Goal: Task Accomplishment & Management: Manage account settings

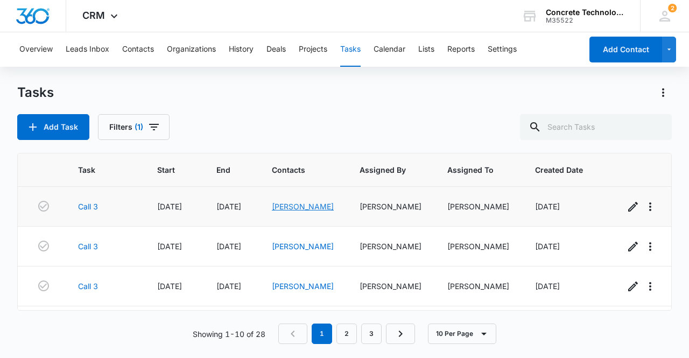
click at [294, 205] on link "[PERSON_NAME]" at bounding box center [303, 206] width 62 height 9
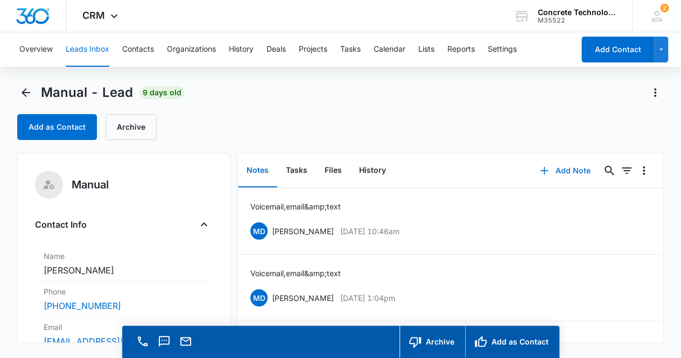
click at [565, 172] on button "Add Note" at bounding box center [565, 171] width 72 height 26
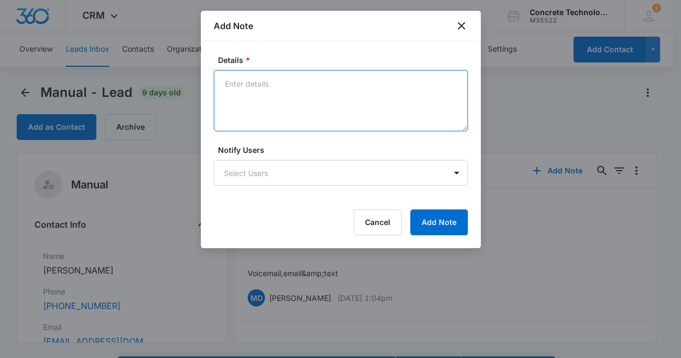
click at [253, 90] on textarea "Details *" at bounding box center [341, 100] width 254 height 61
type textarea "Voicemail, email & text"
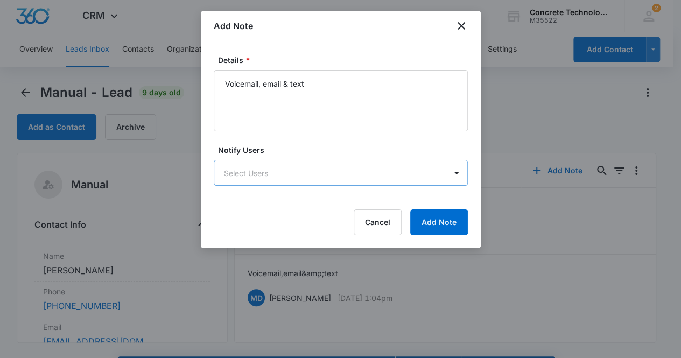
click at [282, 173] on body "CRM Apps Reputation Websites Forms CRM Email Social Content Ads Intelligence Fi…" at bounding box center [340, 194] width 681 height 389
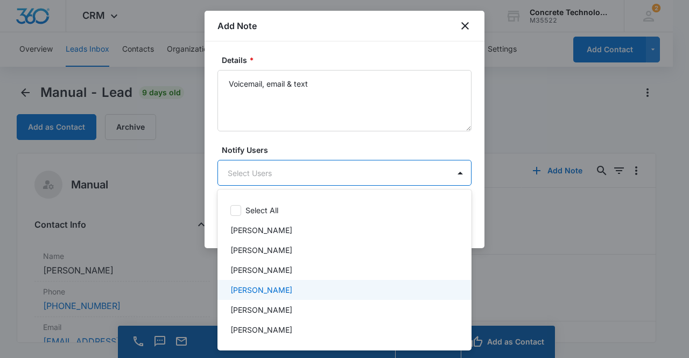
click at [258, 288] on p "[PERSON_NAME]" at bounding box center [262, 289] width 62 height 11
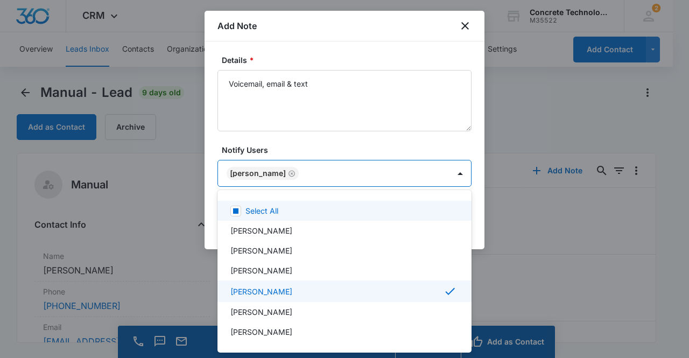
click at [255, 171] on div at bounding box center [344, 179] width 689 height 358
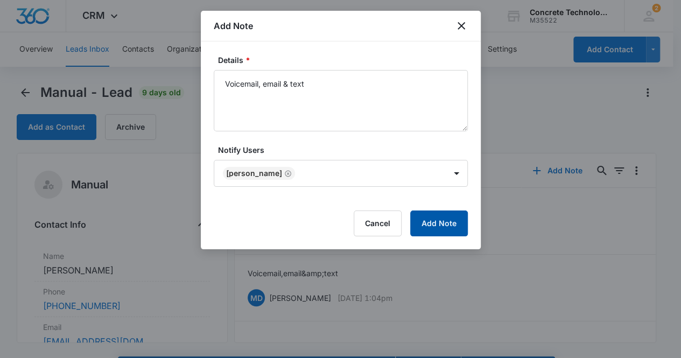
click at [420, 222] on button "Add Note" at bounding box center [439, 224] width 58 height 26
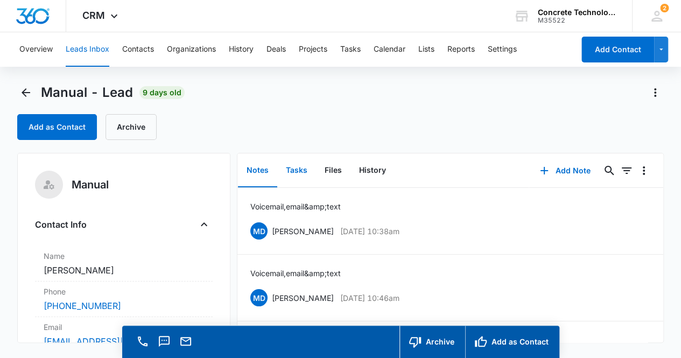
click at [302, 169] on button "Tasks" at bounding box center [296, 170] width 39 height 33
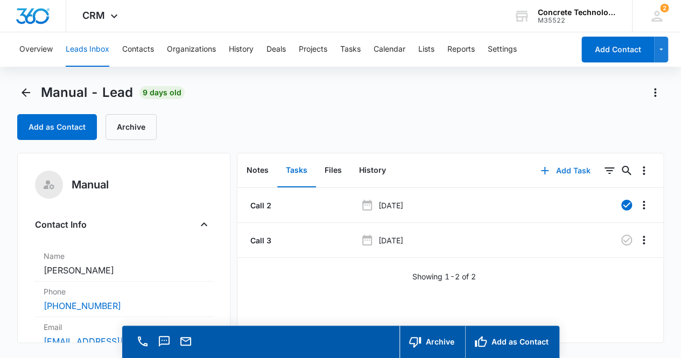
click at [565, 171] on button "Add Task" at bounding box center [565, 171] width 71 height 26
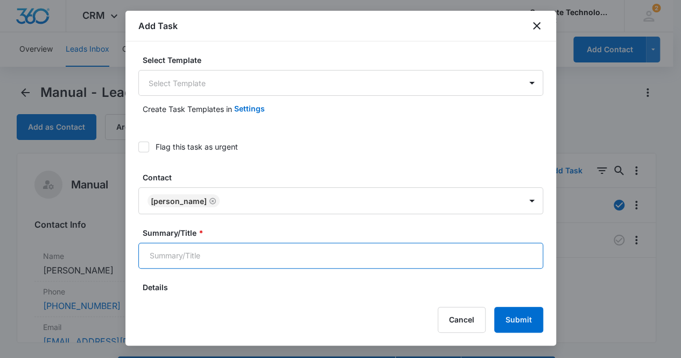
click at [298, 254] on input "Summary/Title *" at bounding box center [340, 256] width 405 height 26
type input "Call 4"
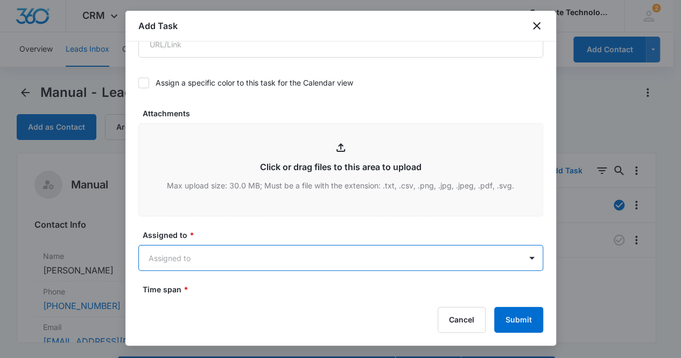
scroll to position [498, 0]
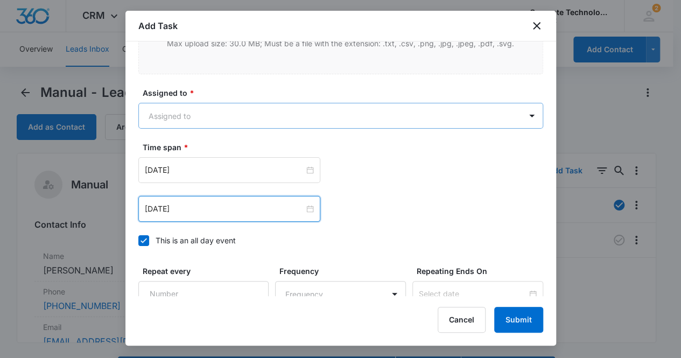
click at [207, 110] on body "CRM Apps Reputation Websites Forms CRM Email Social Content Ads Intelligence Fi…" at bounding box center [340, 194] width 681 height 389
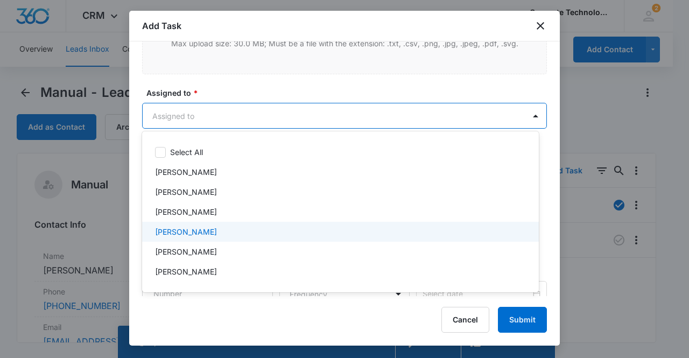
click at [205, 232] on div "[PERSON_NAME]" at bounding box center [339, 231] width 369 height 11
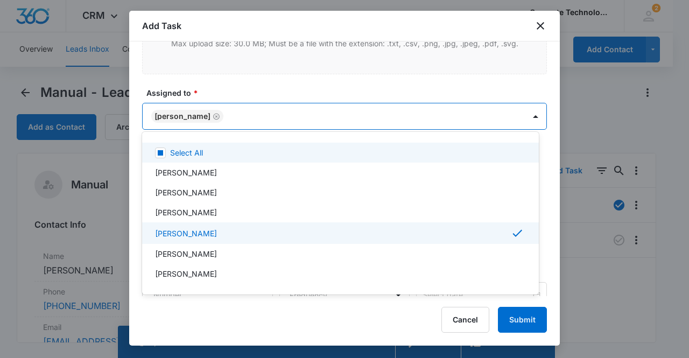
click at [187, 111] on div at bounding box center [344, 179] width 689 height 358
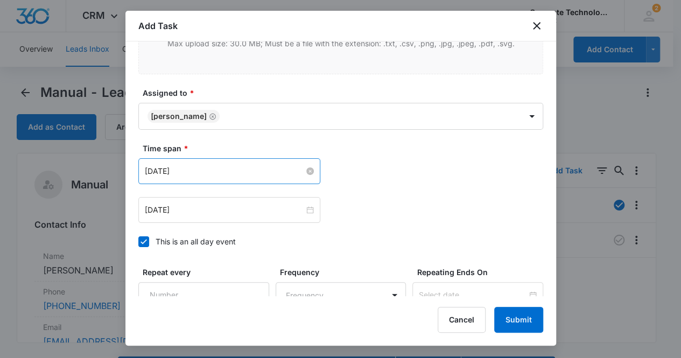
click at [209, 170] on input "[DATE]" at bounding box center [224, 171] width 159 height 12
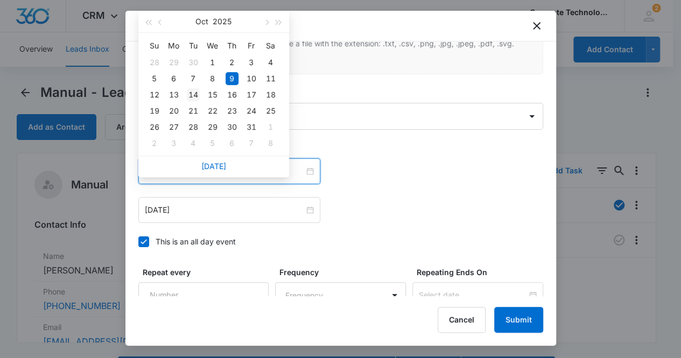
type input "[DATE]"
click at [194, 94] on div "14" at bounding box center [193, 94] width 13 height 13
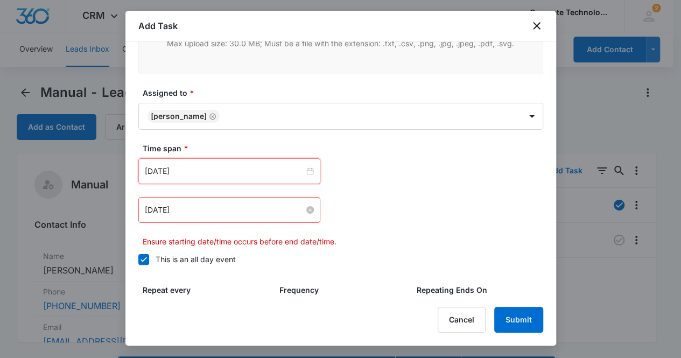
click at [225, 210] on input "[DATE]" at bounding box center [224, 210] width 159 height 12
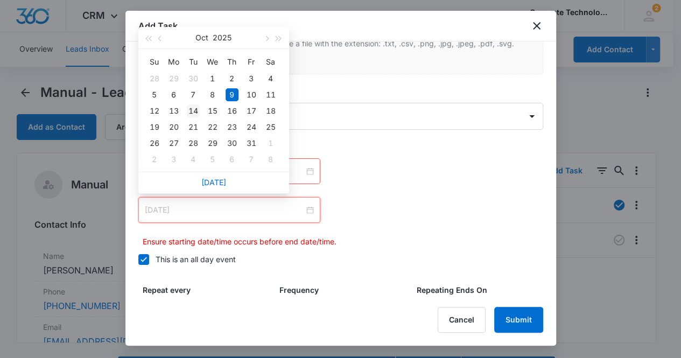
type input "[DATE]"
click at [195, 114] on div "14" at bounding box center [193, 110] width 13 height 13
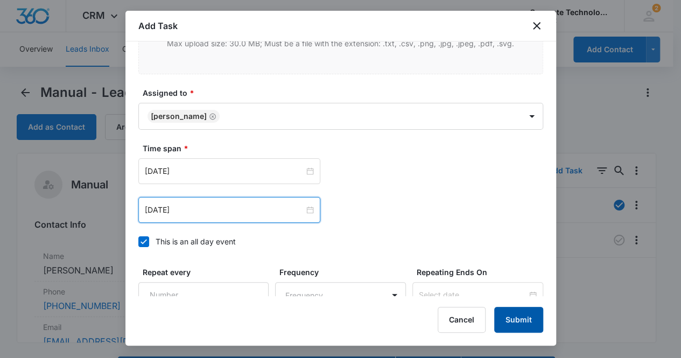
click at [514, 321] on button "Submit" at bounding box center [518, 320] width 49 height 26
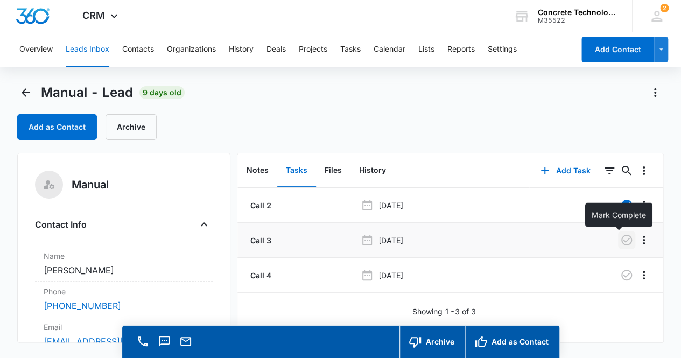
click at [622, 243] on icon "button" at bounding box center [627, 240] width 11 height 11
click at [264, 173] on button "Notes" at bounding box center [257, 170] width 39 height 33
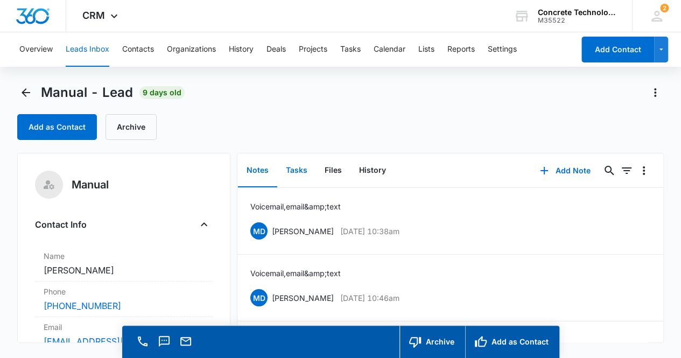
click at [296, 165] on button "Tasks" at bounding box center [296, 170] width 39 height 33
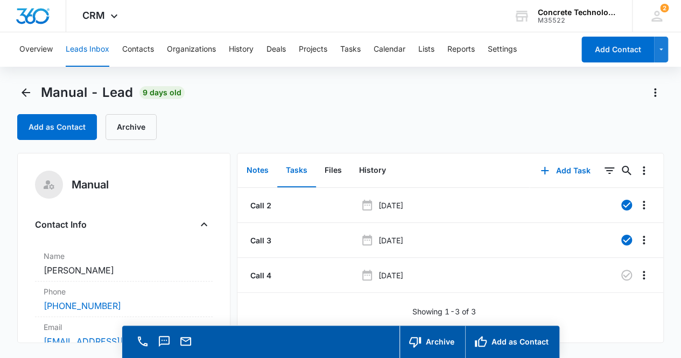
click at [256, 173] on button "Notes" at bounding box center [257, 170] width 39 height 33
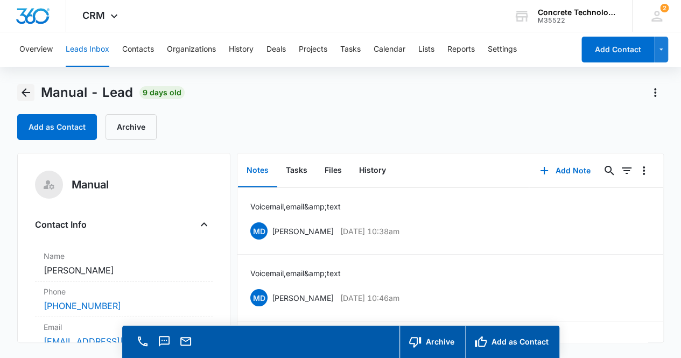
click at [25, 95] on icon "Back" at bounding box center [26, 92] width 9 height 9
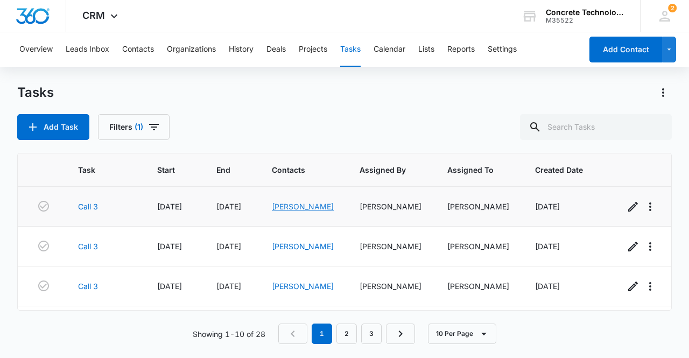
click at [292, 207] on link "[PERSON_NAME]" at bounding box center [303, 206] width 62 height 9
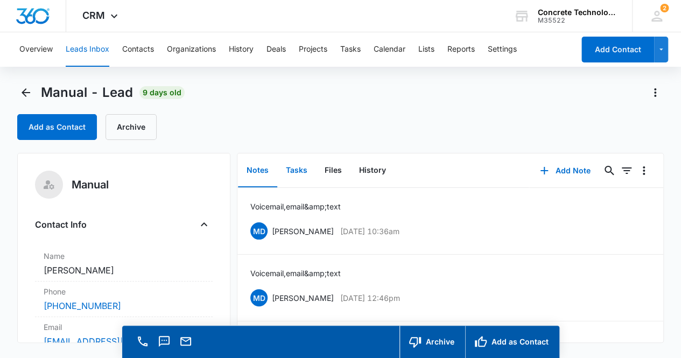
click at [297, 172] on button "Tasks" at bounding box center [296, 170] width 39 height 33
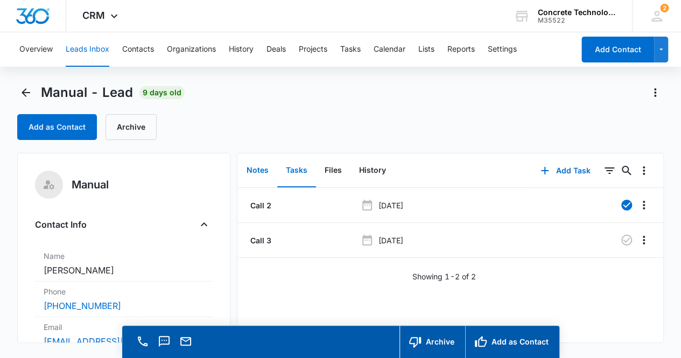
click at [254, 173] on button "Notes" at bounding box center [257, 170] width 39 height 33
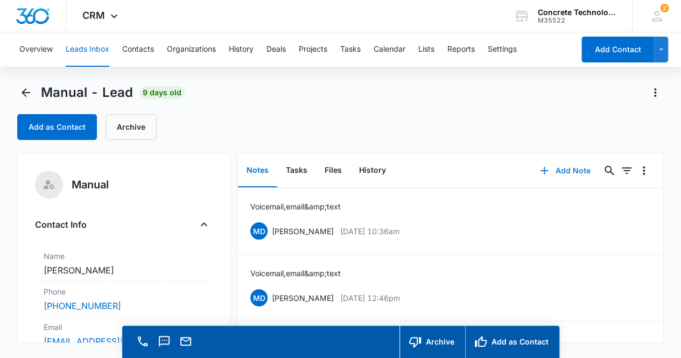
click at [552, 173] on button "Add Note" at bounding box center [565, 171] width 72 height 26
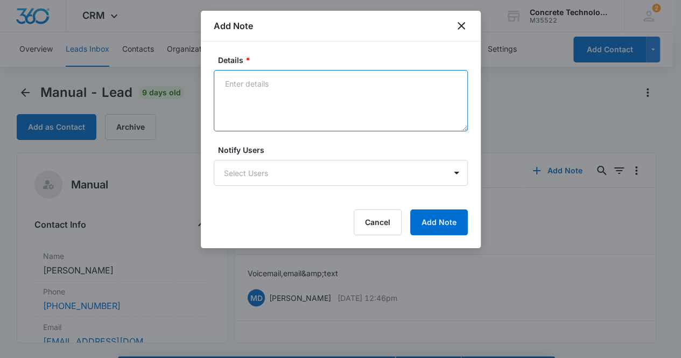
click at [297, 95] on textarea "Details *" at bounding box center [341, 100] width 254 height 61
type textarea "Voicemail, email & text"
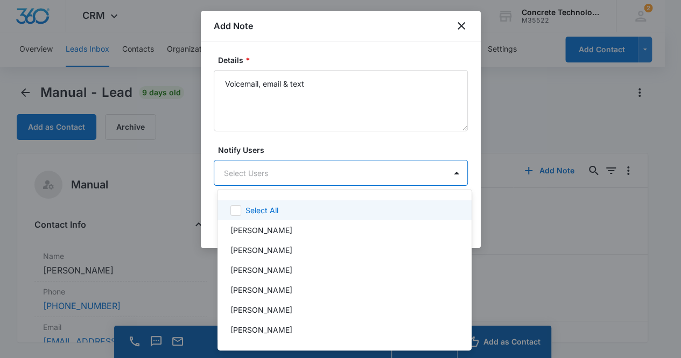
click at [323, 176] on body "CRM Apps Reputation Websites Forms CRM Email Social Content Ads Intelligence Fi…" at bounding box center [340, 179] width 681 height 358
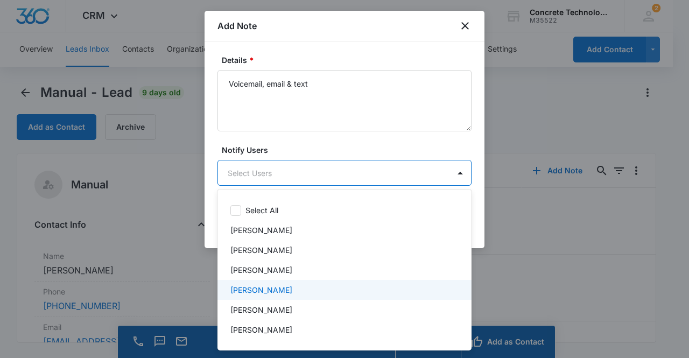
click at [299, 288] on div "[PERSON_NAME]" at bounding box center [344, 289] width 226 height 11
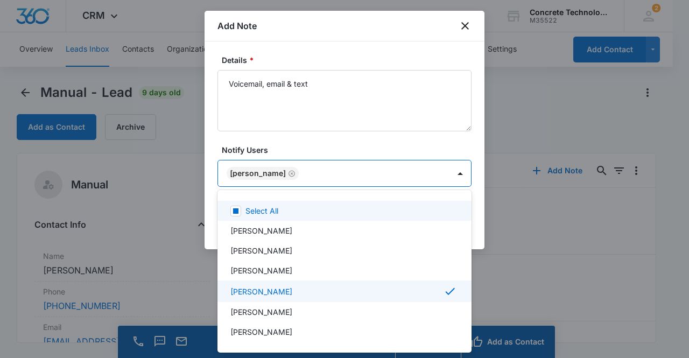
click at [259, 173] on div at bounding box center [344, 179] width 689 height 358
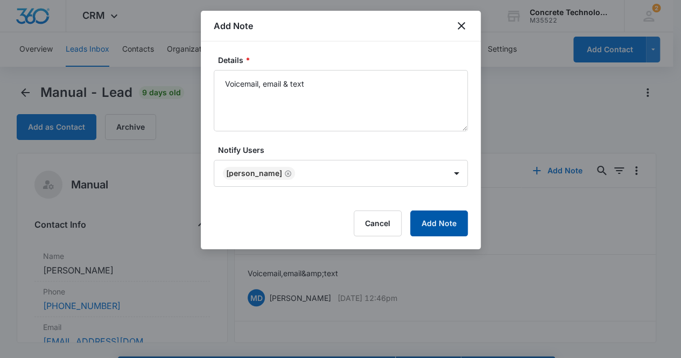
click at [434, 225] on button "Add Note" at bounding box center [439, 224] width 58 height 26
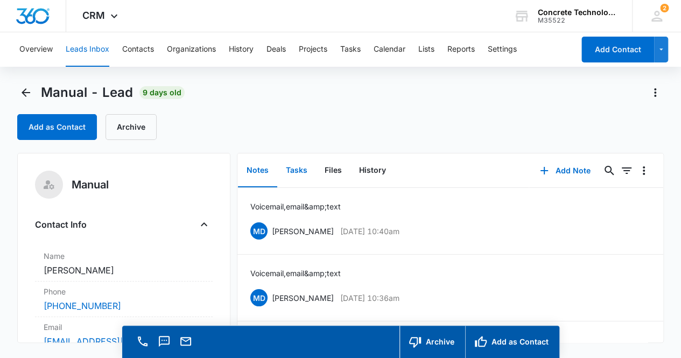
click at [304, 170] on button "Tasks" at bounding box center [296, 170] width 39 height 33
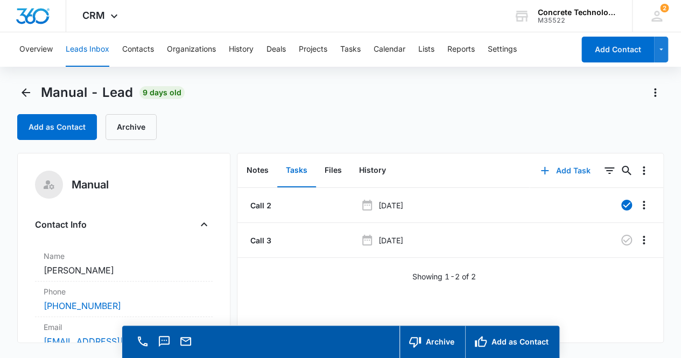
click at [563, 170] on button "Add Task" at bounding box center [565, 171] width 71 height 26
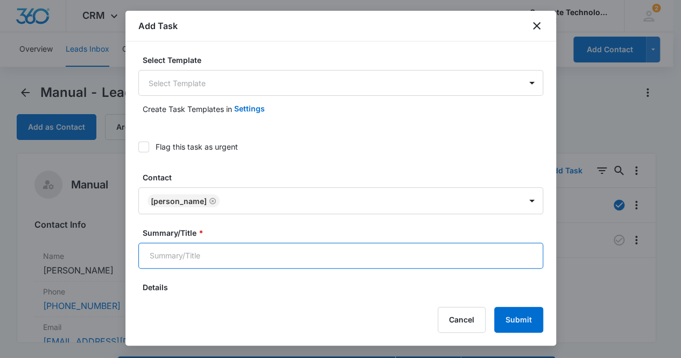
click at [264, 255] on input "Summary/Title *" at bounding box center [340, 256] width 405 height 26
type input "Call 4"
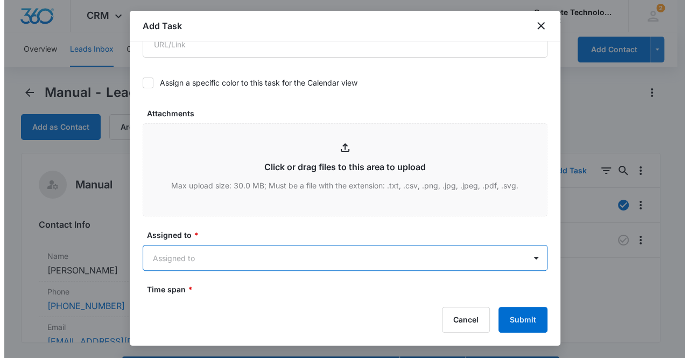
scroll to position [498, 0]
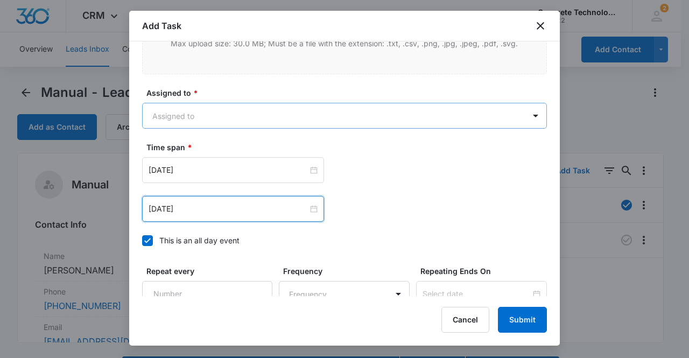
click at [194, 113] on body "CRM Apps Reputation Websites Forms CRM Email Social Content Ads Intelligence Fi…" at bounding box center [344, 194] width 689 height 389
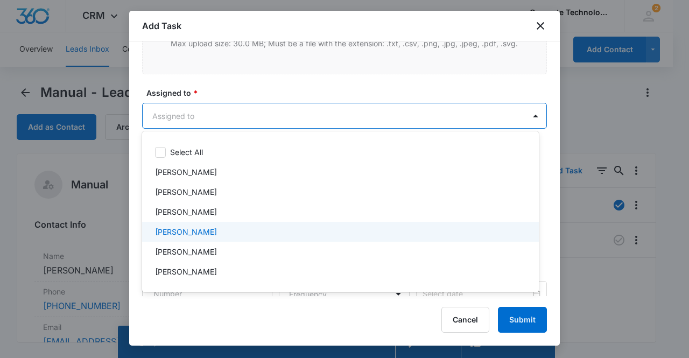
click at [194, 233] on p "[PERSON_NAME]" at bounding box center [186, 231] width 62 height 11
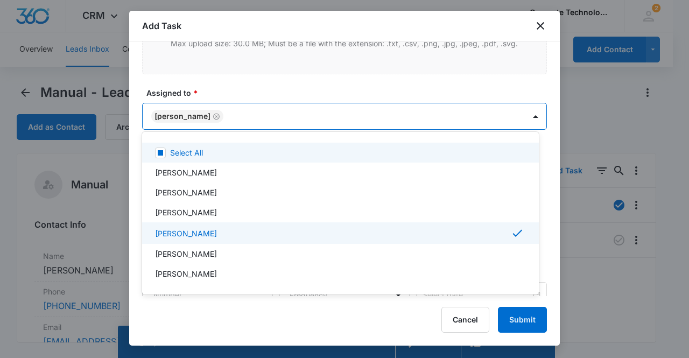
click at [192, 115] on div at bounding box center [344, 179] width 689 height 358
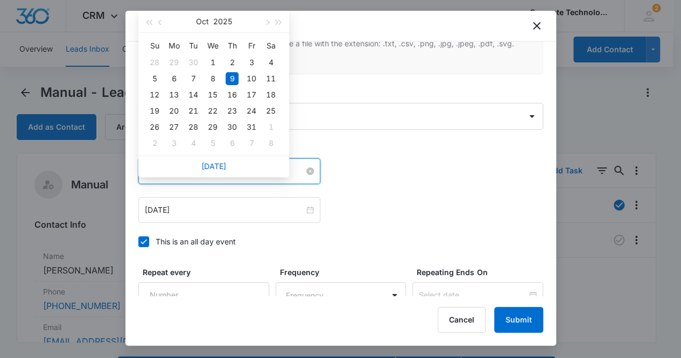
click at [212, 172] on input "[DATE]" at bounding box center [224, 171] width 159 height 12
type input "[DATE]"
click at [195, 95] on div "14" at bounding box center [193, 94] width 13 height 13
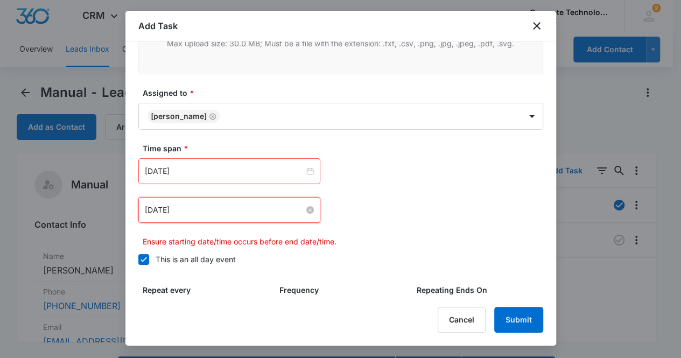
click at [238, 206] on input "[DATE]" at bounding box center [224, 210] width 159 height 12
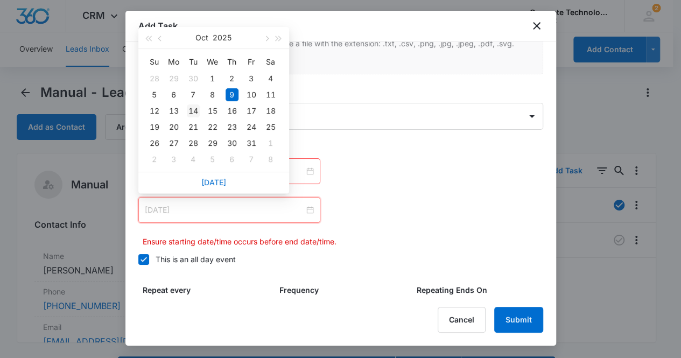
type input "[DATE]"
click at [195, 110] on div "14" at bounding box center [193, 110] width 13 height 13
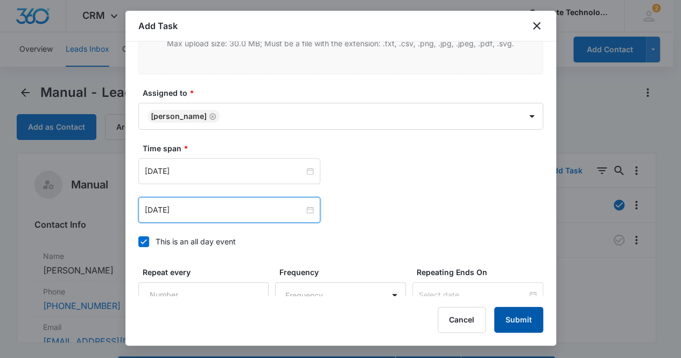
click at [521, 319] on button "Submit" at bounding box center [518, 320] width 49 height 26
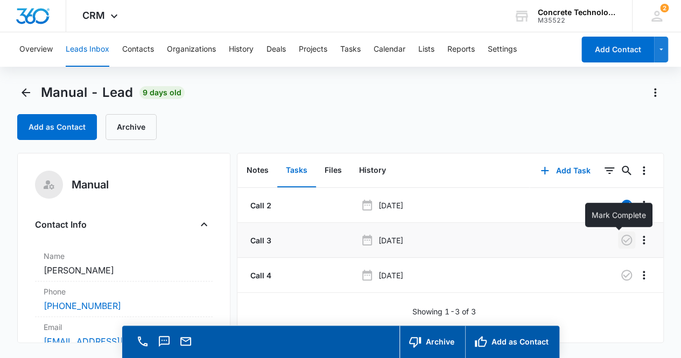
click at [620, 243] on icon "button" at bounding box center [626, 240] width 13 height 13
click at [259, 173] on button "Notes" at bounding box center [257, 170] width 39 height 33
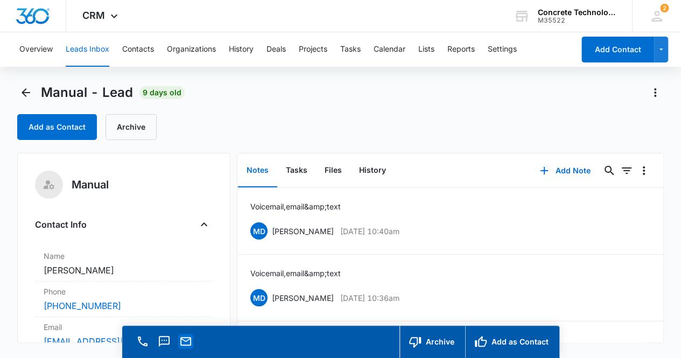
click at [187, 343] on icon "Email" at bounding box center [185, 341] width 13 height 13
click at [304, 171] on button "Tasks" at bounding box center [296, 170] width 39 height 33
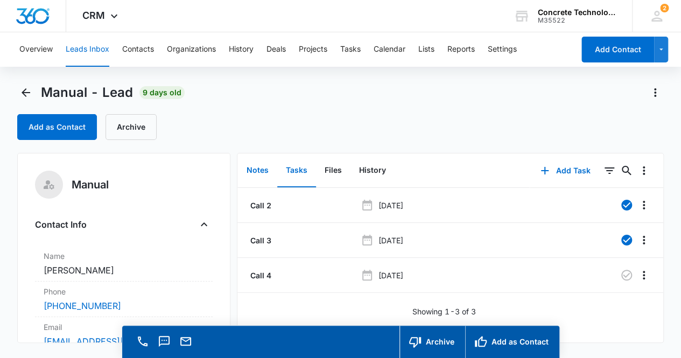
click at [266, 170] on button "Notes" at bounding box center [257, 170] width 39 height 33
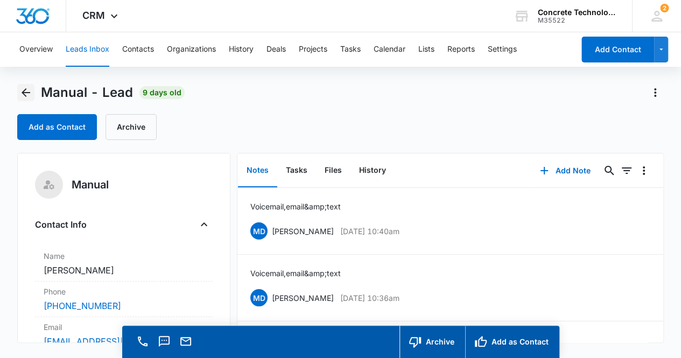
click at [26, 93] on icon "Back" at bounding box center [26, 92] width 9 height 9
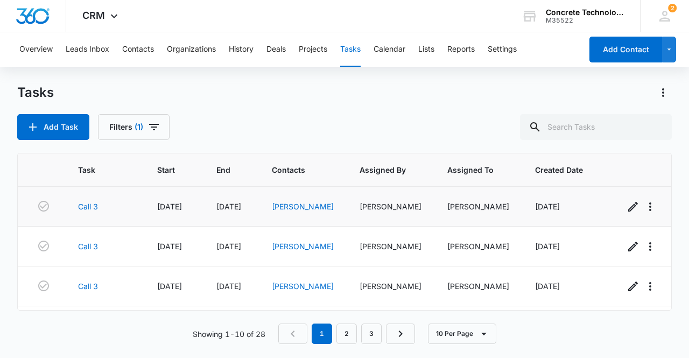
click at [292, 201] on div "[PERSON_NAME]" at bounding box center [303, 206] width 62 height 11
click at [298, 209] on link "[PERSON_NAME]" at bounding box center [303, 206] width 62 height 9
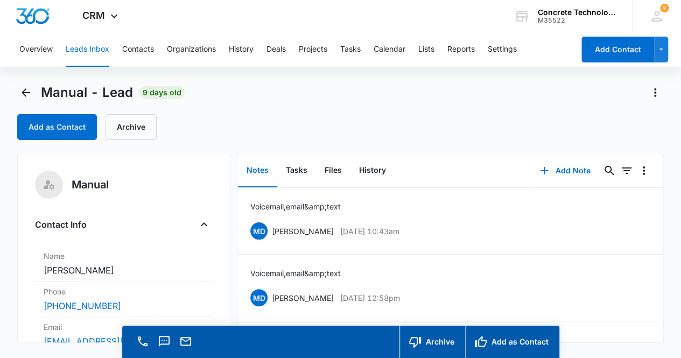
click at [263, 172] on button "Notes" at bounding box center [257, 170] width 39 height 33
click at [561, 172] on button "Add Note" at bounding box center [565, 171] width 72 height 26
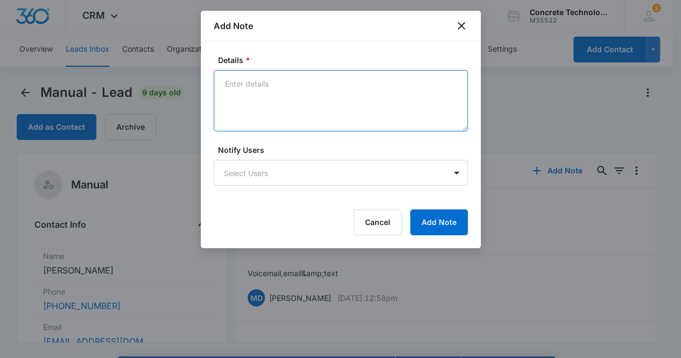
click at [238, 78] on textarea "Details *" at bounding box center [341, 100] width 254 height 61
type textarea "Not accepting calls at this time, email & text"
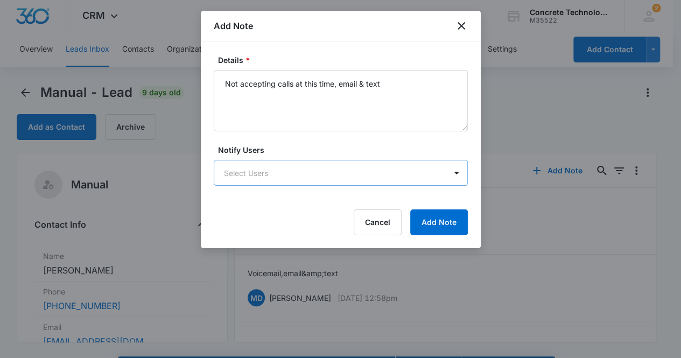
click at [325, 172] on body "CRM Apps Reputation Websites Forms CRM Email Social Content Ads Intelligence Fi…" at bounding box center [340, 194] width 681 height 389
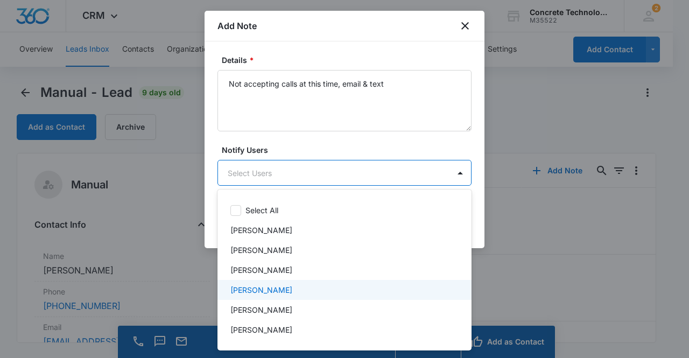
click at [289, 285] on div "[PERSON_NAME]" at bounding box center [344, 289] width 226 height 11
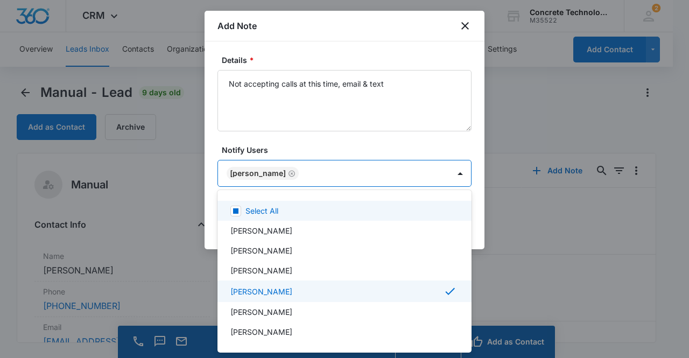
click at [250, 175] on div at bounding box center [344, 179] width 689 height 358
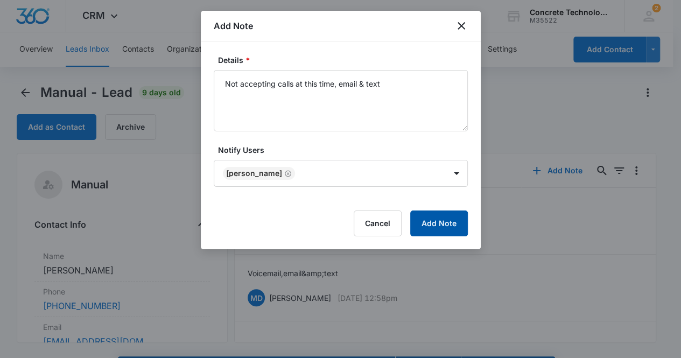
click at [420, 214] on button "Add Note" at bounding box center [439, 224] width 58 height 26
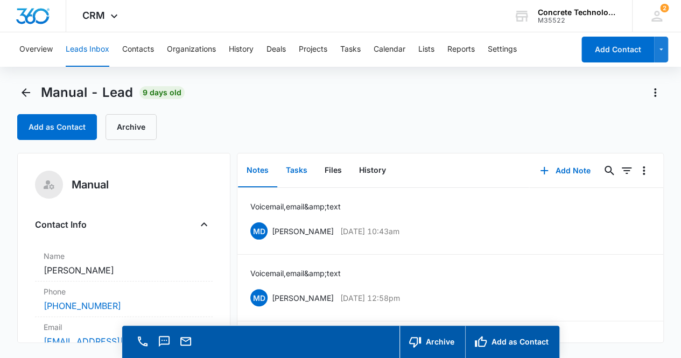
click at [305, 171] on button "Tasks" at bounding box center [296, 170] width 39 height 33
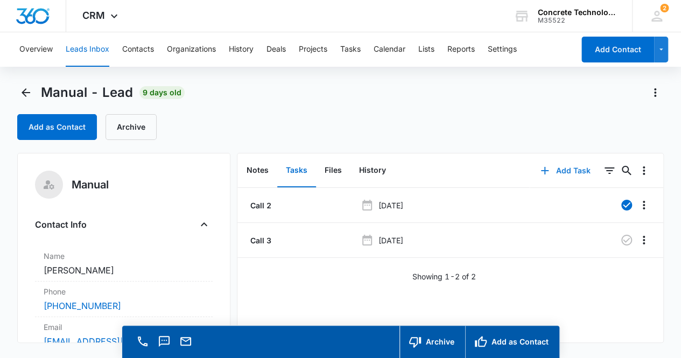
click at [562, 170] on button "Add Task" at bounding box center [565, 171] width 71 height 26
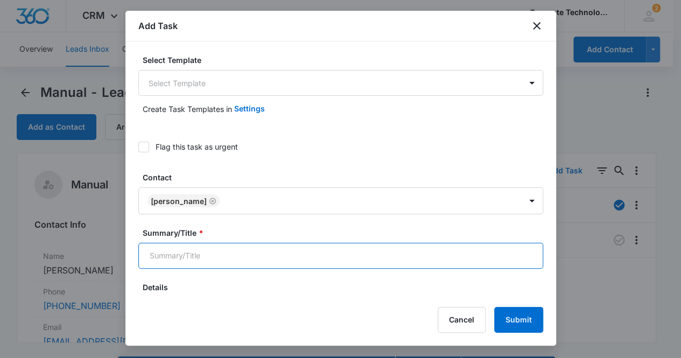
click at [315, 261] on input "Summary/Title *" at bounding box center [340, 256] width 405 height 26
type input "Call 4"
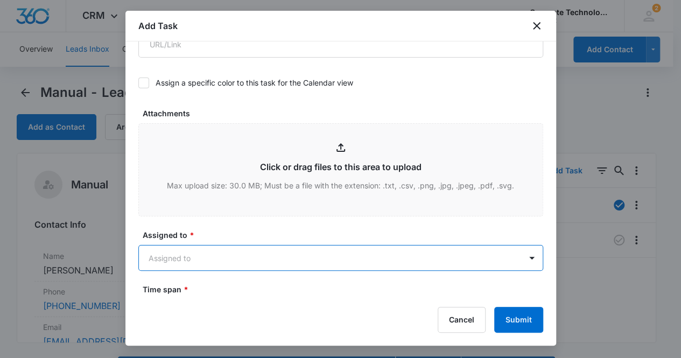
scroll to position [498, 0]
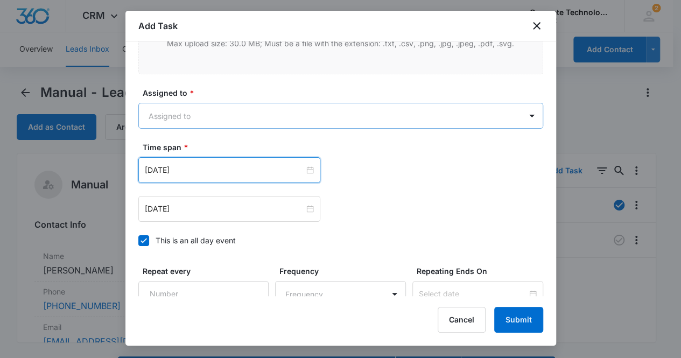
click at [248, 113] on body "CRM Apps Reputation Websites Forms CRM Email Social Content Ads Intelligence Fi…" at bounding box center [340, 194] width 681 height 389
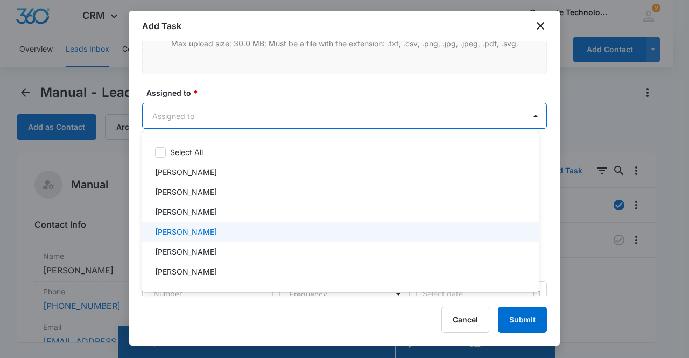
click at [197, 230] on p "[PERSON_NAME]" at bounding box center [186, 231] width 62 height 11
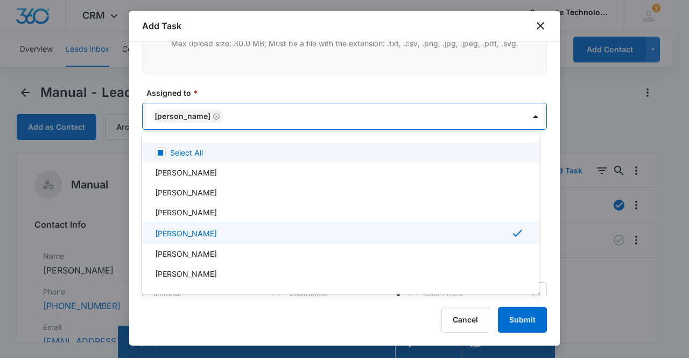
click at [181, 115] on div at bounding box center [344, 179] width 689 height 358
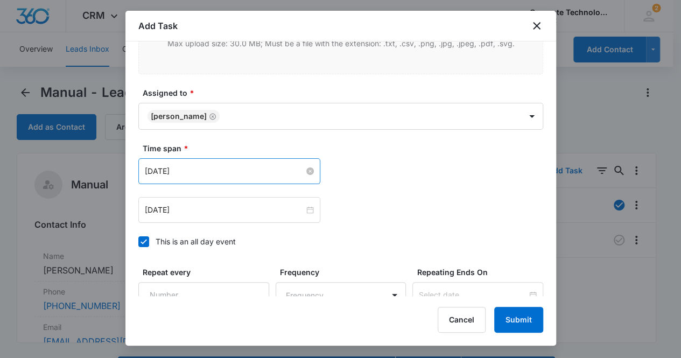
click at [196, 172] on input "[DATE]" at bounding box center [224, 171] width 159 height 12
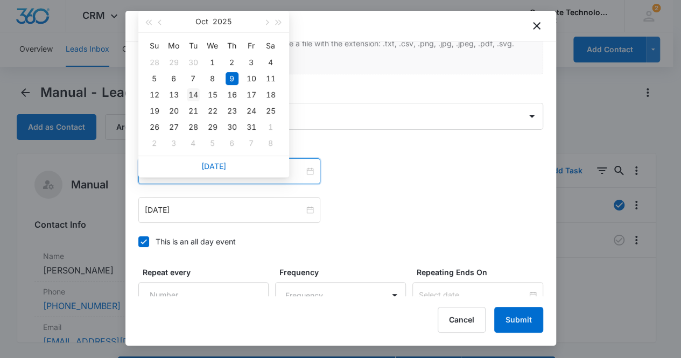
type input "[DATE]"
click at [194, 95] on div "14" at bounding box center [193, 94] width 13 height 13
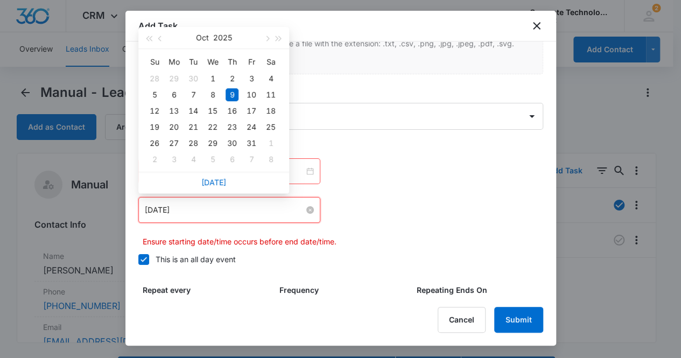
click at [197, 208] on input "[DATE]" at bounding box center [224, 210] width 159 height 12
type input "[DATE]"
click at [193, 110] on div "14" at bounding box center [193, 110] width 13 height 13
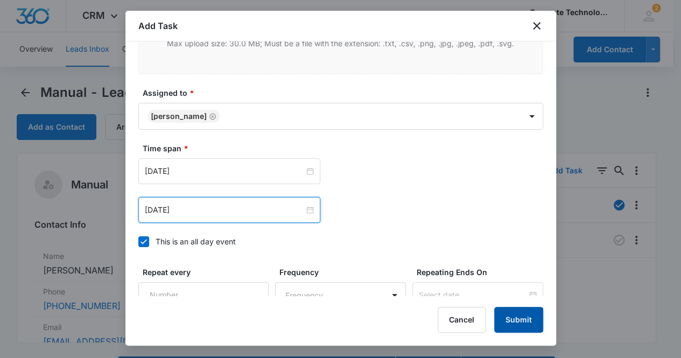
click at [509, 318] on button "Submit" at bounding box center [518, 320] width 49 height 26
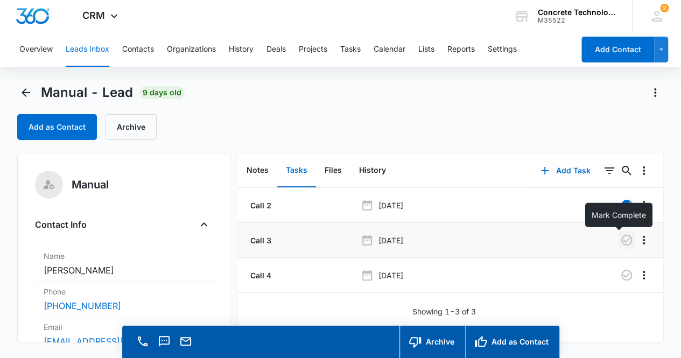
click at [622, 240] on icon "button" at bounding box center [627, 240] width 11 height 11
click at [256, 167] on button "Notes" at bounding box center [257, 170] width 39 height 33
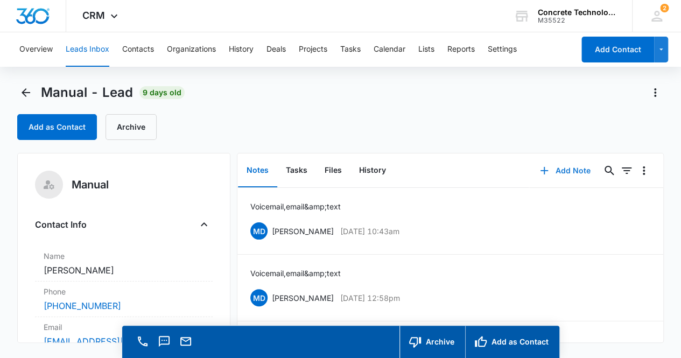
click at [565, 174] on button "Add Note" at bounding box center [565, 171] width 72 height 26
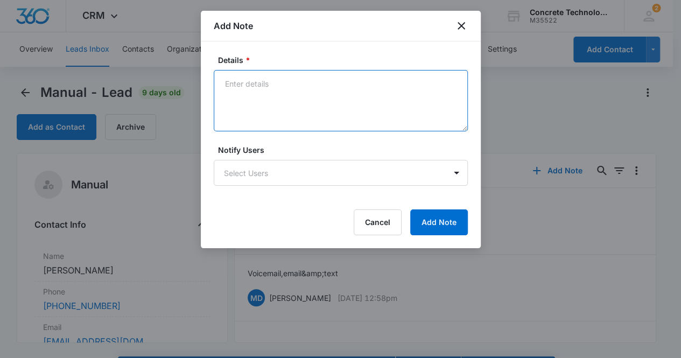
click at [246, 86] on textarea "Details *" at bounding box center [341, 100] width 254 height 61
type textarea "Not accepting calls at this time, email & text"
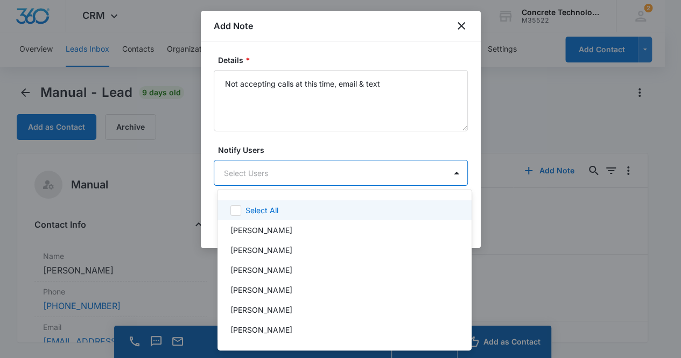
click at [302, 170] on body "CRM Apps Reputation Websites Forms CRM Email Social Content Ads Intelligence Fi…" at bounding box center [340, 179] width 681 height 358
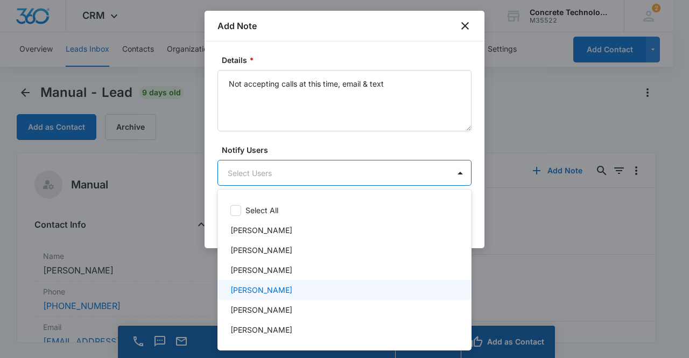
click at [305, 284] on div "[PERSON_NAME]" at bounding box center [344, 289] width 226 height 11
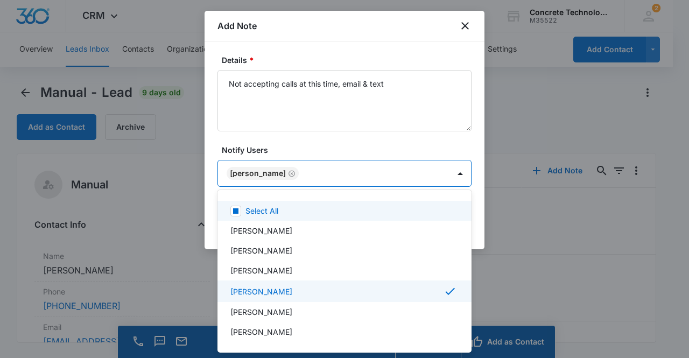
drag, startPoint x: 262, startPoint y: 169, endPoint x: 303, endPoint y: 183, distance: 43.3
click at [262, 169] on div at bounding box center [344, 179] width 689 height 358
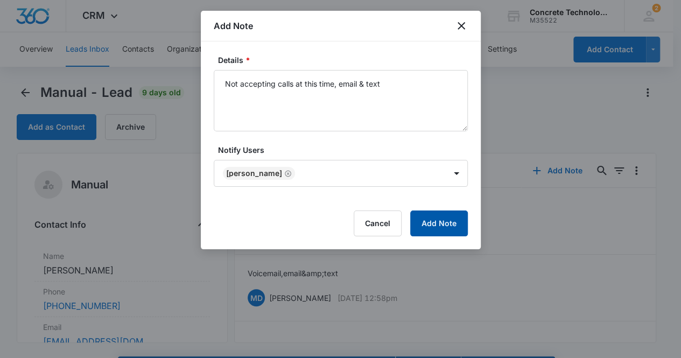
click at [429, 218] on button "Add Note" at bounding box center [439, 224] width 58 height 26
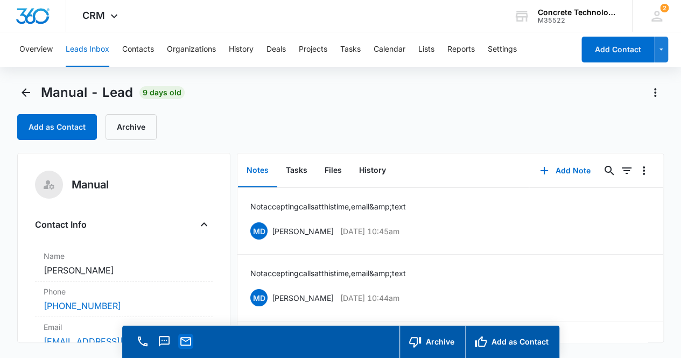
click at [184, 343] on icon "Email" at bounding box center [185, 341] width 13 height 13
click at [28, 94] on icon "Back" at bounding box center [25, 92] width 13 height 13
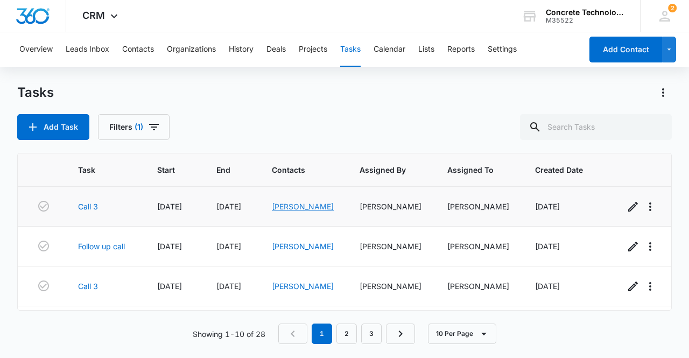
click at [302, 208] on link "[PERSON_NAME]" at bounding box center [303, 206] width 62 height 9
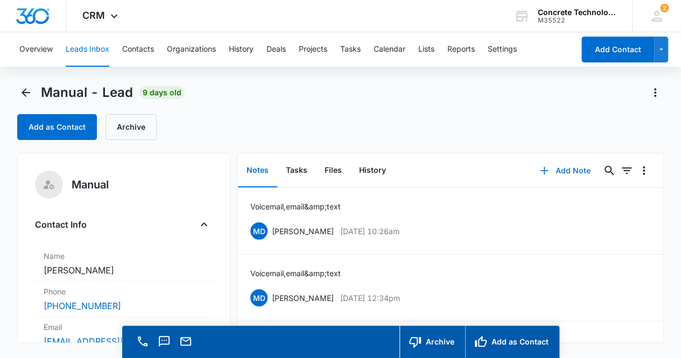
click at [568, 169] on button "Add Note" at bounding box center [565, 171] width 72 height 26
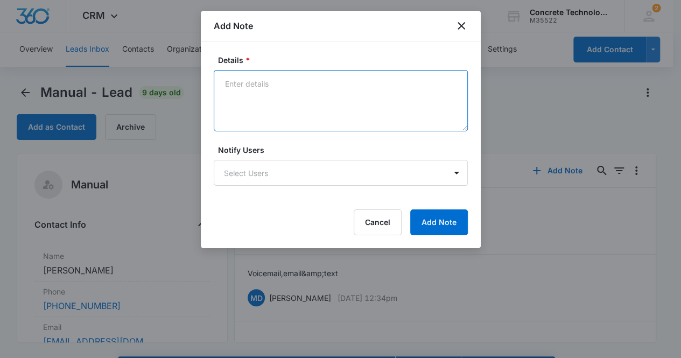
click at [241, 91] on textarea "Details *" at bounding box center [341, 100] width 254 height 61
type textarea "Voicemail, email & text"
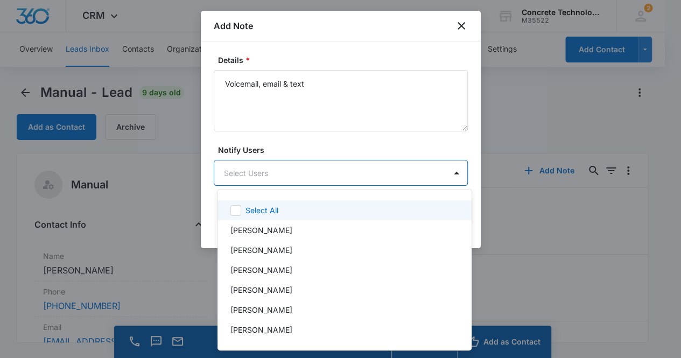
click at [281, 172] on body "CRM Apps Reputation Websites Forms CRM Email Social Content Ads Intelligence Fi…" at bounding box center [340, 179] width 681 height 358
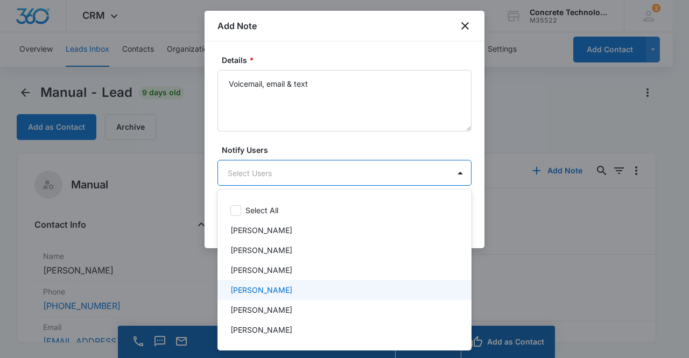
click at [270, 285] on p "[PERSON_NAME]" at bounding box center [262, 289] width 62 height 11
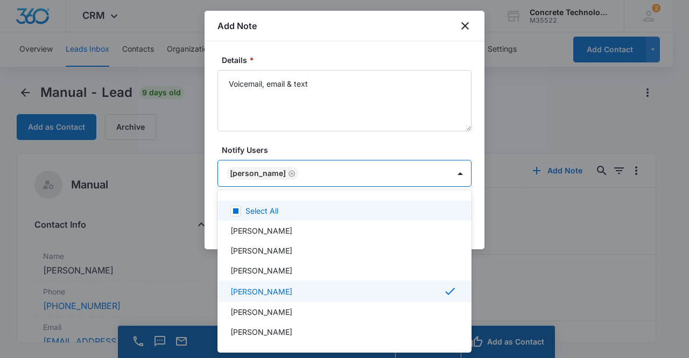
click at [255, 174] on div at bounding box center [344, 179] width 689 height 358
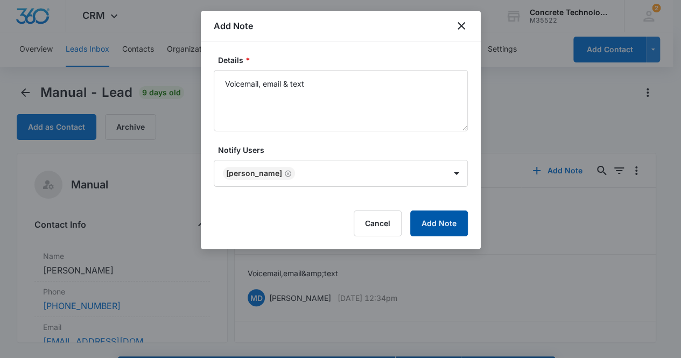
click at [451, 226] on button "Add Note" at bounding box center [439, 224] width 58 height 26
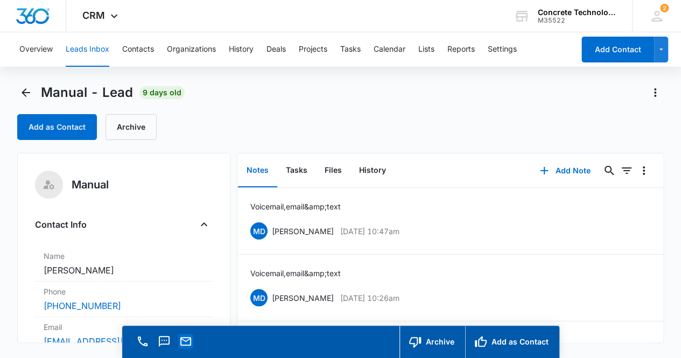
click at [189, 338] on icon "Email" at bounding box center [185, 341] width 11 height 9
click at [297, 171] on button "Tasks" at bounding box center [296, 170] width 39 height 33
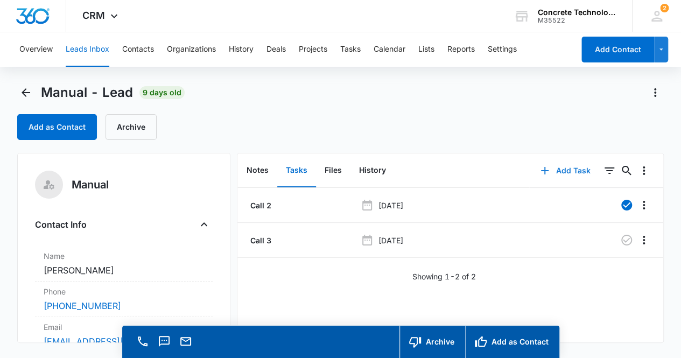
click at [570, 170] on button "Add Task" at bounding box center [565, 171] width 71 height 26
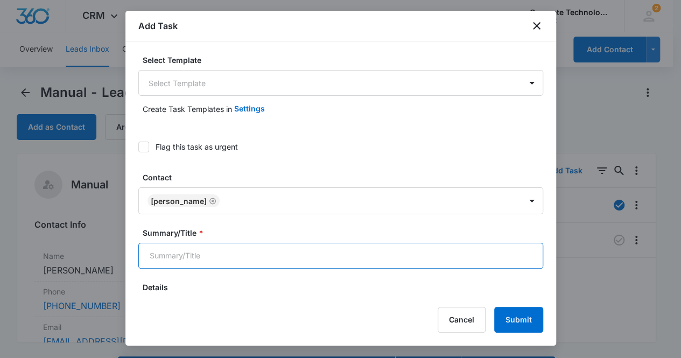
click at [264, 257] on input "Summary/Title *" at bounding box center [340, 256] width 405 height 26
type input "Call 4"
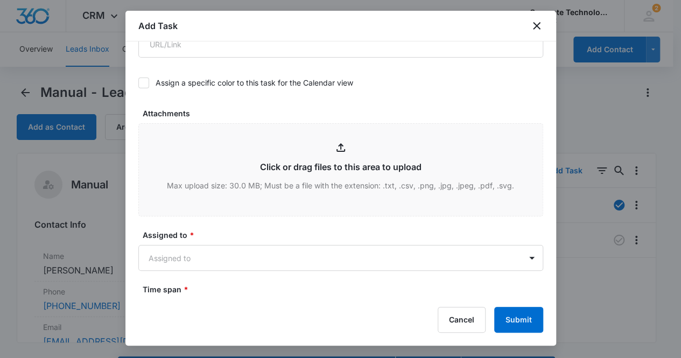
scroll to position [498, 0]
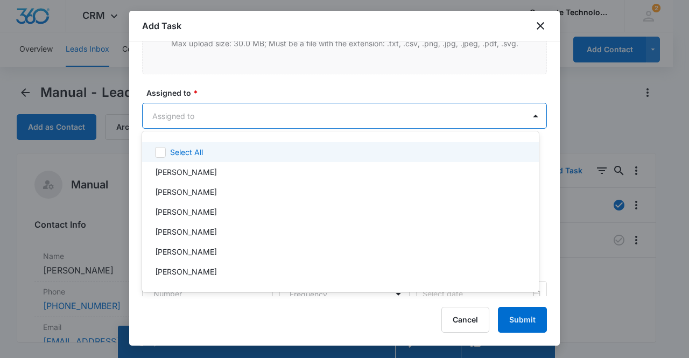
click at [197, 113] on body "CRM Apps Reputation Websites Forms CRM Email Social Content Ads Intelligence Fi…" at bounding box center [344, 179] width 689 height 358
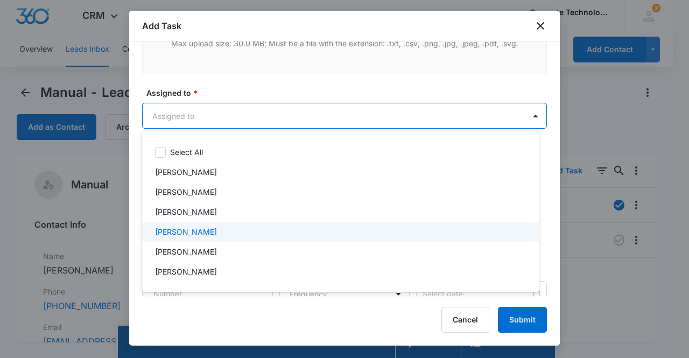
click at [216, 233] on div "[PERSON_NAME]" at bounding box center [339, 231] width 369 height 11
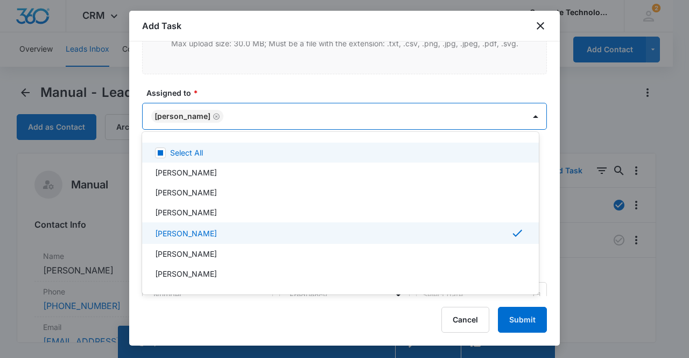
click at [191, 110] on div at bounding box center [344, 179] width 689 height 358
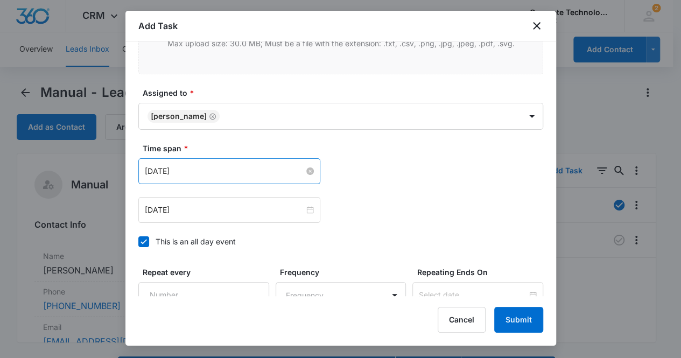
click at [210, 172] on input "[DATE]" at bounding box center [224, 171] width 159 height 12
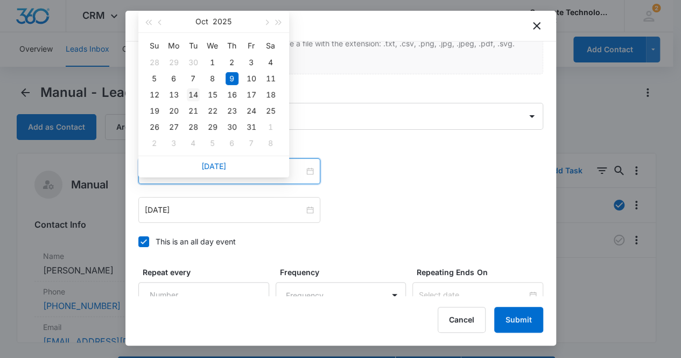
type input "[DATE]"
click at [190, 94] on div "14" at bounding box center [193, 94] width 13 height 13
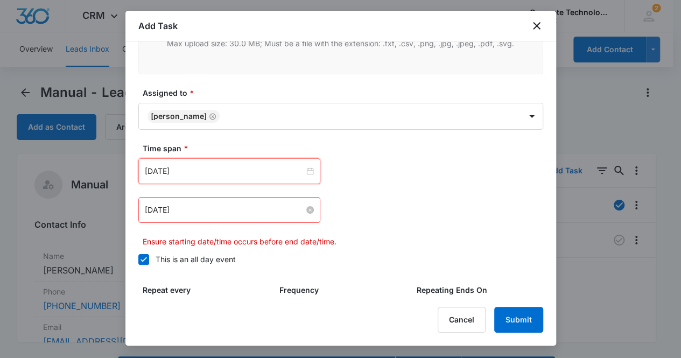
click at [204, 204] on input "[DATE]" at bounding box center [224, 210] width 159 height 12
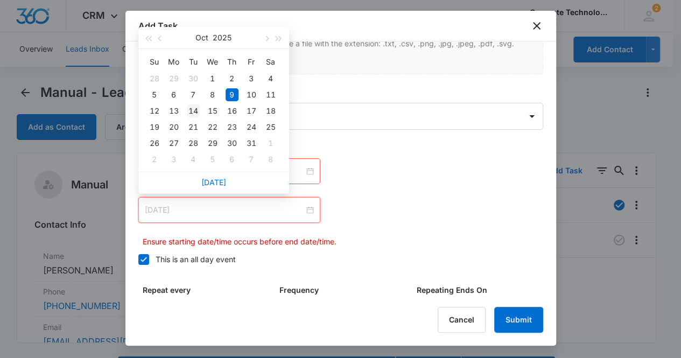
type input "[DATE]"
click at [194, 110] on div "14" at bounding box center [193, 110] width 13 height 13
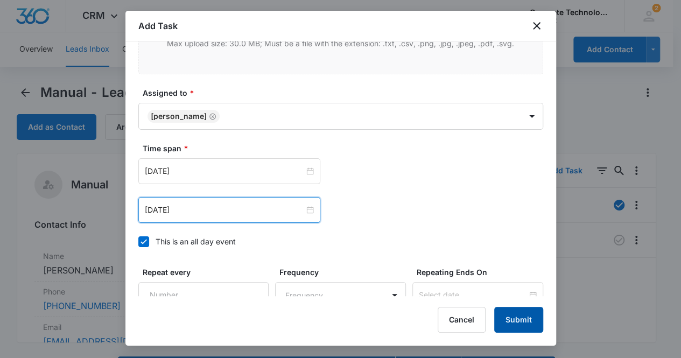
click at [520, 320] on button "Submit" at bounding box center [518, 320] width 49 height 26
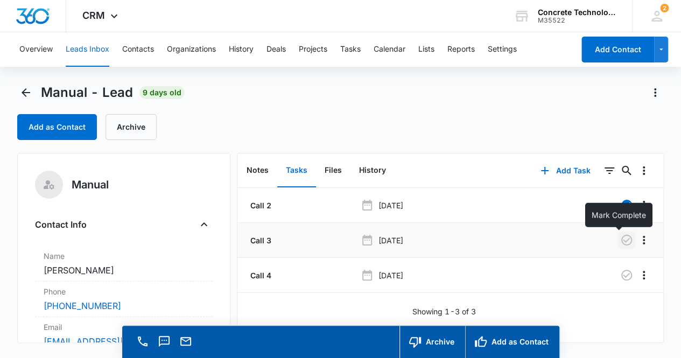
click at [620, 244] on icon "button" at bounding box center [626, 240] width 13 height 13
click at [260, 173] on button "Notes" at bounding box center [257, 170] width 39 height 33
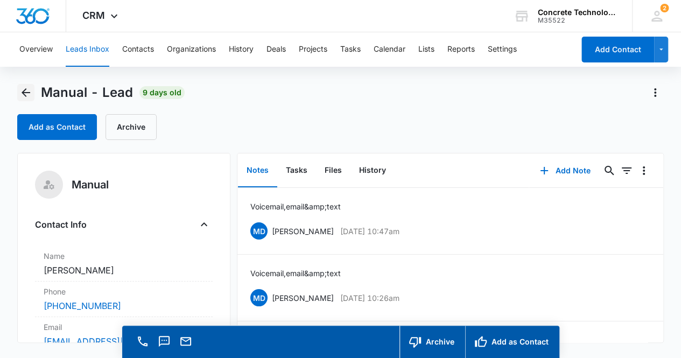
click at [27, 92] on icon "Back" at bounding box center [26, 92] width 9 height 9
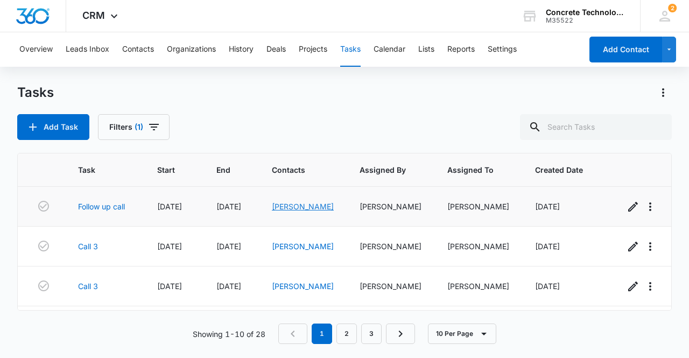
click at [282, 204] on link "[PERSON_NAME]" at bounding box center [303, 206] width 62 height 9
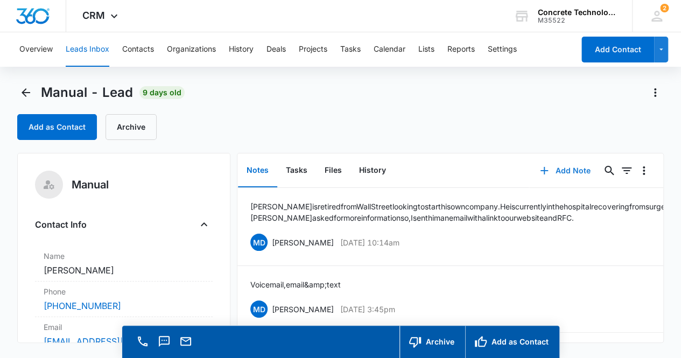
click at [571, 169] on button "Add Note" at bounding box center [565, 171] width 72 height 26
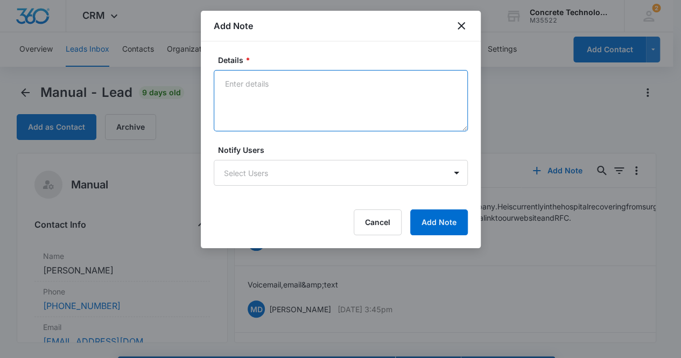
click at [238, 90] on textarea "Details *" at bounding box center [341, 100] width 254 height 61
type textarea "Voicemail, email & text"
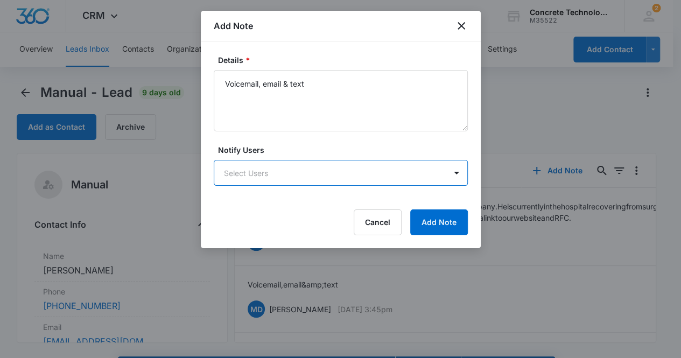
click at [256, 171] on body "CRM Apps Reputation Websites Forms CRM Email Social Content Ads Intelligence Fi…" at bounding box center [340, 194] width 681 height 389
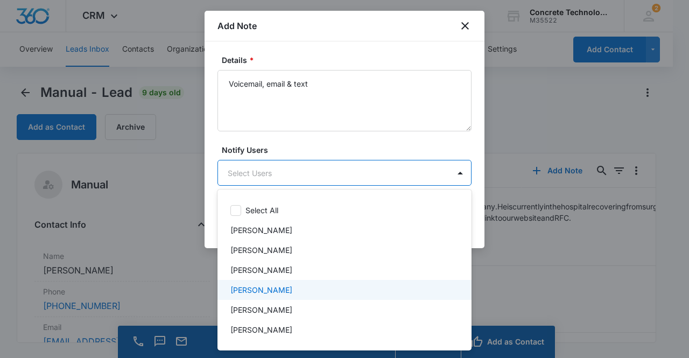
click at [271, 289] on p "[PERSON_NAME]" at bounding box center [262, 289] width 62 height 11
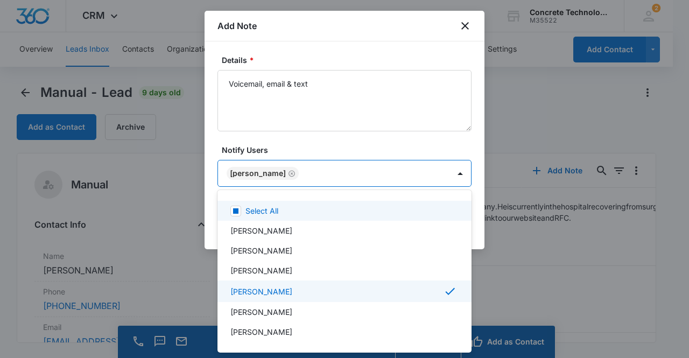
click at [265, 174] on div at bounding box center [344, 179] width 689 height 358
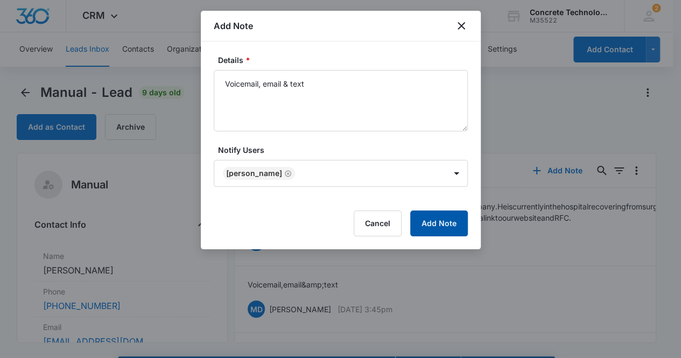
click at [430, 224] on button "Add Note" at bounding box center [439, 224] width 58 height 26
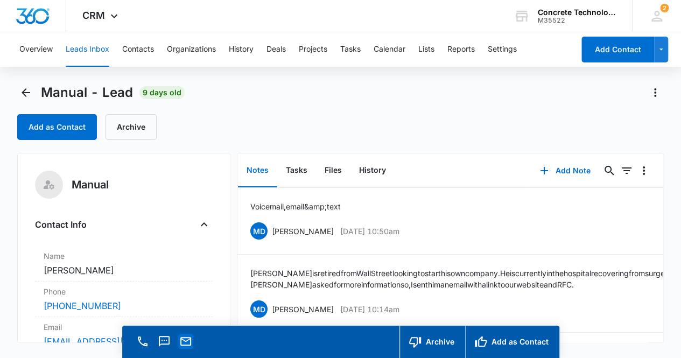
click at [185, 341] on icon "Email" at bounding box center [185, 341] width 11 height 9
click at [290, 165] on button "Tasks" at bounding box center [296, 170] width 39 height 33
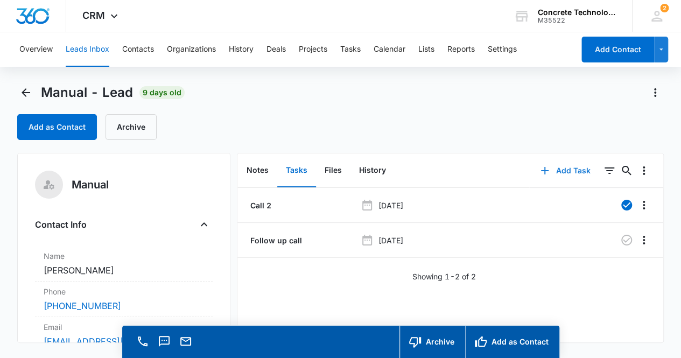
click at [559, 169] on button "Add Task" at bounding box center [565, 171] width 71 height 26
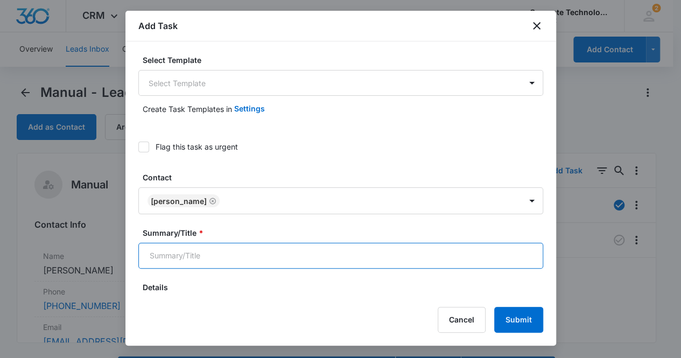
click at [195, 264] on input "Summary/Title *" at bounding box center [340, 256] width 405 height 26
type input "Call 4"
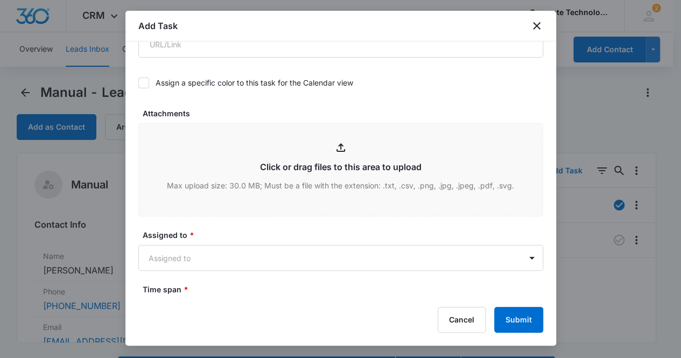
scroll to position [498, 0]
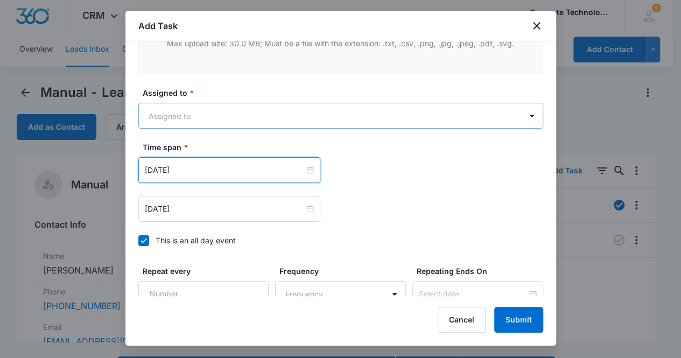
click at [178, 109] on body "CRM Apps Reputation Websites Forms CRM Email Social Content Ads Intelligence Fi…" at bounding box center [340, 194] width 681 height 389
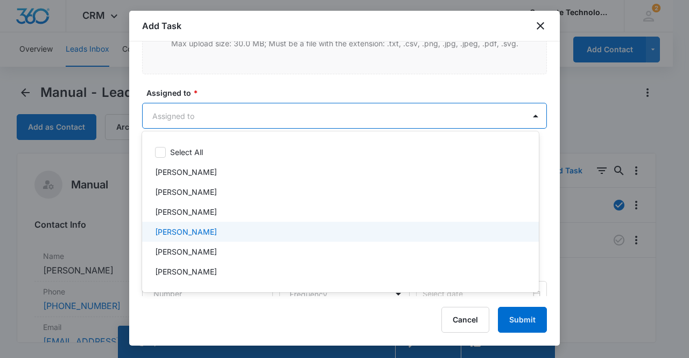
click at [183, 230] on p "[PERSON_NAME]" at bounding box center [186, 231] width 62 height 11
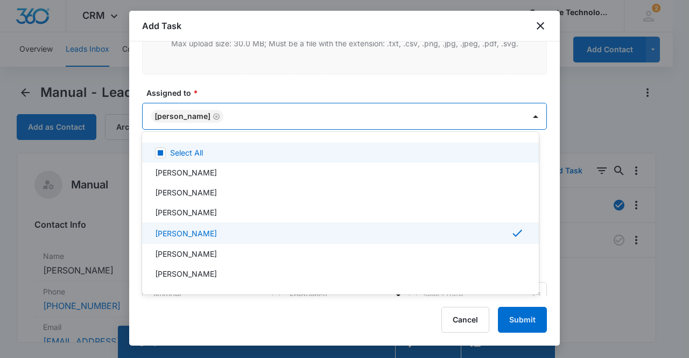
click at [183, 115] on div at bounding box center [344, 179] width 689 height 358
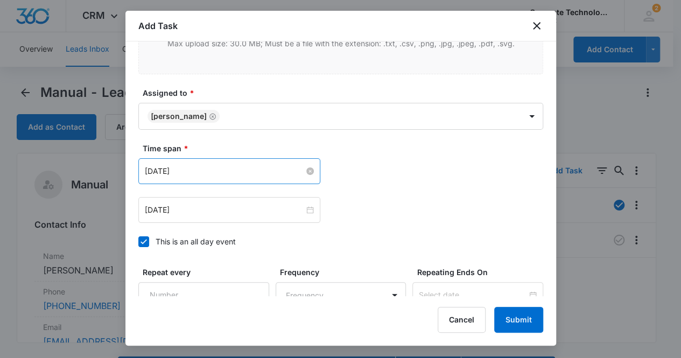
click at [196, 169] on input "[DATE]" at bounding box center [224, 171] width 159 height 12
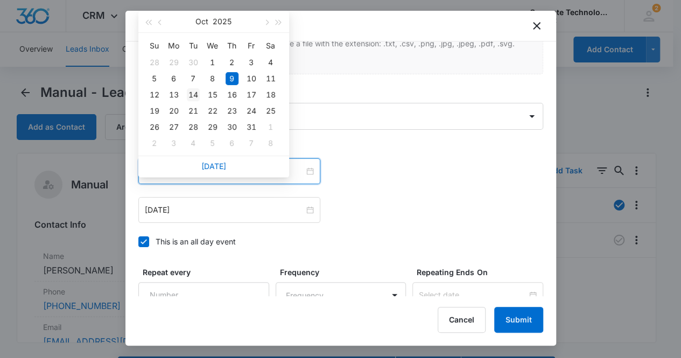
type input "[DATE]"
click at [194, 96] on div "14" at bounding box center [193, 94] width 13 height 13
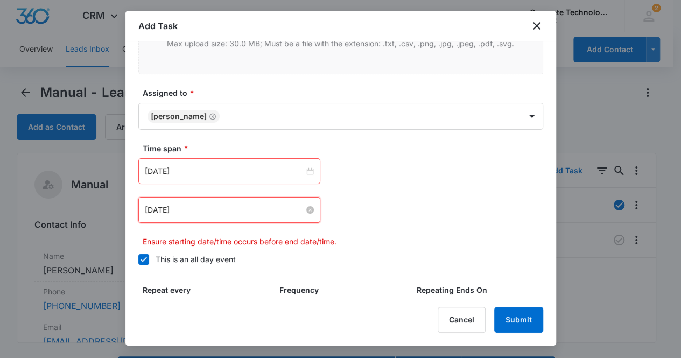
click at [176, 206] on input "[DATE]" at bounding box center [224, 210] width 159 height 12
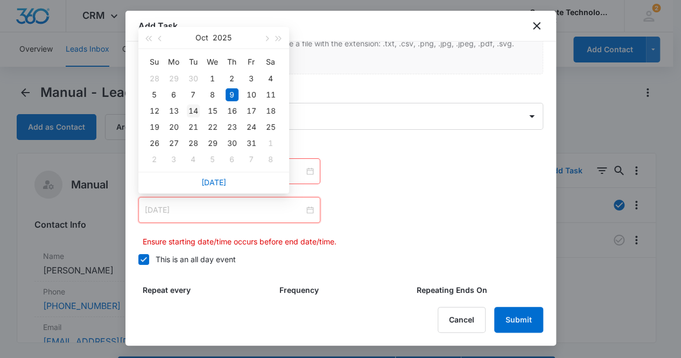
type input "[DATE]"
click at [195, 113] on div "14" at bounding box center [193, 110] width 13 height 13
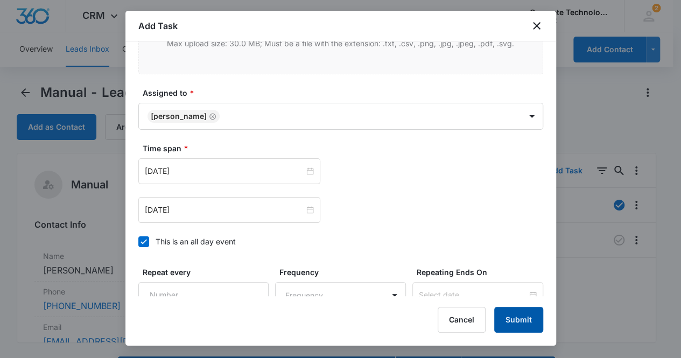
click at [521, 317] on button "Submit" at bounding box center [518, 320] width 49 height 26
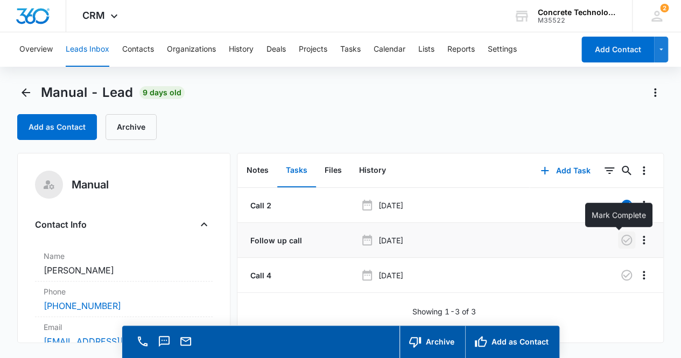
click at [620, 242] on icon "button" at bounding box center [626, 240] width 13 height 13
click at [264, 172] on button "Notes" at bounding box center [257, 170] width 39 height 33
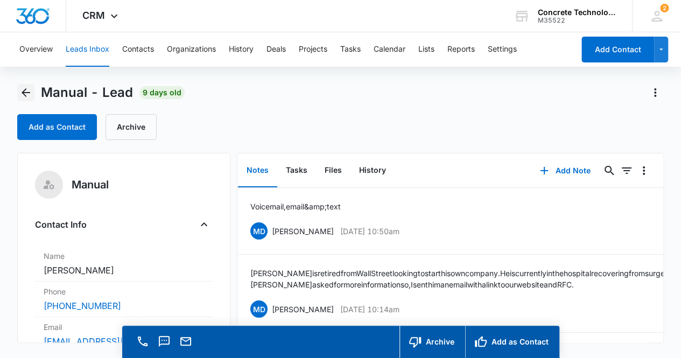
click at [26, 93] on icon "Back" at bounding box center [26, 92] width 9 height 9
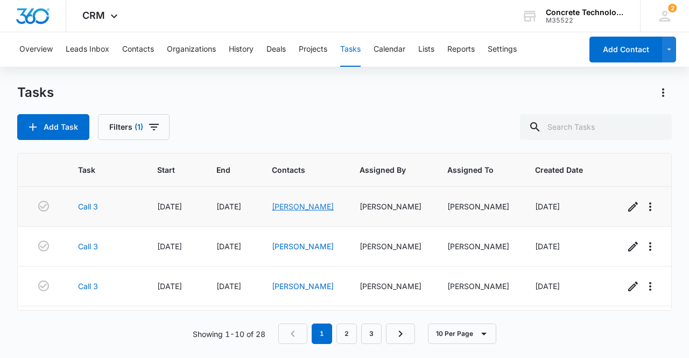
click at [304, 207] on link "[PERSON_NAME]" at bounding box center [303, 206] width 62 height 9
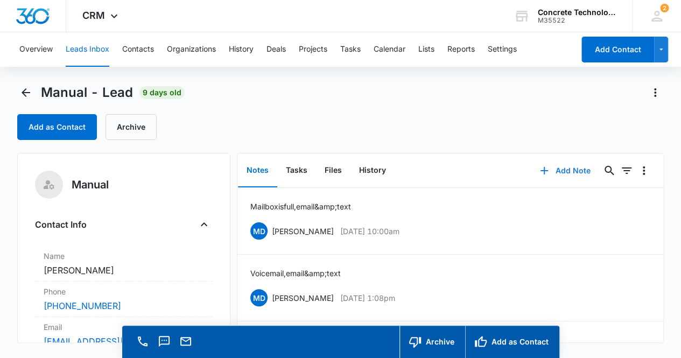
click at [554, 170] on button "Add Note" at bounding box center [565, 171] width 72 height 26
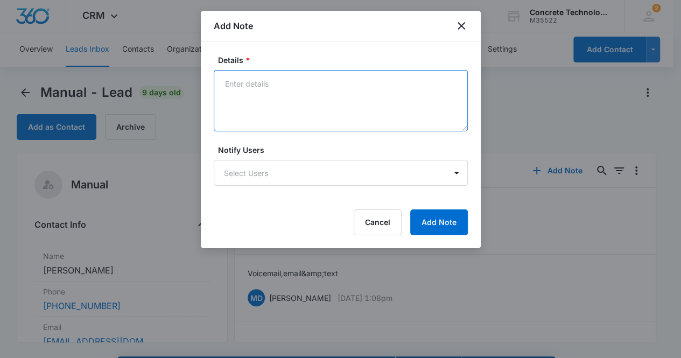
click at [241, 92] on textarea "Details *" at bounding box center [341, 100] width 254 height 61
type textarea "Voicemail, email & text"
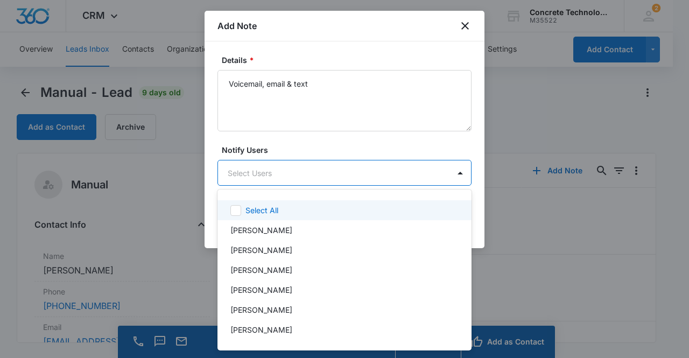
click at [276, 173] on body "CRM Apps Reputation Websites Forms CRM Email Social Content Ads Intelligence Fi…" at bounding box center [344, 179] width 689 height 358
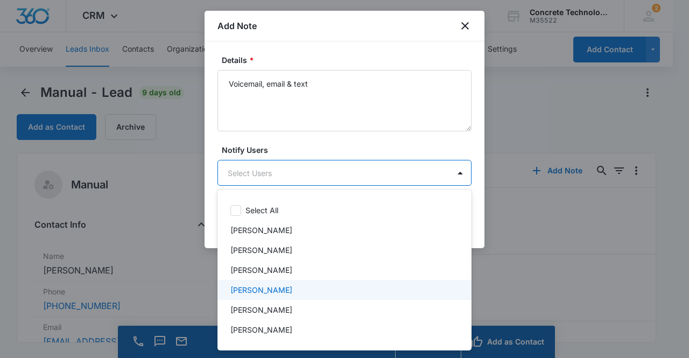
click at [269, 290] on p "[PERSON_NAME]" at bounding box center [262, 289] width 62 height 11
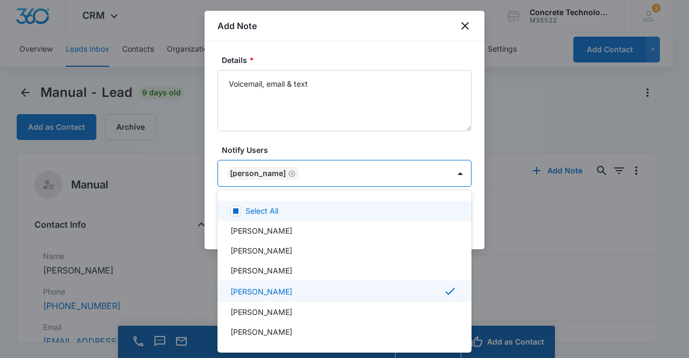
click at [259, 171] on div at bounding box center [344, 179] width 689 height 358
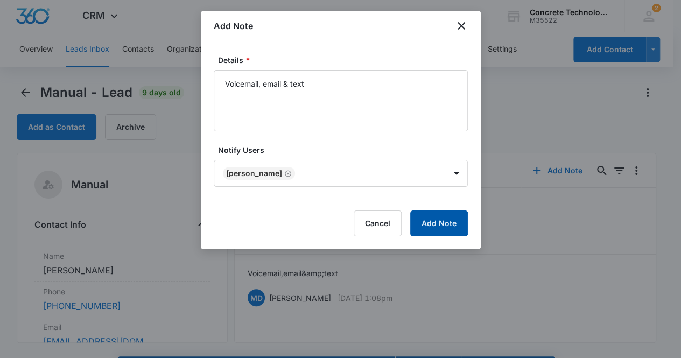
click at [429, 222] on button "Add Note" at bounding box center [439, 224] width 58 height 26
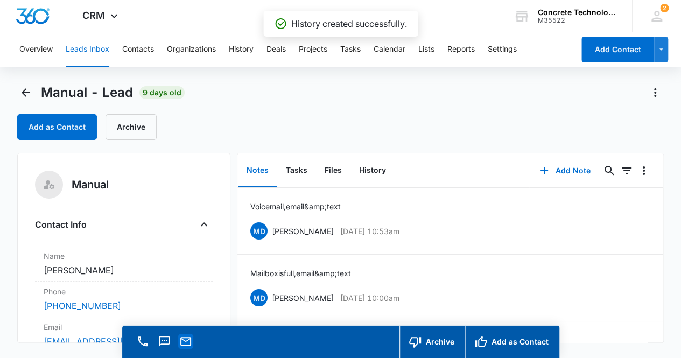
click at [188, 341] on icon "Email" at bounding box center [185, 341] width 13 height 13
click at [299, 172] on button "Tasks" at bounding box center [296, 170] width 39 height 33
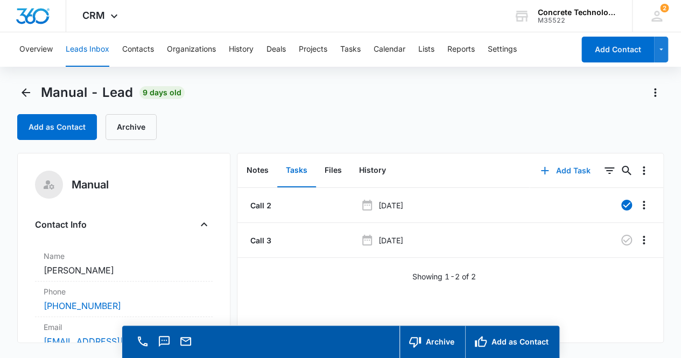
click at [551, 169] on button "Add Task" at bounding box center [565, 171] width 71 height 26
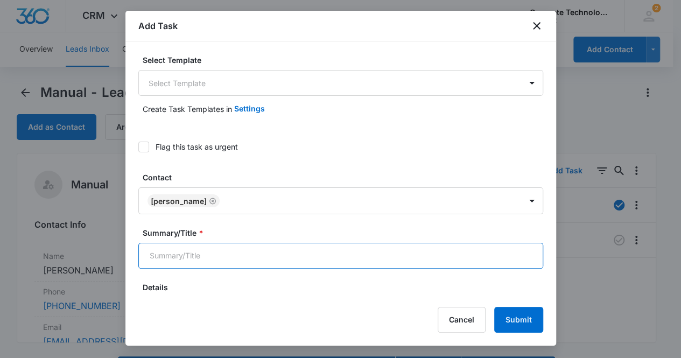
click at [195, 260] on input "Summary/Title *" at bounding box center [340, 256] width 405 height 26
type input "Call 4"
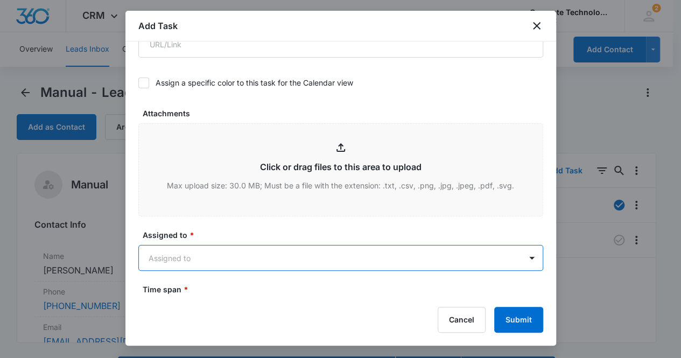
scroll to position [498, 0]
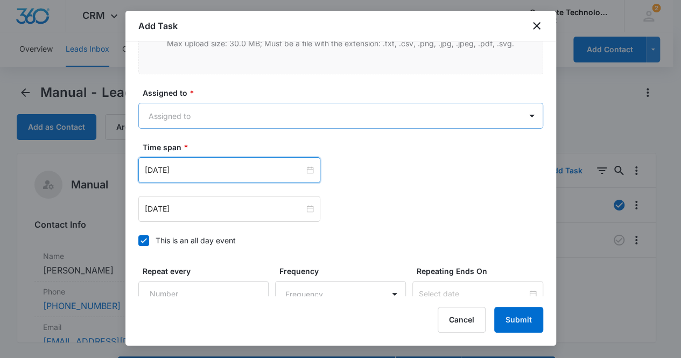
click at [169, 111] on body "CRM Apps Reputation Websites Forms CRM Email Social Content Ads Intelligence Fi…" at bounding box center [340, 194] width 681 height 389
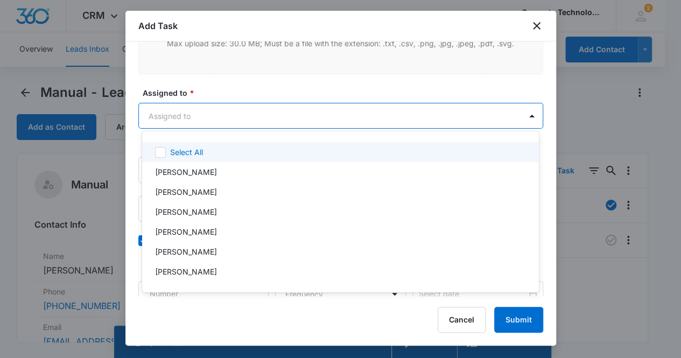
click at [158, 116] on body "CRM Apps Reputation Websites Forms CRM Email Social Content Ads Intelligence Fi…" at bounding box center [340, 179] width 681 height 358
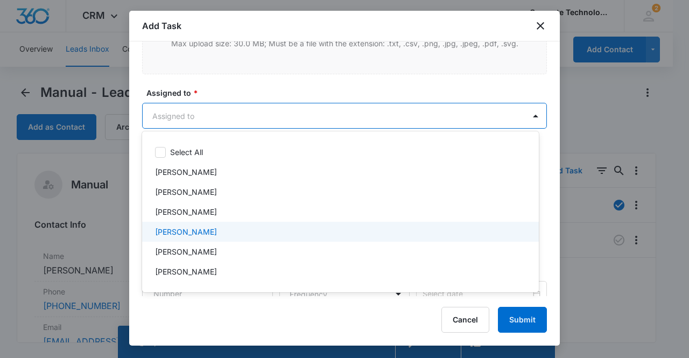
click at [168, 229] on p "[PERSON_NAME]" at bounding box center [186, 231] width 62 height 11
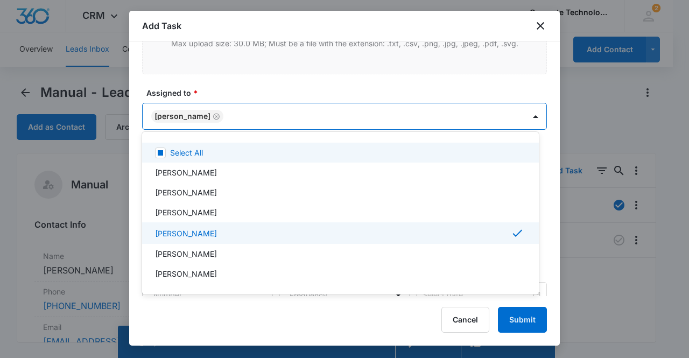
click at [184, 116] on div at bounding box center [344, 179] width 689 height 358
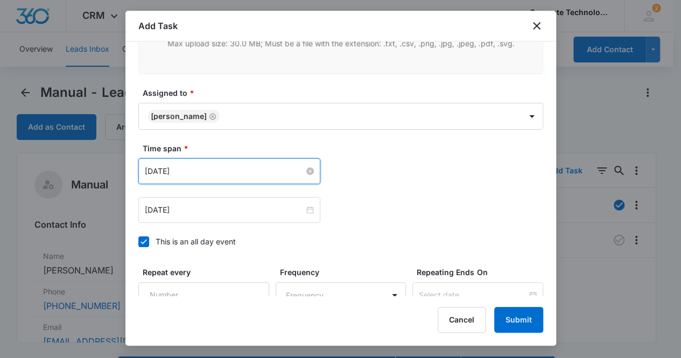
click at [187, 170] on input "[DATE]" at bounding box center [224, 171] width 159 height 12
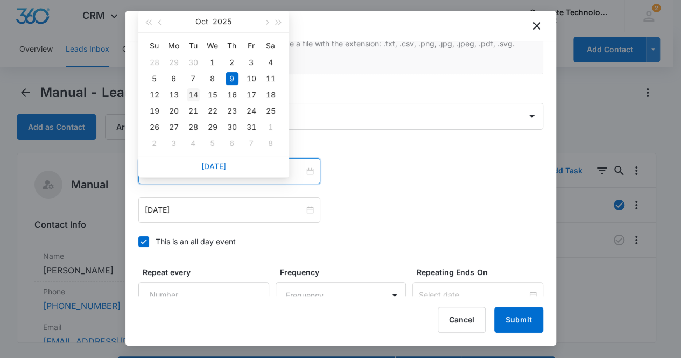
type input "[DATE]"
click at [197, 95] on div "14" at bounding box center [193, 94] width 13 height 13
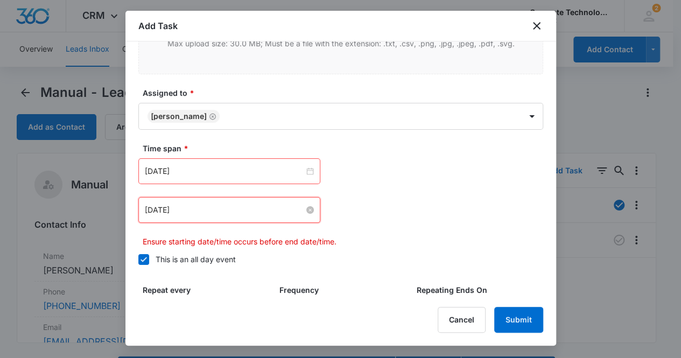
click at [190, 210] on input "[DATE]" at bounding box center [224, 210] width 159 height 12
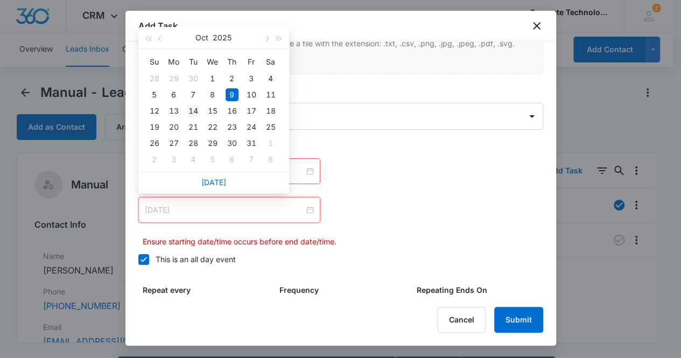
type input "[DATE]"
click at [196, 109] on div "14" at bounding box center [193, 110] width 13 height 13
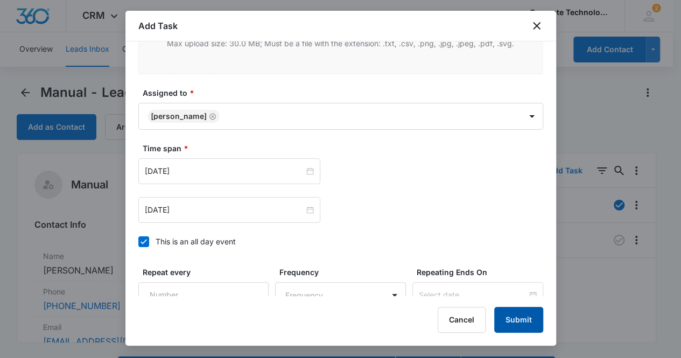
click at [513, 318] on button "Submit" at bounding box center [518, 320] width 49 height 26
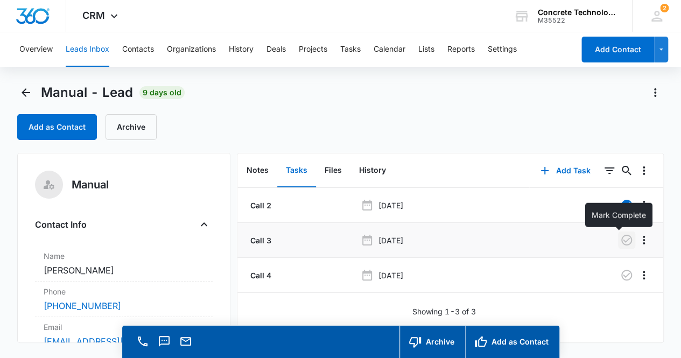
click at [620, 241] on icon "button" at bounding box center [626, 240] width 13 height 13
click at [261, 172] on button "Notes" at bounding box center [257, 170] width 39 height 33
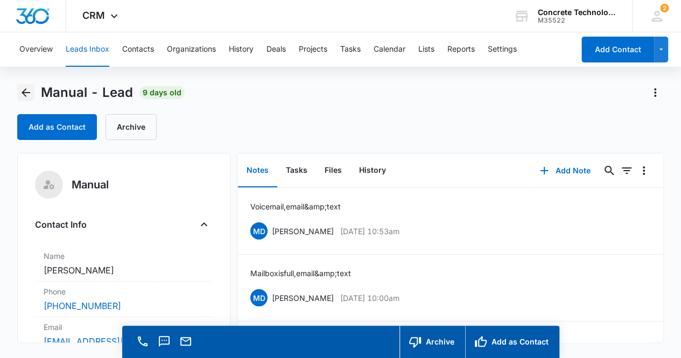
click at [25, 93] on icon "Back" at bounding box center [25, 92] width 13 height 13
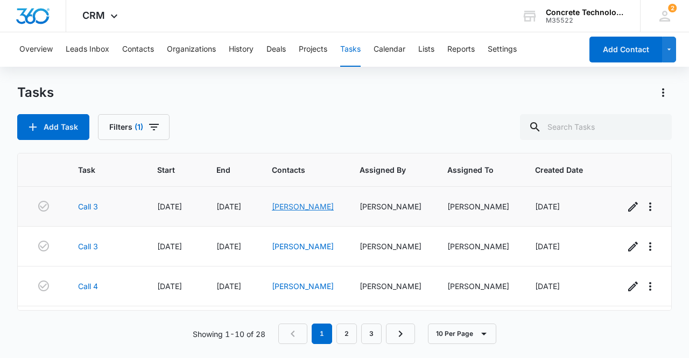
click at [296, 205] on link "[PERSON_NAME]" at bounding box center [303, 206] width 62 height 9
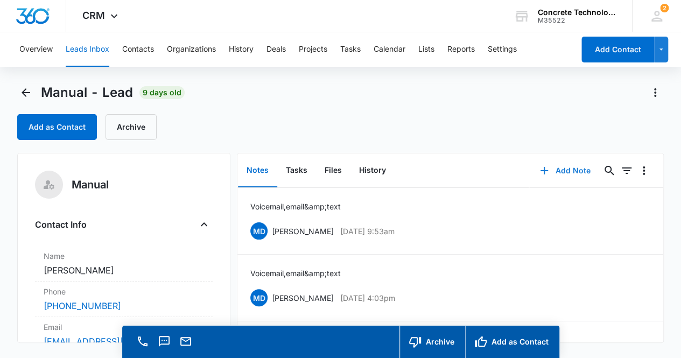
click at [567, 169] on button "Add Note" at bounding box center [565, 171] width 72 height 26
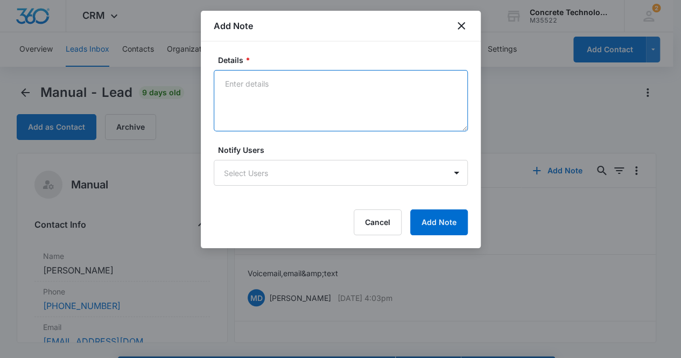
click at [229, 89] on textarea "Details *" at bounding box center [341, 100] width 254 height 61
type textarea "Voicemail, email & text"
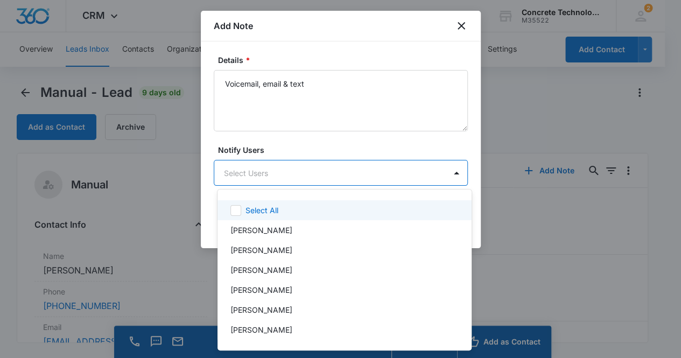
click at [313, 166] on body "CRM Apps Reputation Websites Forms CRM Email Social Content Ads Intelligence Fi…" at bounding box center [340, 179] width 681 height 358
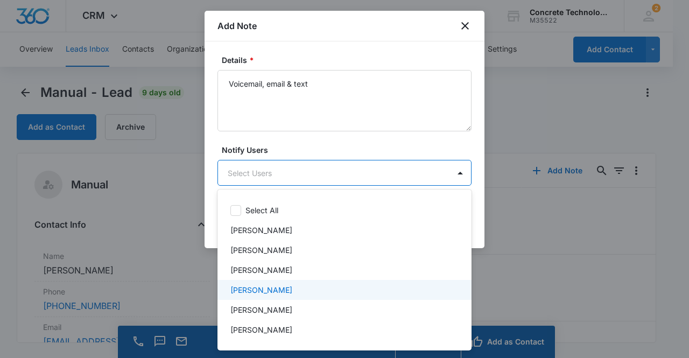
click at [282, 289] on div "[PERSON_NAME]" at bounding box center [344, 289] width 226 height 11
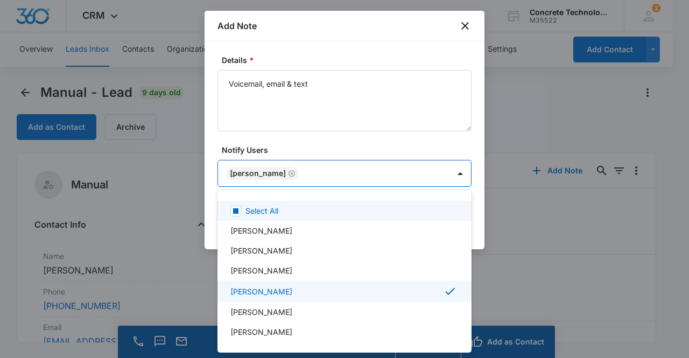
click at [264, 171] on div at bounding box center [344, 179] width 689 height 358
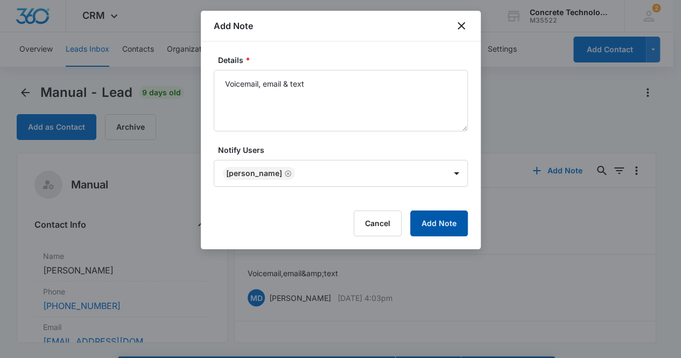
click at [429, 218] on button "Add Note" at bounding box center [439, 224] width 58 height 26
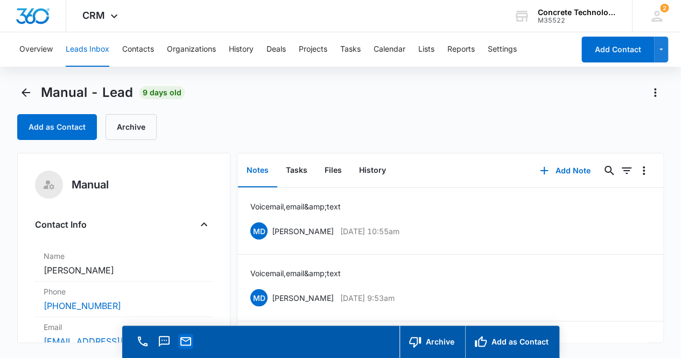
click at [190, 341] on icon "Email" at bounding box center [185, 341] width 11 height 9
click at [297, 172] on button "Tasks" at bounding box center [296, 170] width 39 height 33
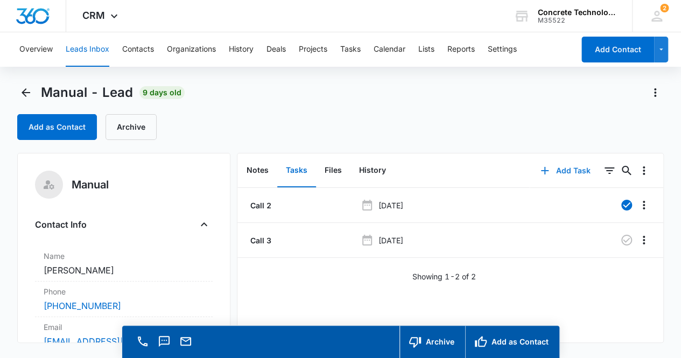
click at [561, 173] on button "Add Task" at bounding box center [565, 171] width 71 height 26
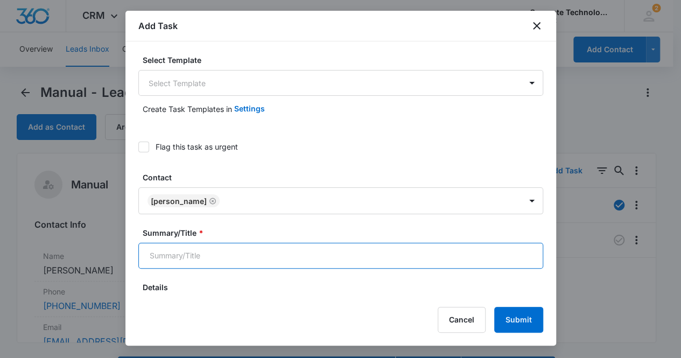
drag, startPoint x: 273, startPoint y: 258, endPoint x: 276, endPoint y: 252, distance: 7.5
click at [273, 257] on input "Summary/Title *" at bounding box center [340, 256] width 405 height 26
type input "Call 4"
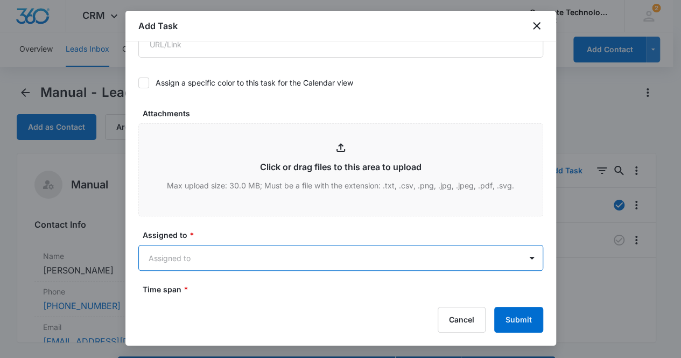
scroll to position [498, 0]
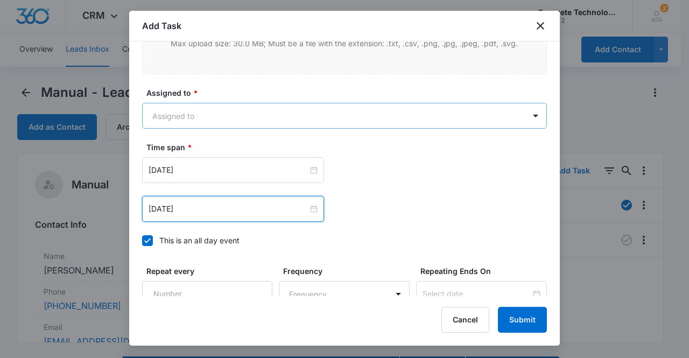
click at [227, 114] on body "CRM Apps Reputation Websites Forms CRM Email Social Content Ads Intelligence Fi…" at bounding box center [344, 194] width 689 height 389
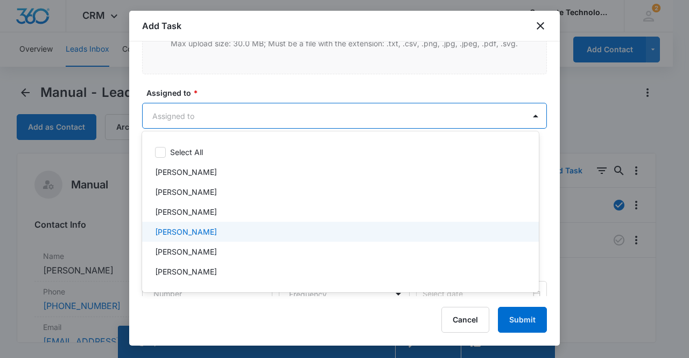
click at [195, 233] on p "[PERSON_NAME]" at bounding box center [186, 231] width 62 height 11
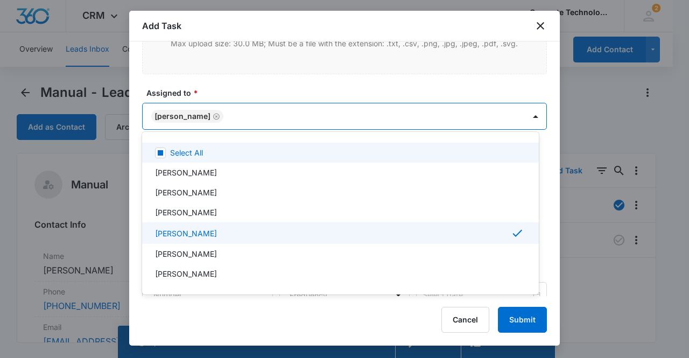
click at [179, 115] on div at bounding box center [344, 179] width 689 height 358
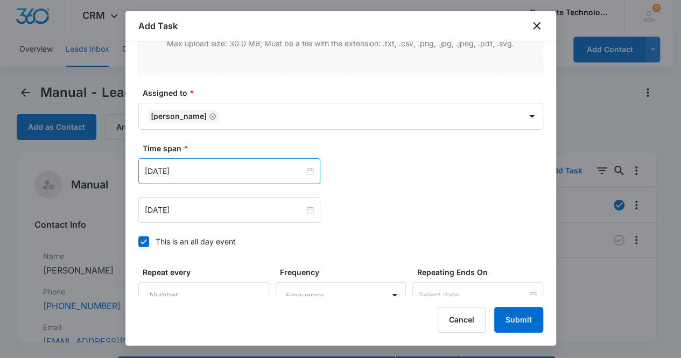
click at [202, 162] on div "[DATE]" at bounding box center [229, 171] width 182 height 26
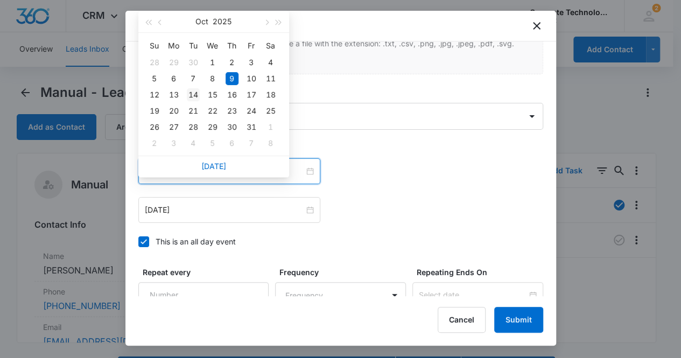
type input "[DATE]"
click at [192, 94] on div "14" at bounding box center [193, 94] width 13 height 13
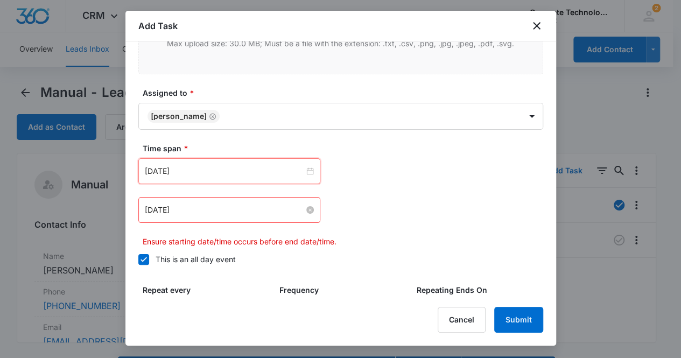
click at [188, 206] on input "[DATE]" at bounding box center [224, 210] width 159 height 12
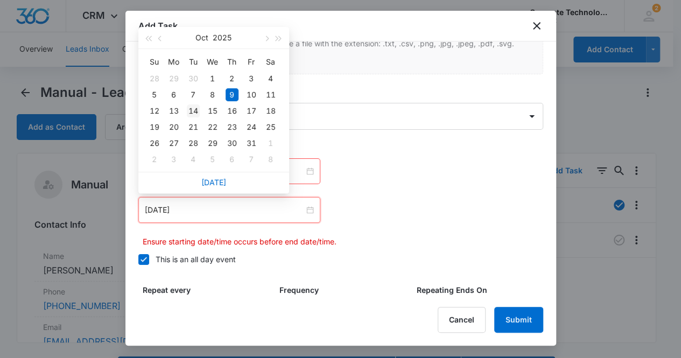
type input "[DATE]"
click at [193, 108] on div "14" at bounding box center [193, 110] width 13 height 13
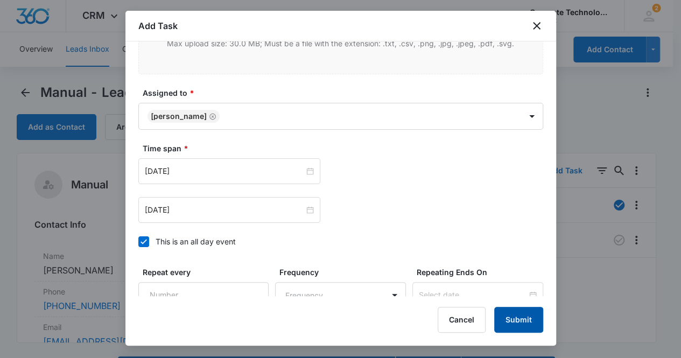
click at [530, 323] on button "Submit" at bounding box center [518, 320] width 49 height 26
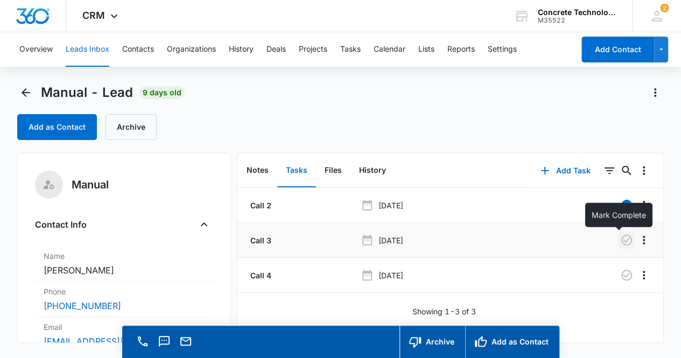
click at [621, 241] on icon "button" at bounding box center [626, 240] width 13 height 13
click at [256, 169] on button "Notes" at bounding box center [257, 170] width 39 height 33
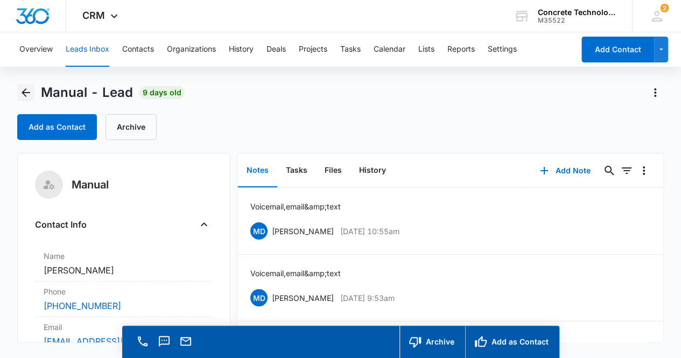
click at [25, 91] on icon "Back" at bounding box center [25, 92] width 13 height 13
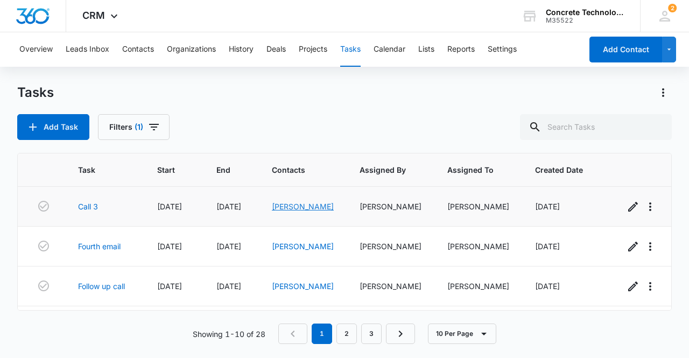
click at [301, 206] on link "[PERSON_NAME]" at bounding box center [303, 206] width 62 height 9
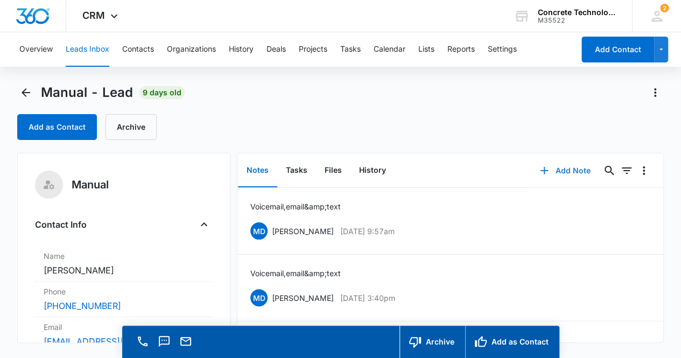
click at [560, 169] on button "Add Note" at bounding box center [565, 171] width 72 height 26
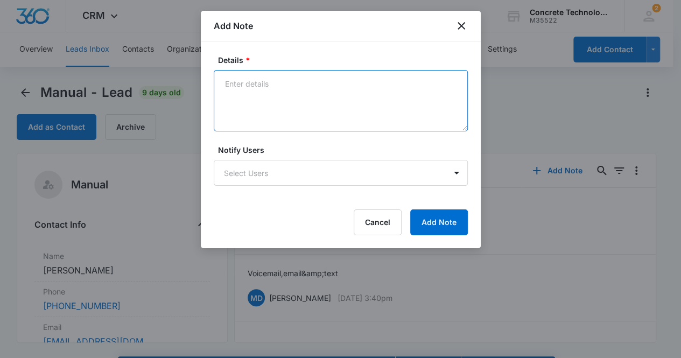
click at [229, 81] on textarea "Details *" at bounding box center [341, 100] width 254 height 61
type textarea "Voicemail, email & text"
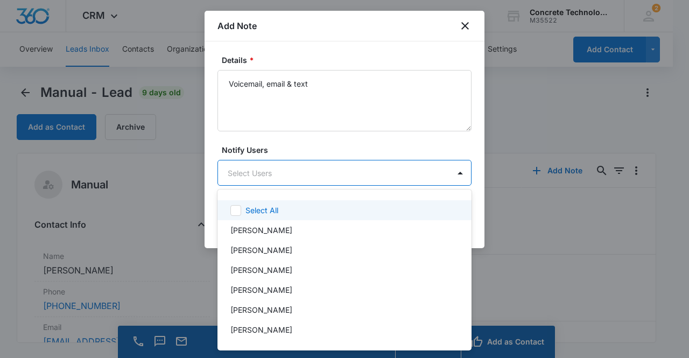
click at [268, 172] on body "CRM Apps Reputation Websites Forms CRM Email Social Content Ads Intelligence Fi…" at bounding box center [344, 179] width 689 height 358
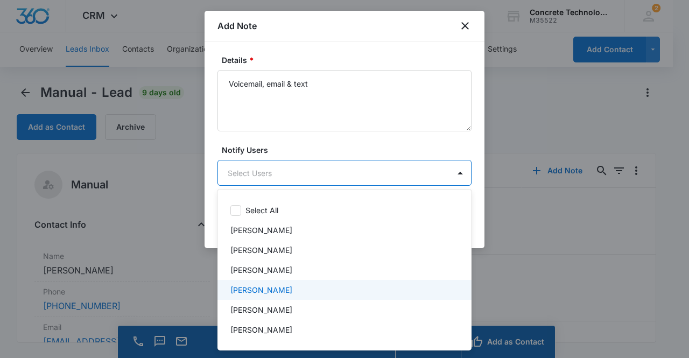
click at [276, 285] on p "[PERSON_NAME]" at bounding box center [262, 289] width 62 height 11
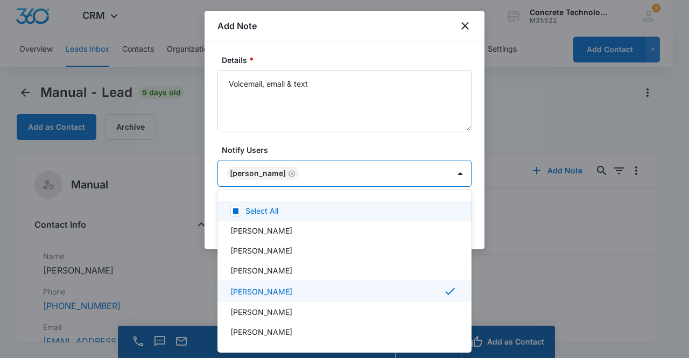
click at [252, 169] on div at bounding box center [344, 179] width 689 height 358
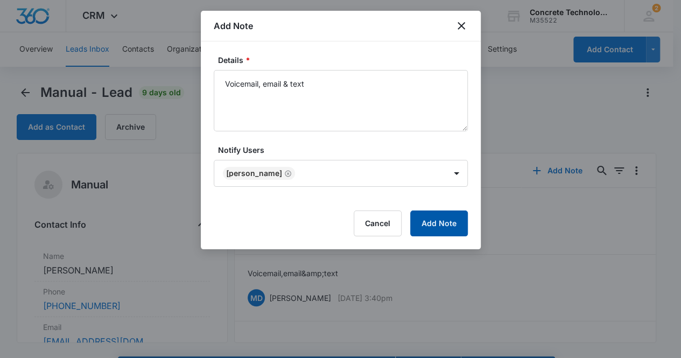
click at [441, 223] on button "Add Note" at bounding box center [439, 224] width 58 height 26
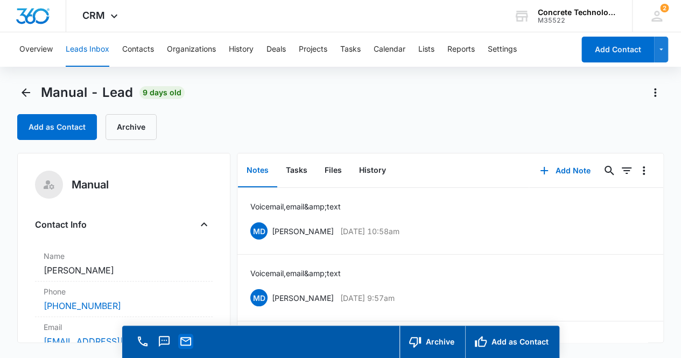
click at [187, 340] on icon "Email" at bounding box center [185, 341] width 13 height 13
click at [294, 170] on button "Tasks" at bounding box center [296, 170] width 39 height 33
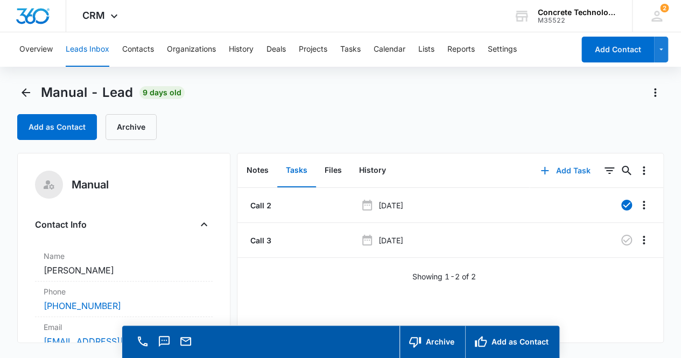
click at [562, 164] on button "Add Task" at bounding box center [565, 171] width 71 height 26
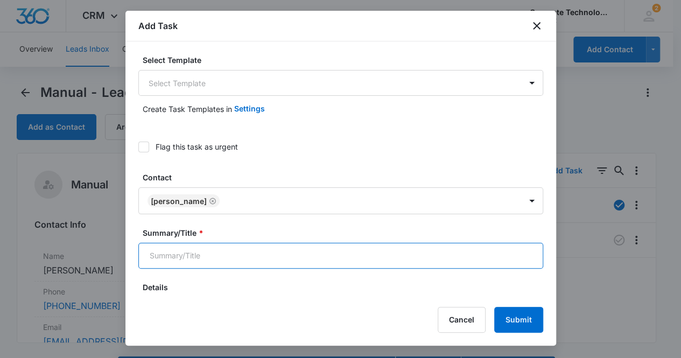
click at [277, 257] on input "Summary/Title *" at bounding box center [340, 256] width 405 height 26
type input "Call 4"
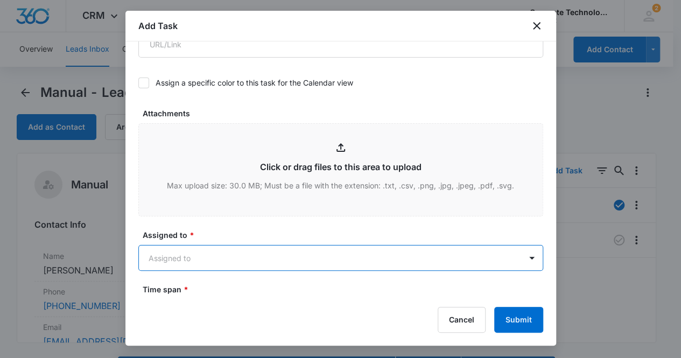
scroll to position [498, 0]
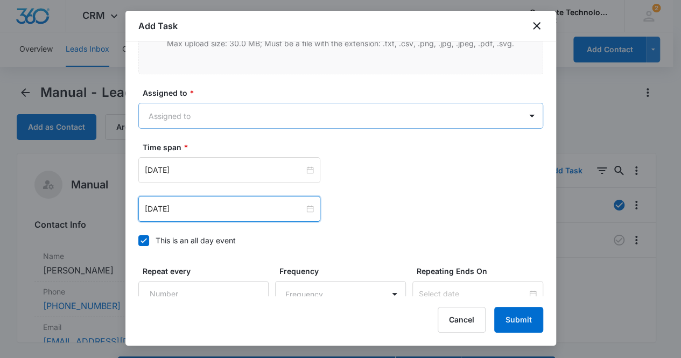
click at [180, 108] on body "CRM Apps Reputation Websites Forms CRM Email Social Content Ads Intelligence Fi…" at bounding box center [340, 194] width 681 height 389
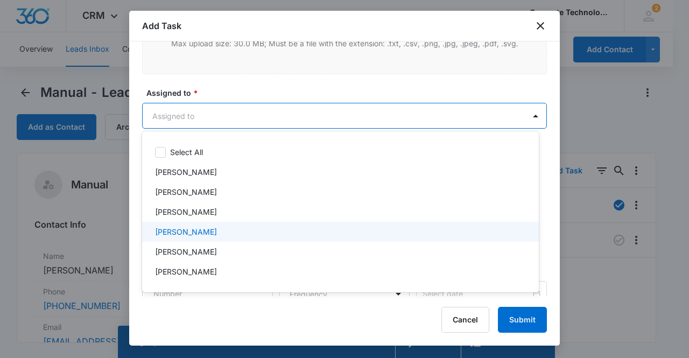
click at [196, 234] on p "[PERSON_NAME]" at bounding box center [186, 231] width 62 height 11
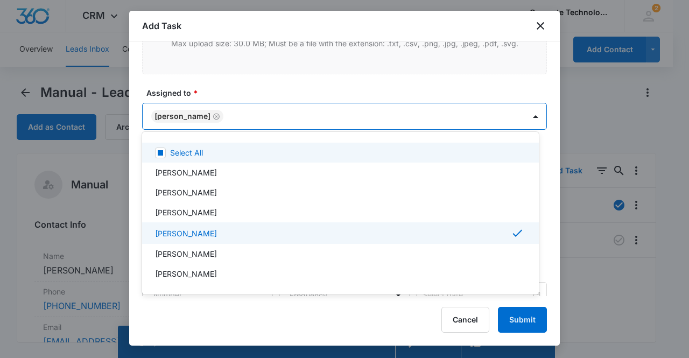
click at [178, 117] on div at bounding box center [344, 179] width 689 height 358
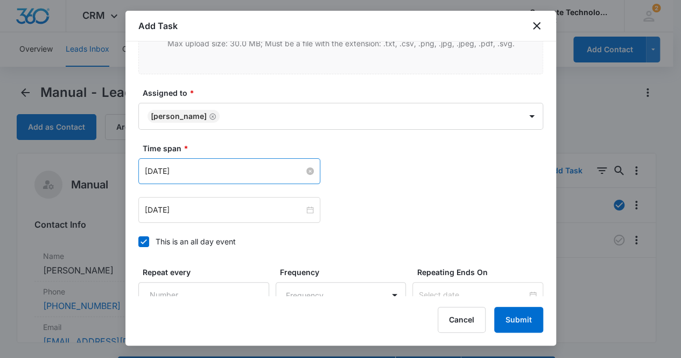
click at [199, 166] on input "[DATE]" at bounding box center [224, 171] width 159 height 12
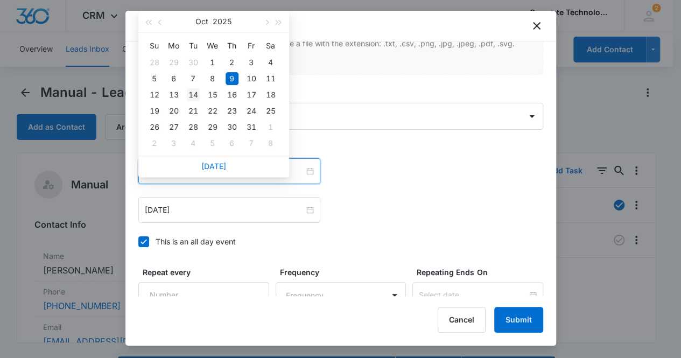
type input "[DATE]"
click at [194, 93] on div "14" at bounding box center [193, 94] width 13 height 13
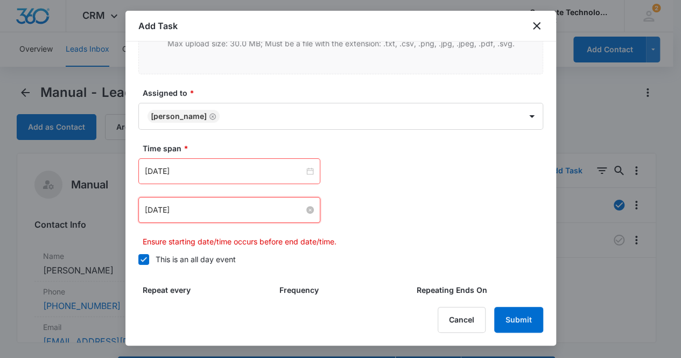
click at [217, 204] on input "[DATE]" at bounding box center [224, 210] width 159 height 12
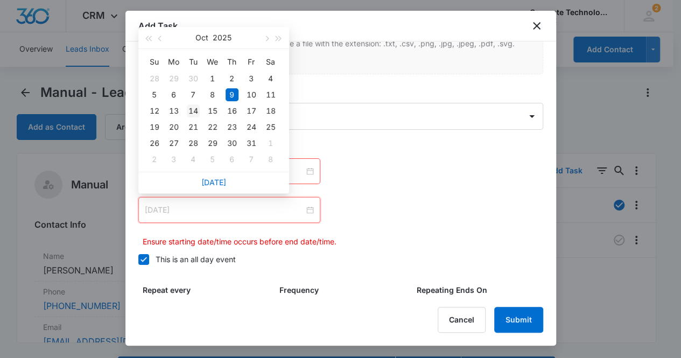
type input "[DATE]"
click at [193, 110] on div "14" at bounding box center [193, 110] width 13 height 13
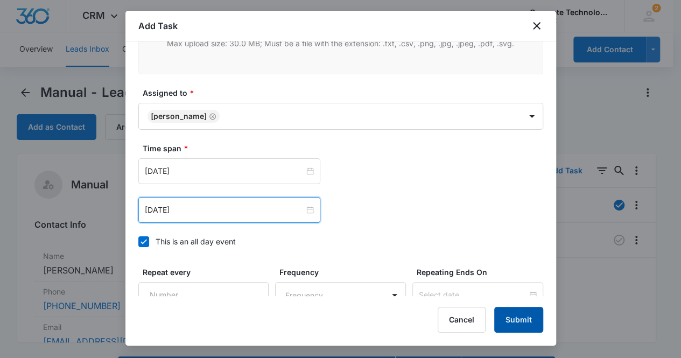
click at [525, 319] on button "Submit" at bounding box center [518, 320] width 49 height 26
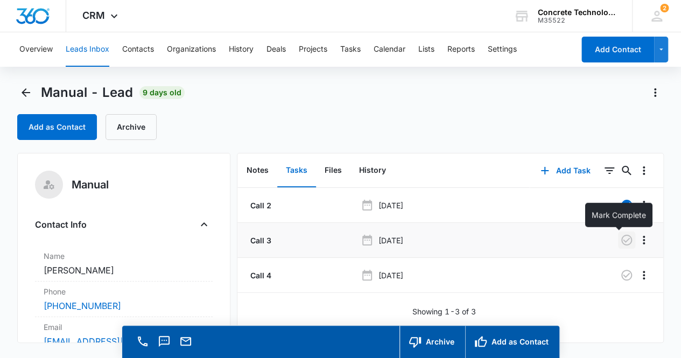
click at [622, 240] on icon "button" at bounding box center [627, 240] width 11 height 11
click at [264, 171] on button "Notes" at bounding box center [257, 170] width 39 height 33
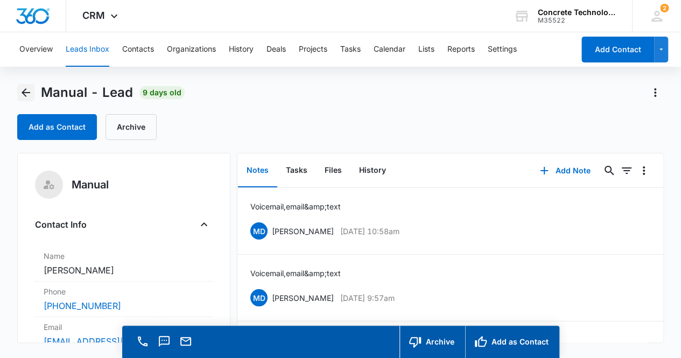
click at [24, 92] on icon "Back" at bounding box center [26, 92] width 9 height 9
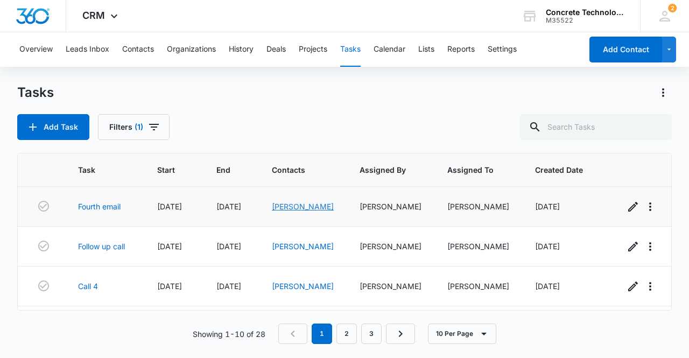
click at [292, 207] on link "[PERSON_NAME]" at bounding box center [303, 206] width 62 height 9
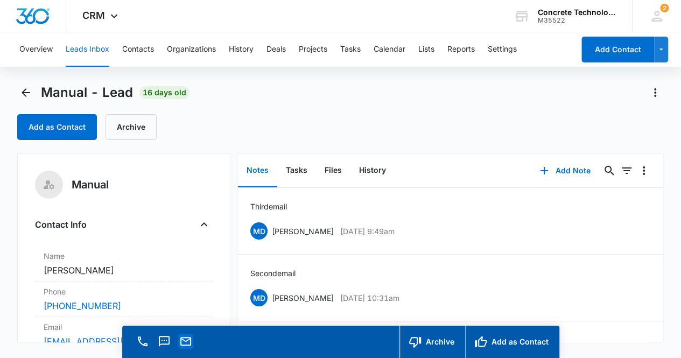
click at [185, 344] on icon "Email" at bounding box center [185, 341] width 11 height 9
click at [562, 170] on button "Add Note" at bounding box center [565, 171] width 72 height 26
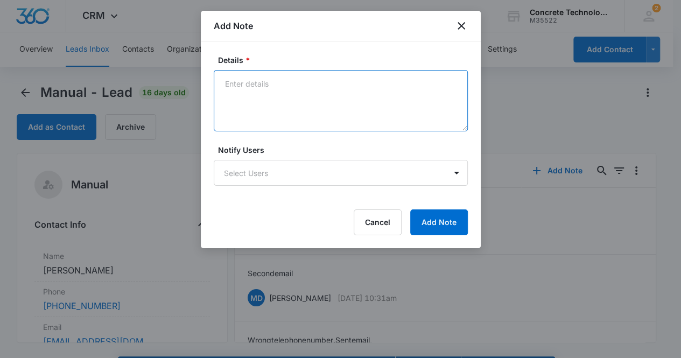
click at [247, 96] on textarea "Details *" at bounding box center [341, 100] width 254 height 61
type textarea "Fourth email"
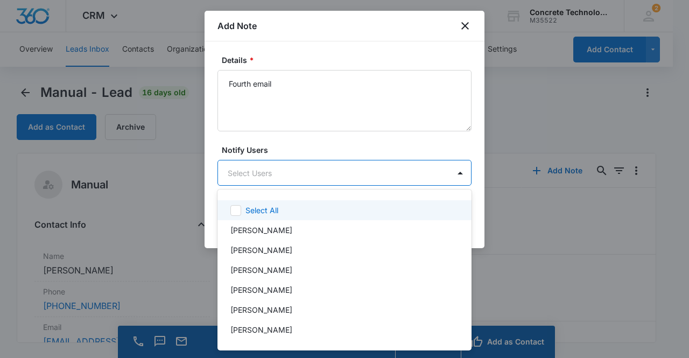
click at [260, 171] on body "CRM Apps Reputation Websites Forms CRM Email Social Content Ads Intelligence Fi…" at bounding box center [344, 179] width 689 height 358
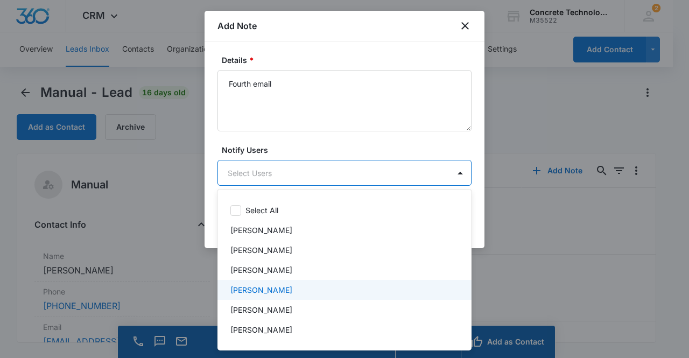
click at [278, 289] on p "[PERSON_NAME]" at bounding box center [262, 289] width 62 height 11
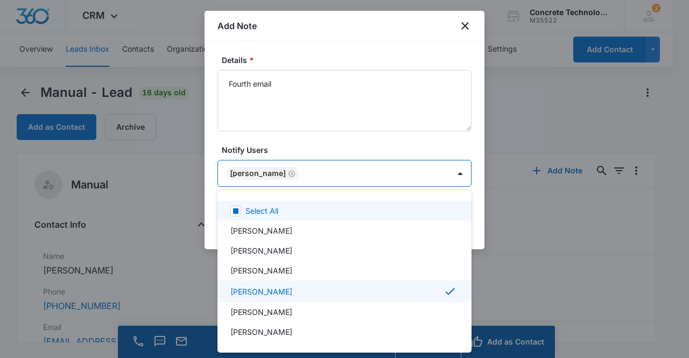
click at [257, 176] on div at bounding box center [344, 179] width 689 height 358
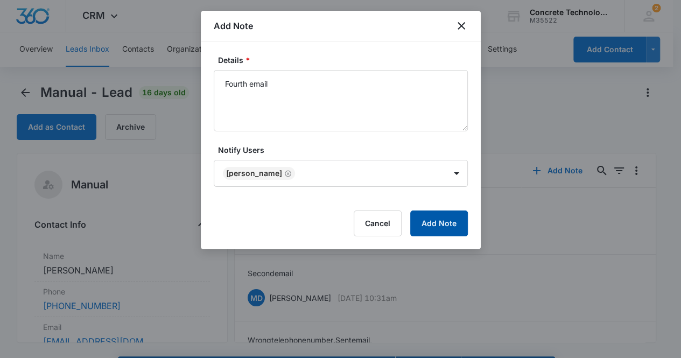
click at [446, 228] on button "Add Note" at bounding box center [439, 224] width 58 height 26
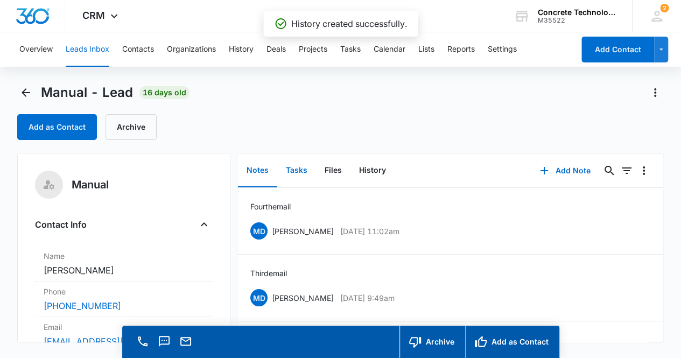
click at [295, 174] on button "Tasks" at bounding box center [296, 170] width 39 height 33
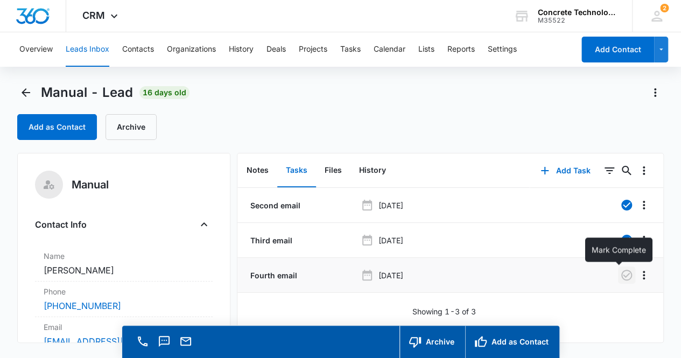
click at [620, 278] on icon "button" at bounding box center [626, 275] width 13 height 13
click at [259, 174] on button "Notes" at bounding box center [257, 170] width 39 height 33
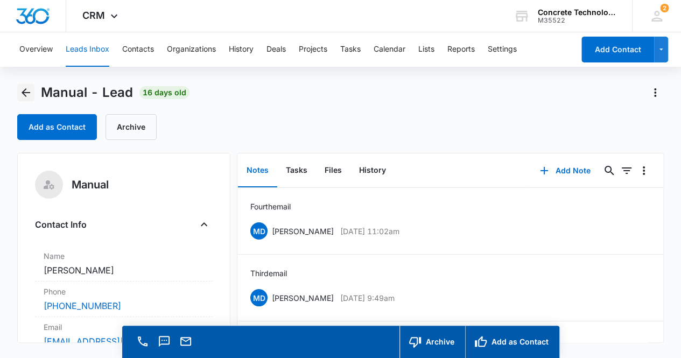
click at [25, 94] on icon "Back" at bounding box center [26, 92] width 9 height 9
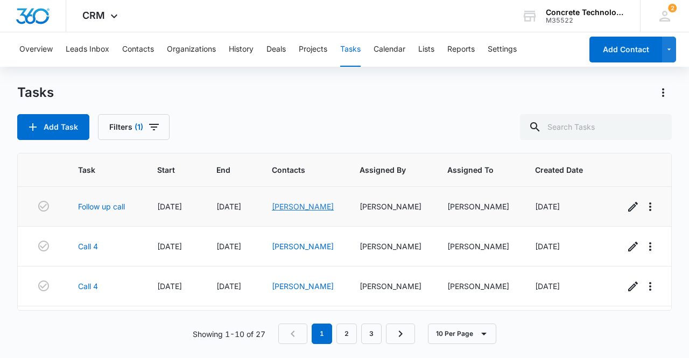
click at [301, 206] on link "[PERSON_NAME]" at bounding box center [303, 206] width 62 height 9
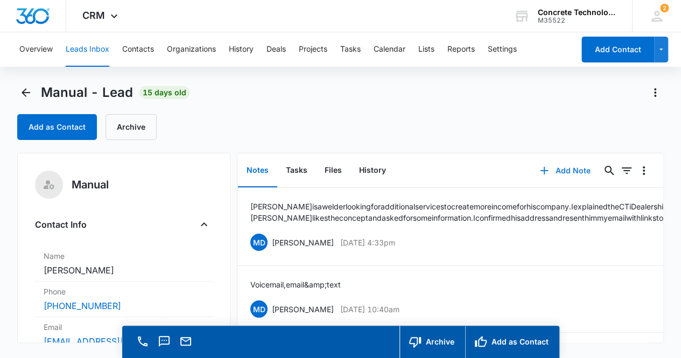
click at [559, 170] on button "Add Note" at bounding box center [565, 171] width 72 height 26
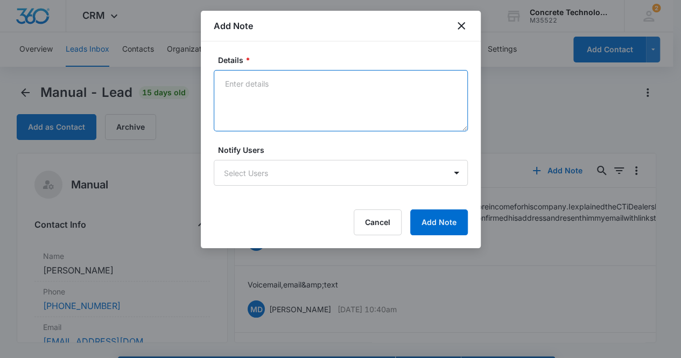
click at [260, 83] on textarea "Details *" at bounding box center [341, 100] width 254 height 61
type textarea "Voicemail, email & text"
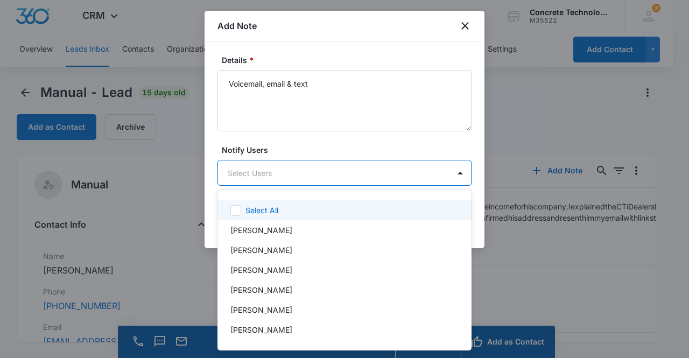
click at [324, 165] on body "CRM Apps Reputation Websites Forms CRM Email Social Content Ads Intelligence Fi…" at bounding box center [344, 179] width 689 height 358
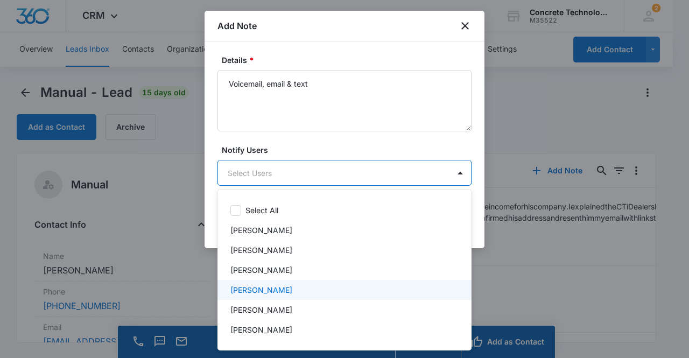
click at [285, 290] on div "[PERSON_NAME]" at bounding box center [344, 289] width 226 height 11
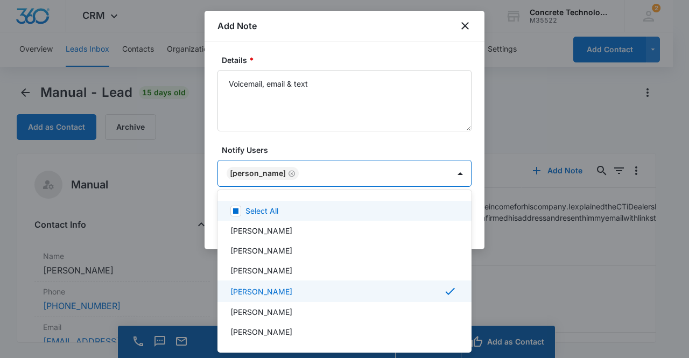
click at [260, 173] on div at bounding box center [344, 179] width 689 height 358
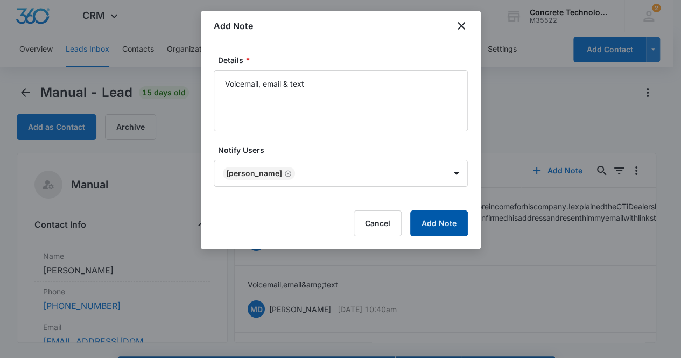
click at [433, 229] on button "Add Note" at bounding box center [439, 224] width 58 height 26
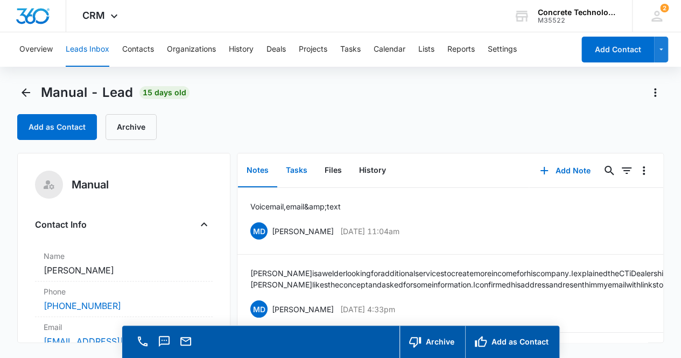
click at [303, 170] on button "Tasks" at bounding box center [296, 170] width 39 height 33
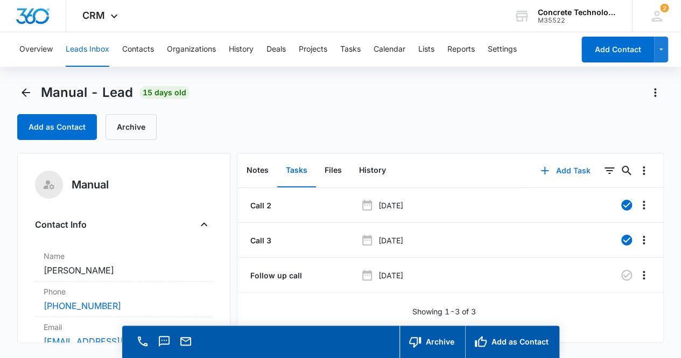
click at [562, 170] on button "Add Task" at bounding box center [565, 171] width 71 height 26
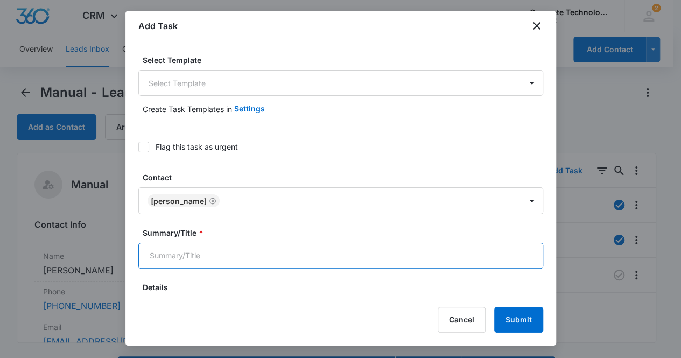
click at [247, 255] on input "Summary/Title *" at bounding box center [340, 256] width 405 height 26
type input "Call 4"
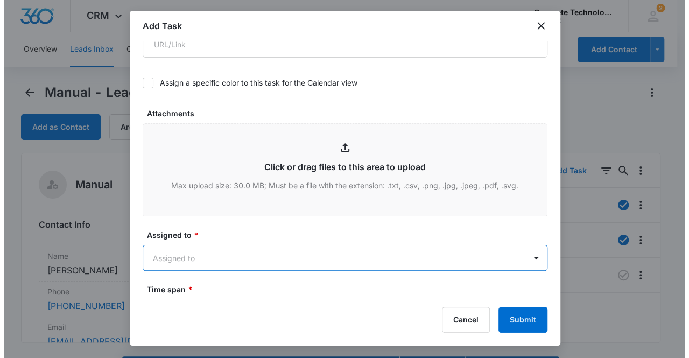
scroll to position [498, 0]
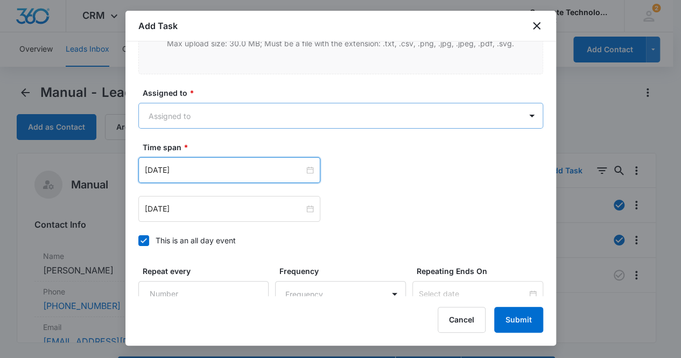
click at [205, 114] on body "CRM Apps Reputation Websites Forms CRM Email Social Content Ads Intelligence Fi…" at bounding box center [340, 194] width 681 height 389
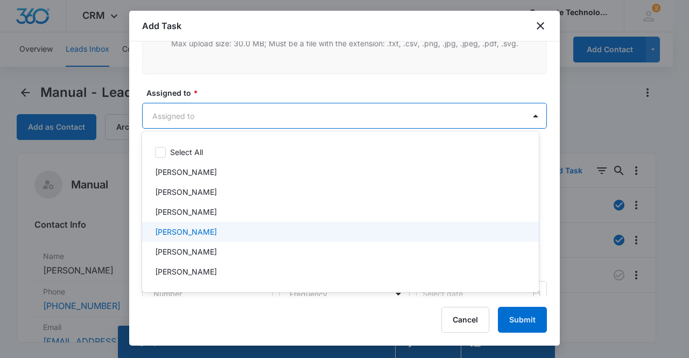
click at [194, 232] on p "[PERSON_NAME]" at bounding box center [186, 231] width 62 height 11
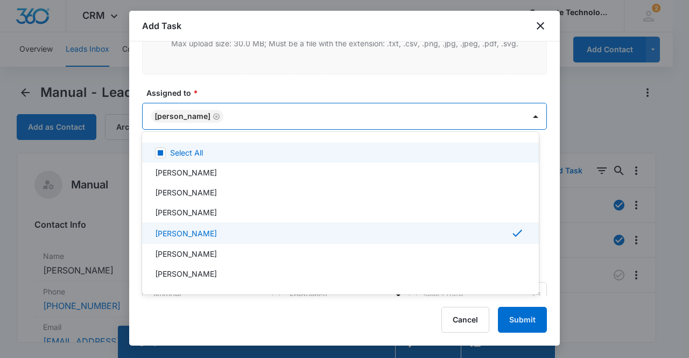
click at [180, 113] on div at bounding box center [344, 179] width 689 height 358
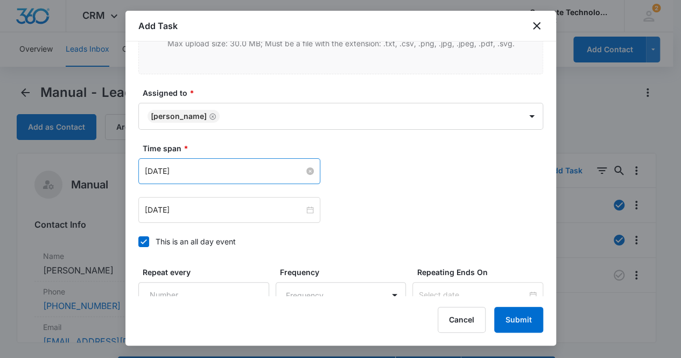
click at [203, 166] on input "[DATE]" at bounding box center [224, 171] width 159 height 12
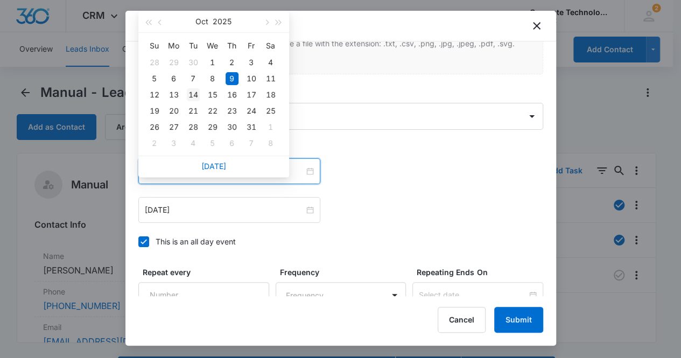
type input "[DATE]"
click at [190, 96] on div "14" at bounding box center [193, 94] width 13 height 13
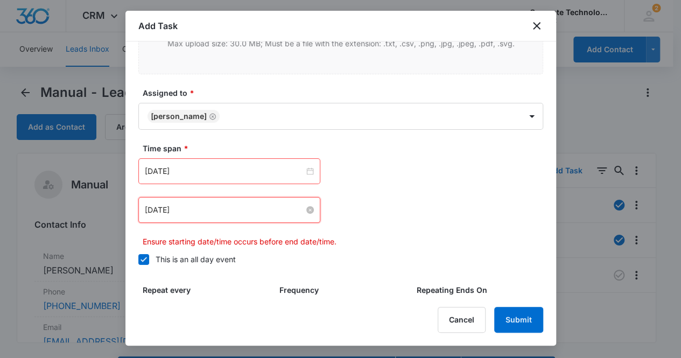
click at [199, 204] on input "[DATE]" at bounding box center [224, 210] width 159 height 12
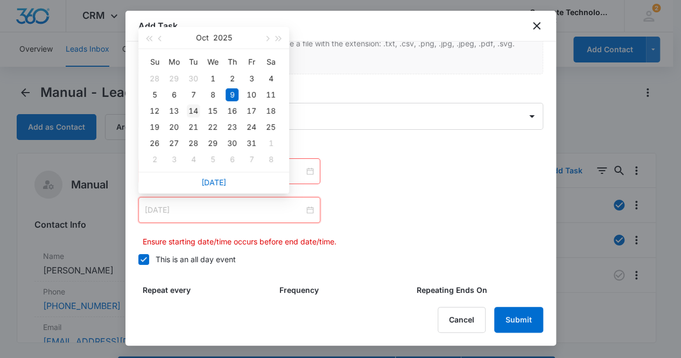
type input "[DATE]"
click at [195, 108] on div "14" at bounding box center [193, 110] width 13 height 13
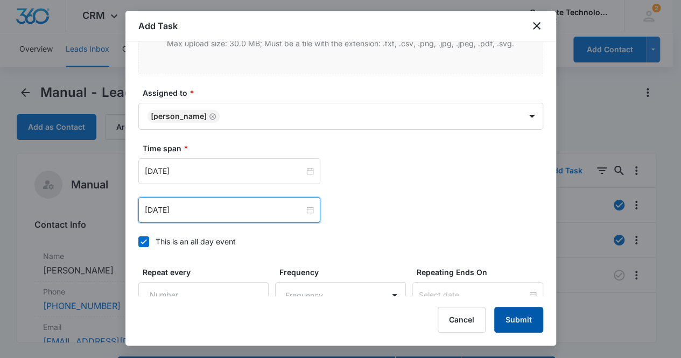
click at [521, 319] on button "Submit" at bounding box center [518, 320] width 49 height 26
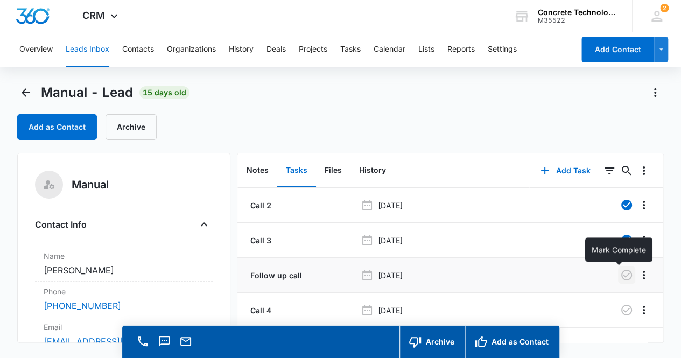
click at [620, 275] on icon "button" at bounding box center [626, 275] width 13 height 13
click at [254, 173] on button "Notes" at bounding box center [257, 170] width 39 height 33
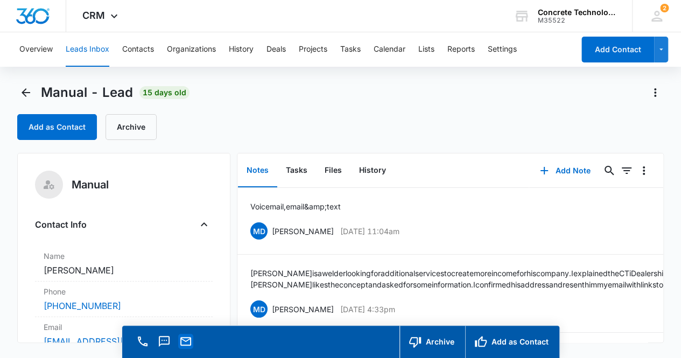
click at [187, 346] on icon "Email" at bounding box center [185, 341] width 13 height 13
click at [294, 170] on button "Tasks" at bounding box center [296, 170] width 39 height 33
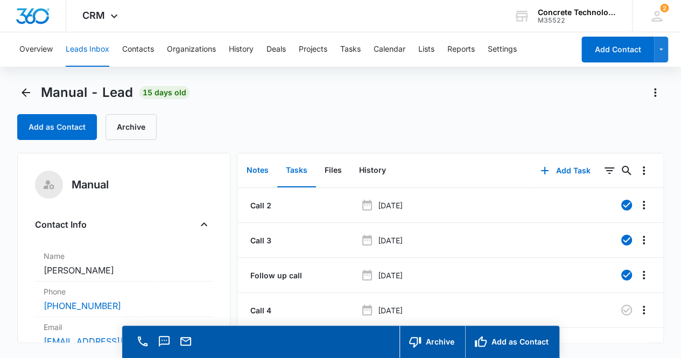
click at [262, 170] on button "Notes" at bounding box center [257, 170] width 39 height 33
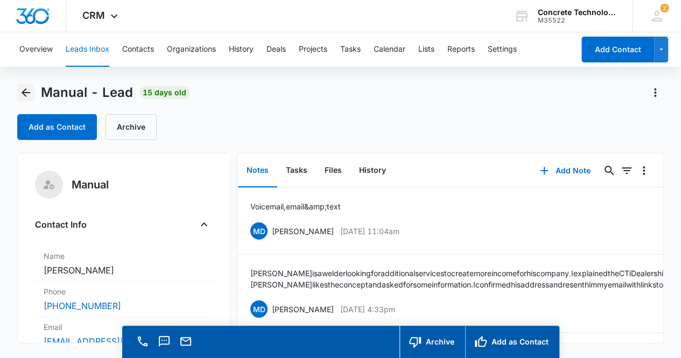
click at [27, 91] on icon "Back" at bounding box center [25, 92] width 13 height 13
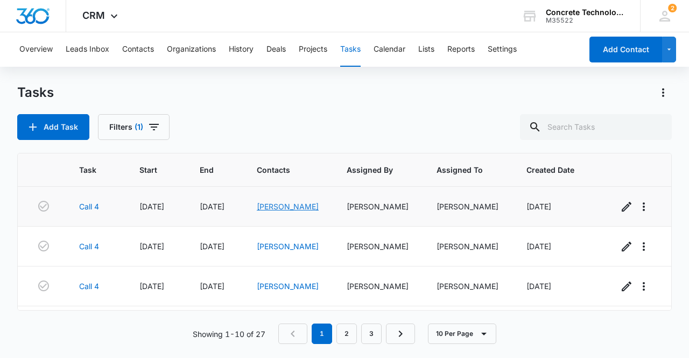
click at [292, 205] on link "[PERSON_NAME]" at bounding box center [288, 206] width 62 height 9
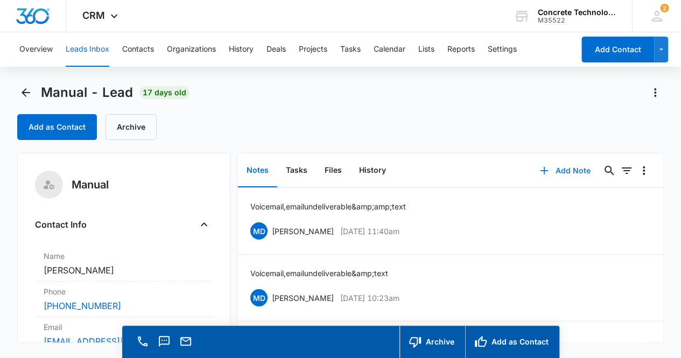
click at [567, 172] on button "Add Note" at bounding box center [565, 171] width 72 height 26
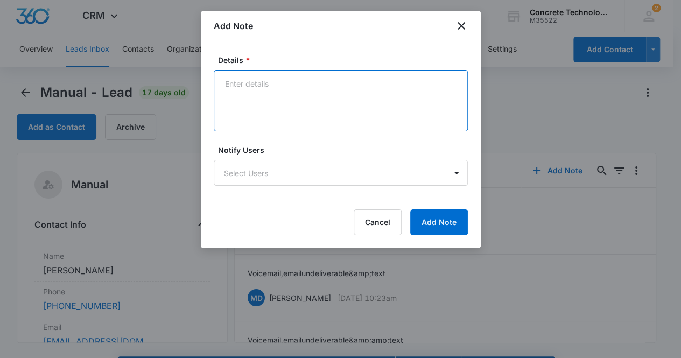
click at [226, 86] on textarea "Details *" at bounding box center [341, 100] width 254 height 61
type textarea "Voicemail, email undeliverable & text"
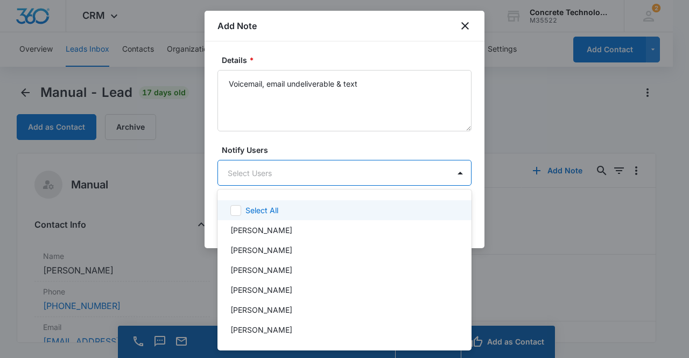
click at [306, 174] on body "CRM Apps Reputation Websites Forms CRM Email Social Content Ads Intelligence Fi…" at bounding box center [344, 179] width 689 height 358
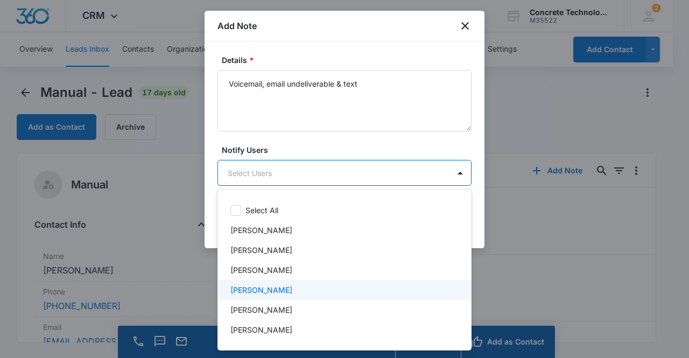
click at [277, 288] on p "[PERSON_NAME]" at bounding box center [262, 289] width 62 height 11
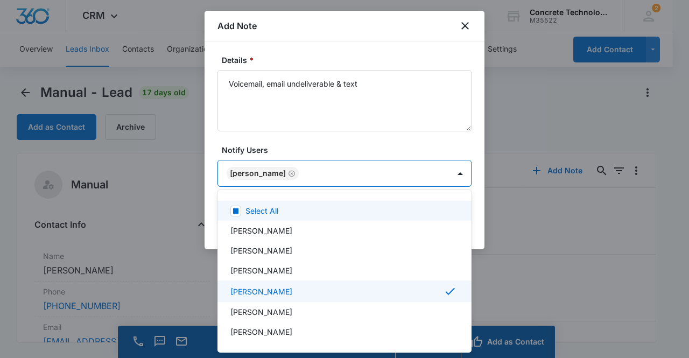
click at [259, 171] on div at bounding box center [344, 179] width 689 height 358
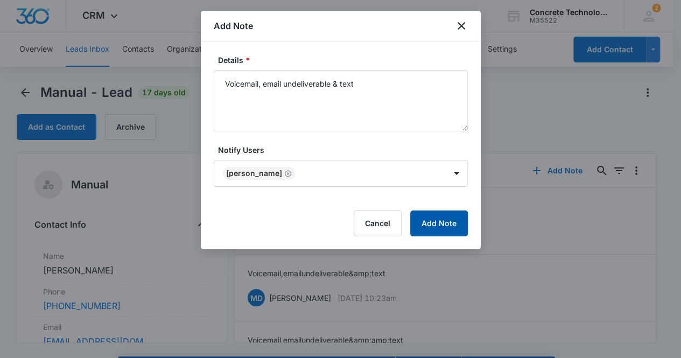
click at [432, 221] on button "Add Note" at bounding box center [439, 224] width 58 height 26
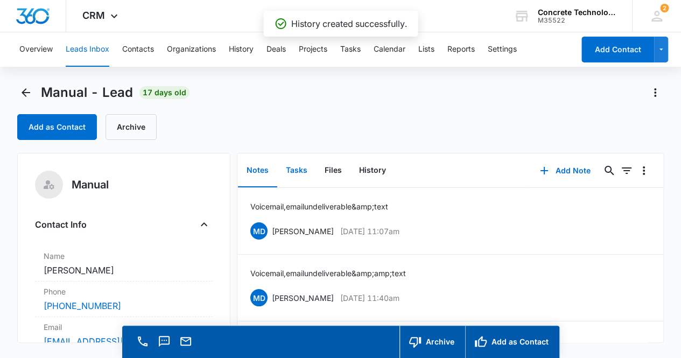
click at [291, 171] on button "Tasks" at bounding box center [296, 170] width 39 height 33
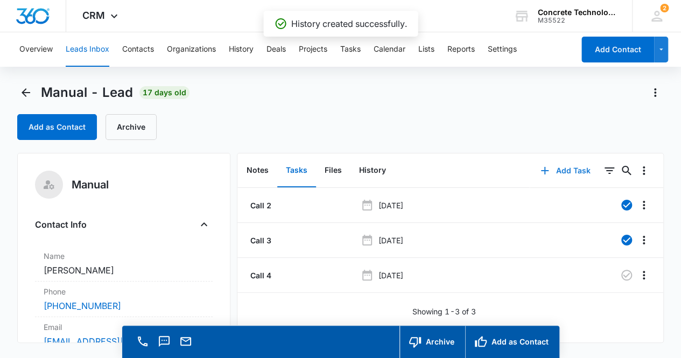
click at [559, 170] on button "Add Task" at bounding box center [565, 171] width 71 height 26
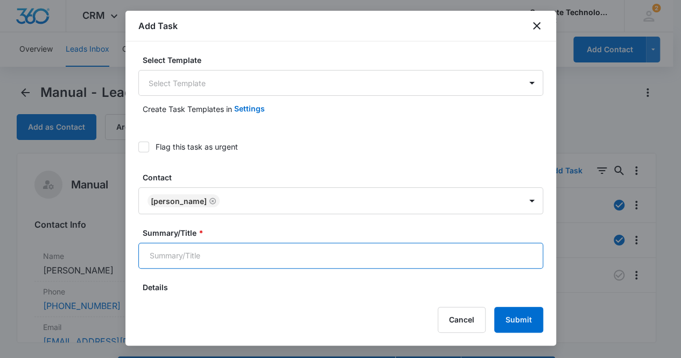
click at [273, 257] on input "Summary/Title *" at bounding box center [340, 256] width 405 height 26
type input "Call 5"
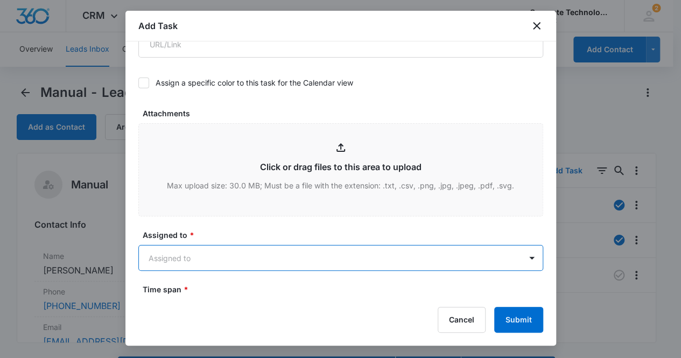
scroll to position [498, 0]
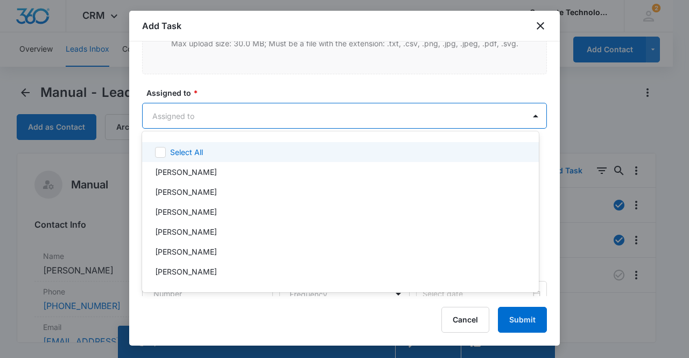
click at [229, 118] on body "CRM Apps Reputation Websites Forms CRM Email Social Content Ads Intelligence Fi…" at bounding box center [344, 179] width 689 height 358
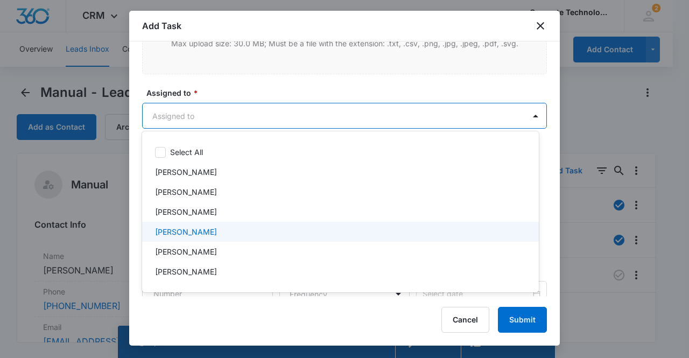
click at [204, 236] on div "[PERSON_NAME]" at bounding box center [339, 231] width 369 height 11
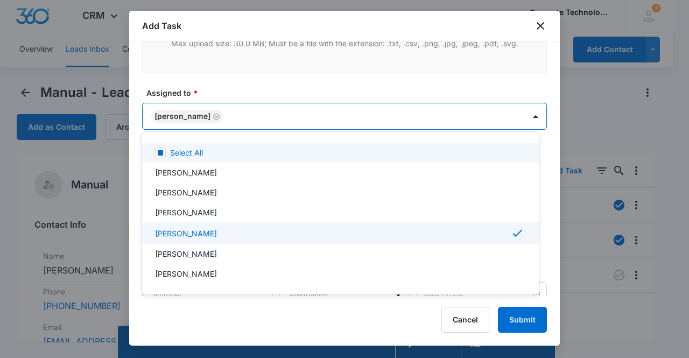
click at [190, 114] on div at bounding box center [344, 179] width 689 height 358
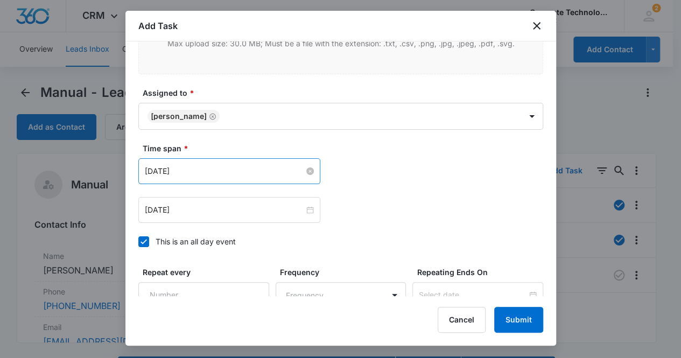
click at [231, 171] on input "[DATE]" at bounding box center [224, 171] width 159 height 12
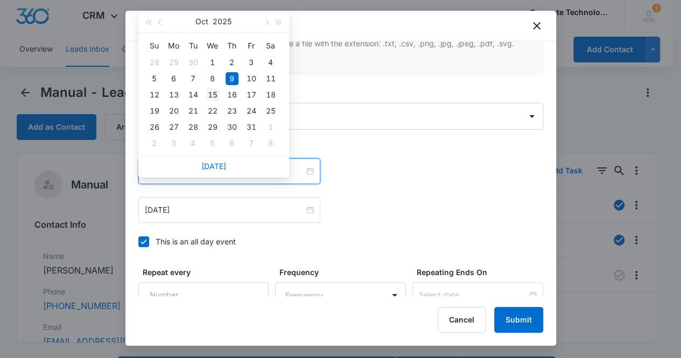
type input "[DATE]"
click at [214, 95] on div "15" at bounding box center [212, 94] width 13 height 13
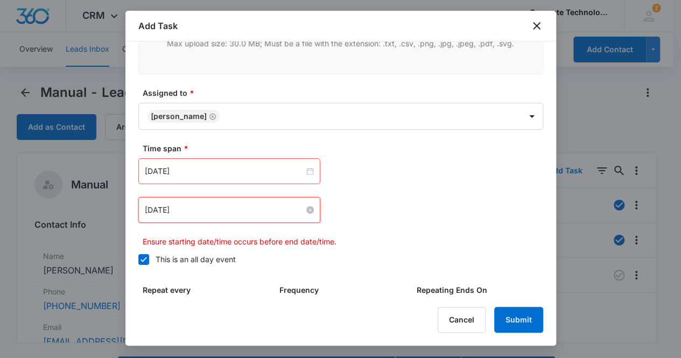
click at [227, 210] on input "[DATE]" at bounding box center [224, 210] width 159 height 12
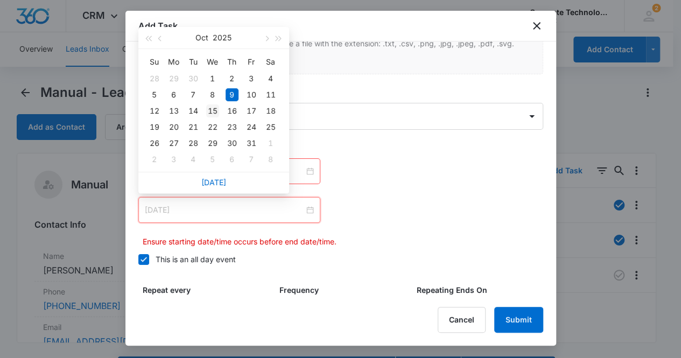
type input "[DATE]"
click at [214, 107] on div "15" at bounding box center [212, 110] width 13 height 13
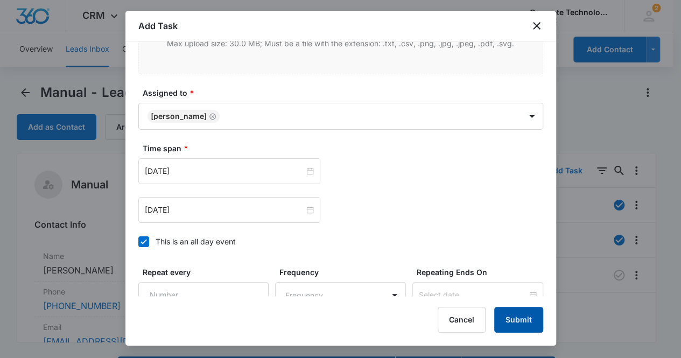
click at [519, 322] on button "Submit" at bounding box center [518, 320] width 49 height 26
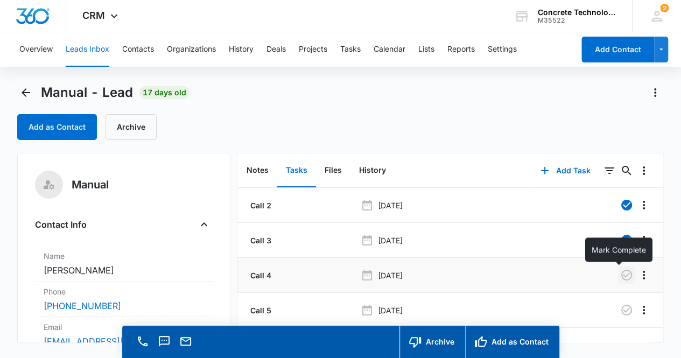
click at [620, 275] on icon "button" at bounding box center [626, 275] width 13 height 13
click at [262, 172] on button "Notes" at bounding box center [257, 170] width 39 height 33
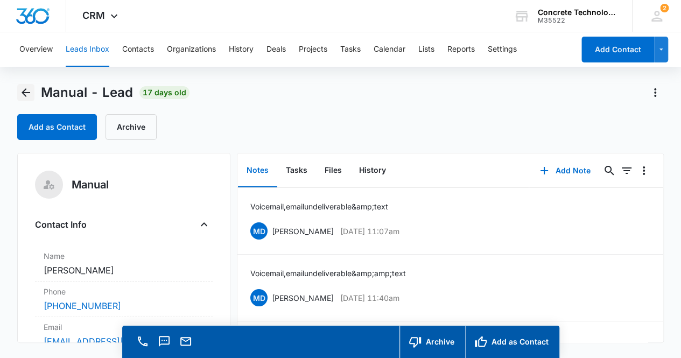
click at [26, 92] on icon "Back" at bounding box center [26, 92] width 9 height 9
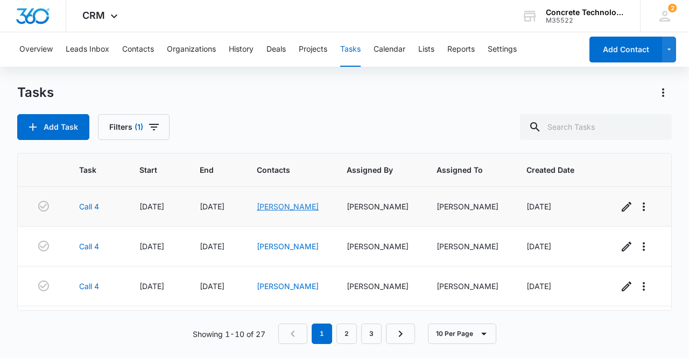
click at [283, 204] on link "[PERSON_NAME]" at bounding box center [288, 206] width 62 height 9
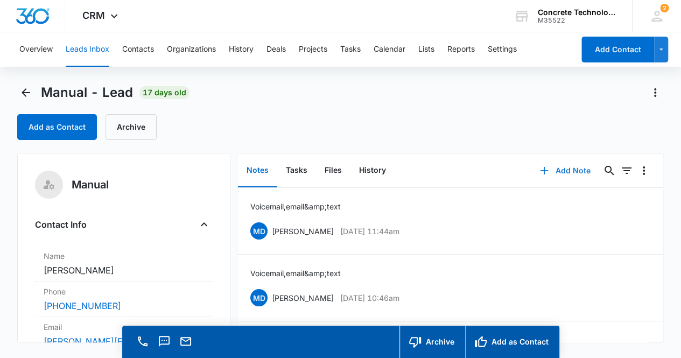
click at [569, 167] on button "Add Note" at bounding box center [565, 171] width 72 height 26
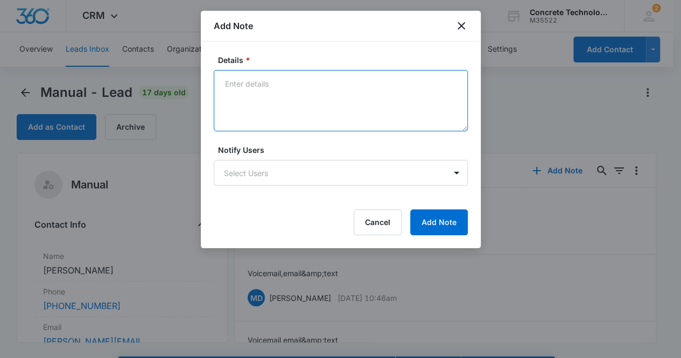
click at [235, 88] on textarea "Details *" at bounding box center [341, 100] width 254 height 61
type textarea "Voicemail, email & text"
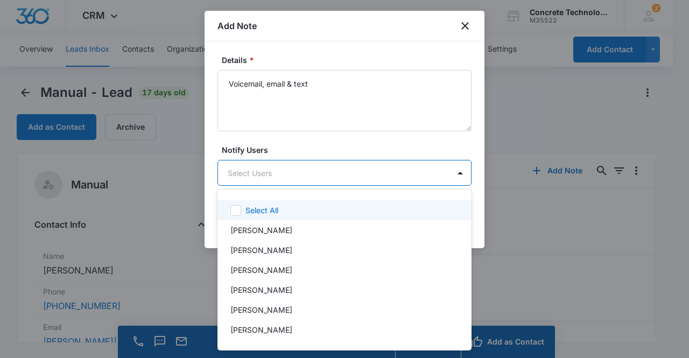
click at [311, 170] on body "CRM Apps Reputation Websites Forms CRM Email Social Content Ads Intelligence Fi…" at bounding box center [344, 179] width 689 height 358
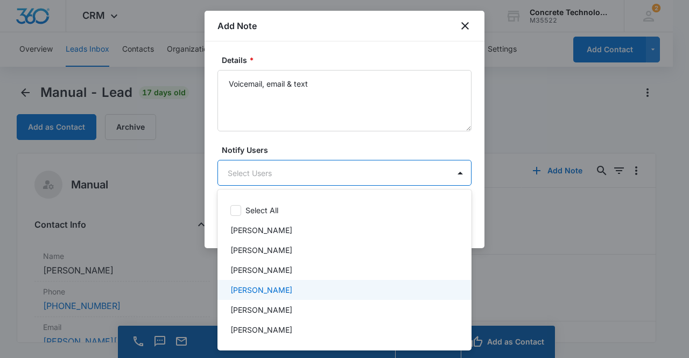
click at [287, 286] on div "[PERSON_NAME]" at bounding box center [344, 289] width 226 height 11
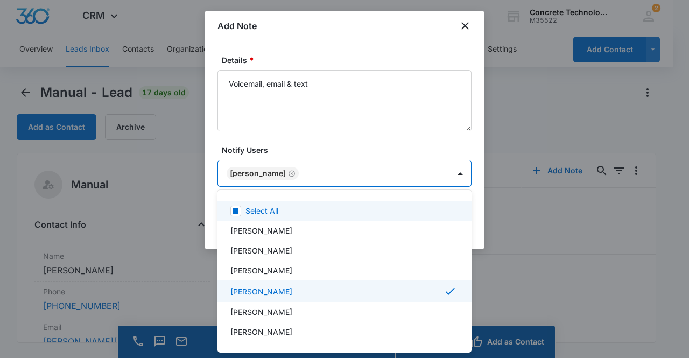
click at [256, 170] on div at bounding box center [344, 179] width 689 height 358
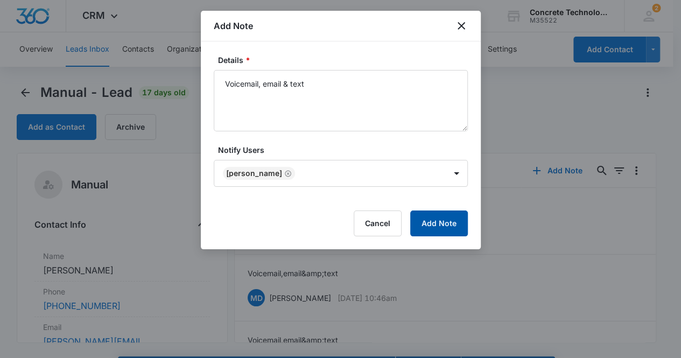
click at [435, 219] on button "Add Note" at bounding box center [439, 224] width 58 height 26
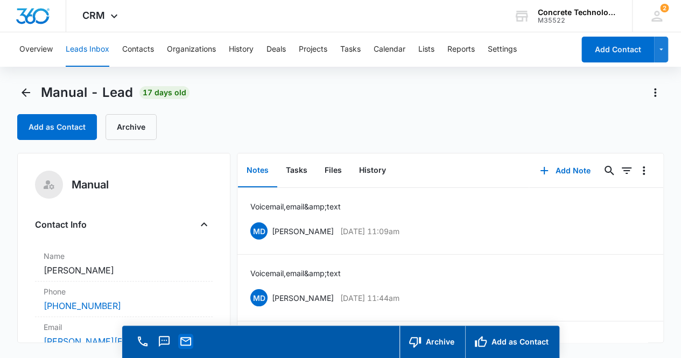
click at [186, 346] on icon "Email" at bounding box center [185, 341] width 13 height 13
click at [294, 172] on button "Tasks" at bounding box center [296, 170] width 39 height 33
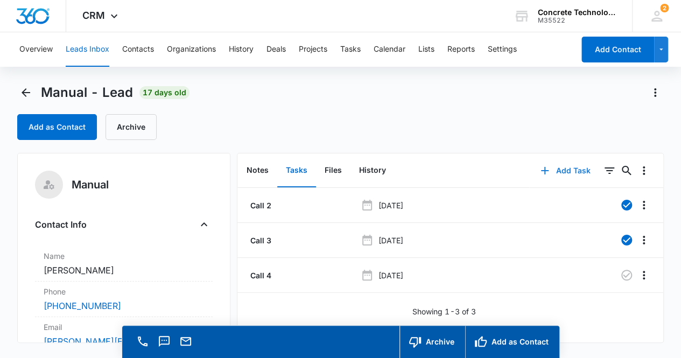
click at [569, 171] on button "Add Task" at bounding box center [565, 171] width 71 height 26
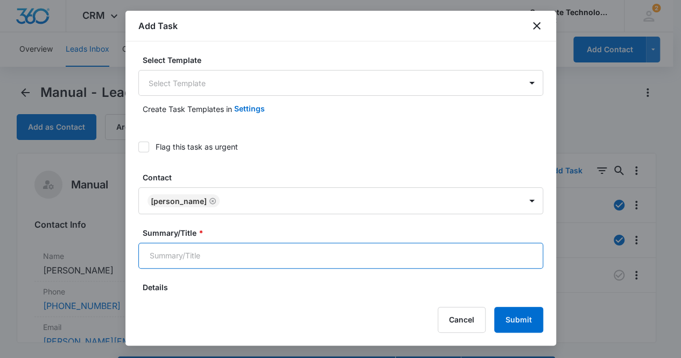
click at [226, 260] on input "Summary/Title *" at bounding box center [340, 256] width 405 height 26
type input "Call 5"
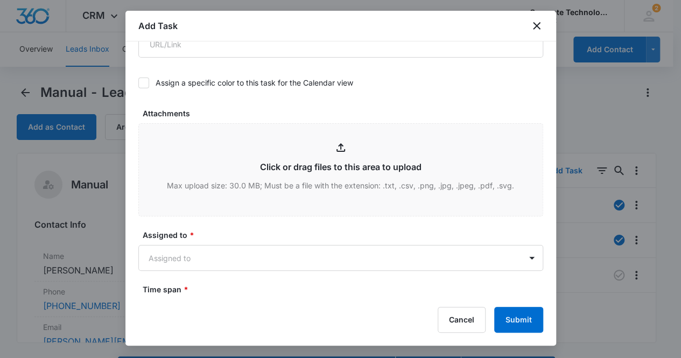
scroll to position [498, 0]
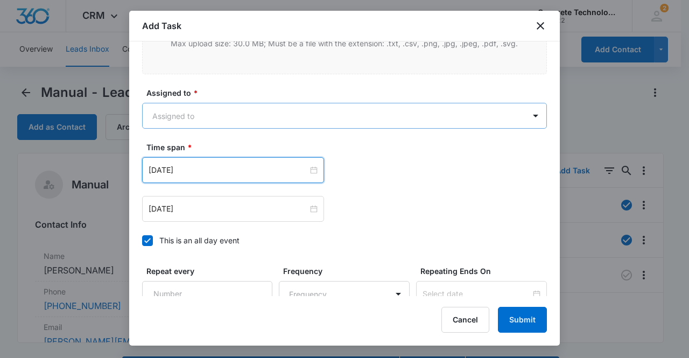
click at [170, 107] on body "CRM Apps Reputation Websites Forms CRM Email Social Content Ads Intelligence Fi…" at bounding box center [344, 194] width 689 height 389
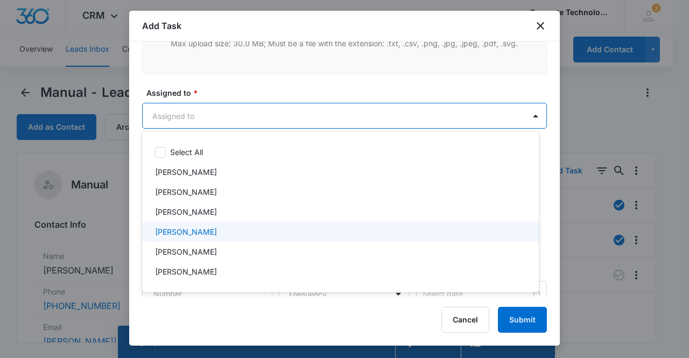
click at [194, 231] on p "[PERSON_NAME]" at bounding box center [186, 231] width 62 height 11
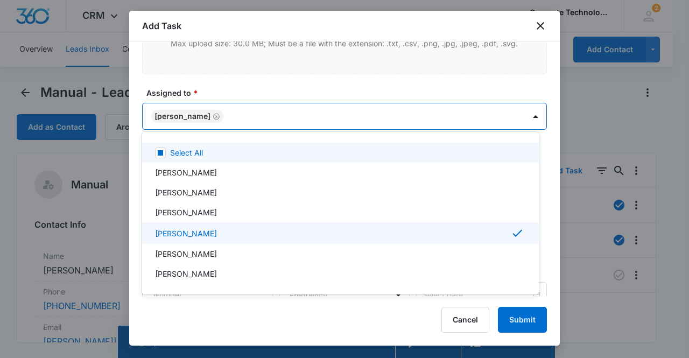
click at [172, 112] on div at bounding box center [344, 179] width 689 height 358
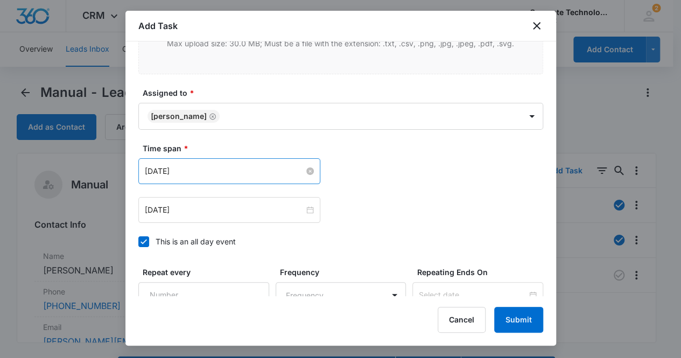
click at [194, 169] on input "[DATE]" at bounding box center [224, 171] width 159 height 12
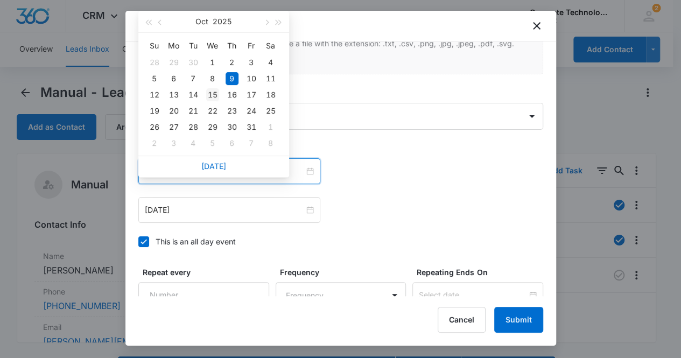
type input "[DATE]"
click at [215, 92] on div "15" at bounding box center [212, 94] width 13 height 13
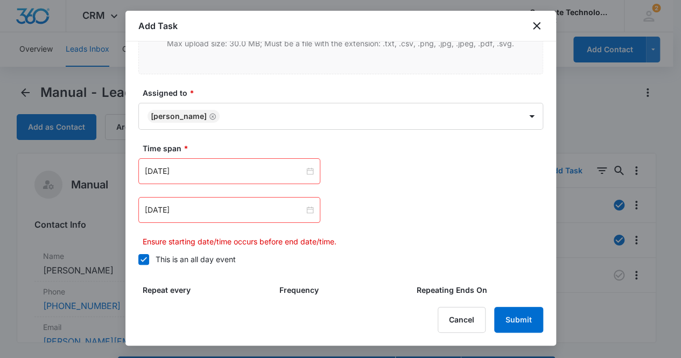
click at [215, 201] on div "[DATE]" at bounding box center [229, 210] width 182 height 26
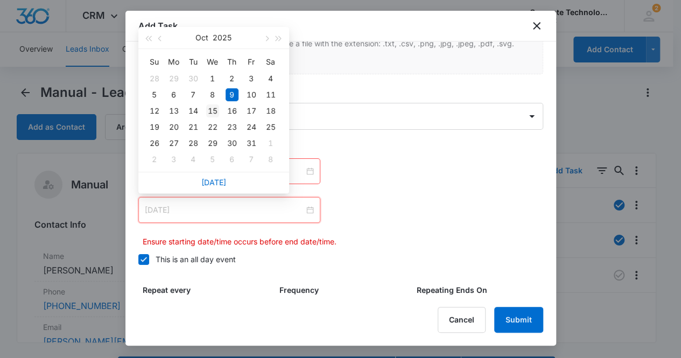
type input "[DATE]"
click at [214, 110] on div "15" at bounding box center [212, 110] width 13 height 13
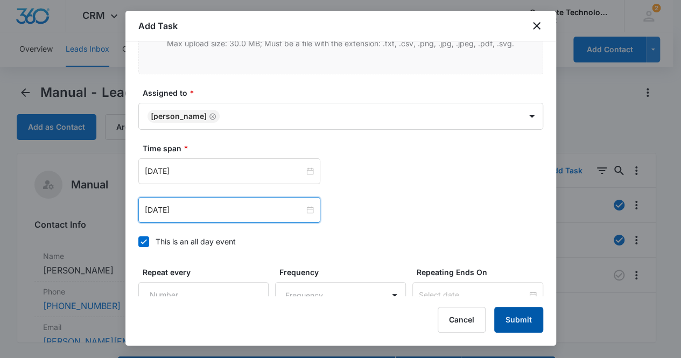
click at [523, 322] on button "Submit" at bounding box center [518, 320] width 49 height 26
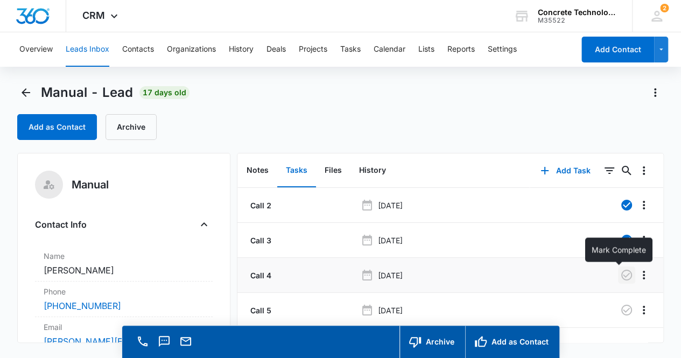
click at [622, 274] on icon "button" at bounding box center [627, 275] width 11 height 11
click at [254, 170] on button "Notes" at bounding box center [257, 170] width 39 height 33
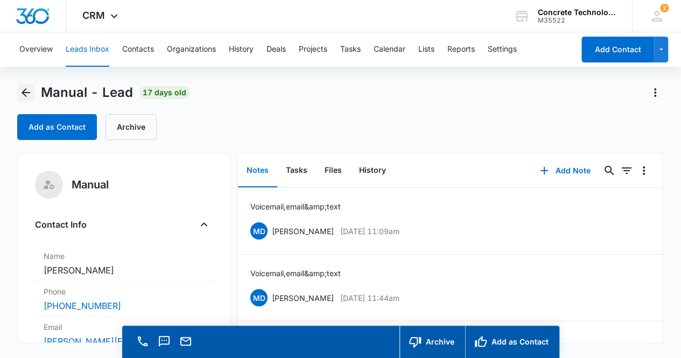
click at [22, 89] on icon "Back" at bounding box center [25, 92] width 13 height 13
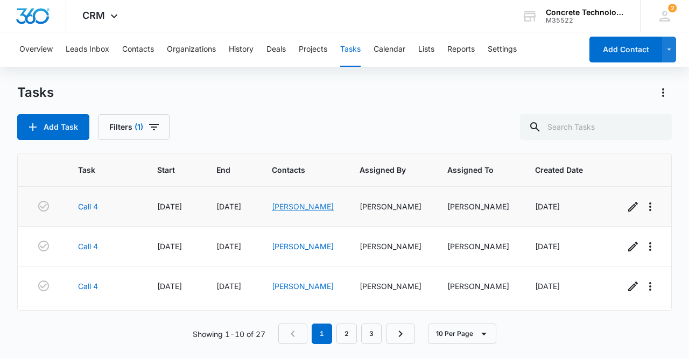
click at [292, 207] on link "[PERSON_NAME]" at bounding box center [303, 206] width 62 height 9
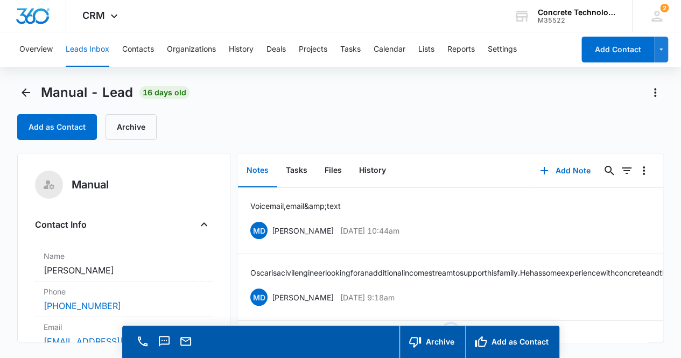
scroll to position [87, 0]
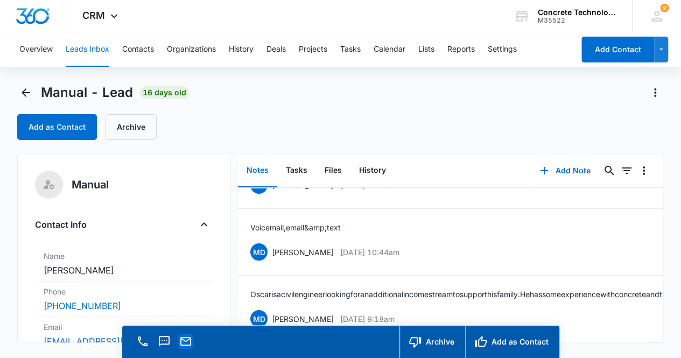
click at [191, 339] on icon "Email" at bounding box center [185, 341] width 13 height 13
click at [565, 172] on button "Add Note" at bounding box center [565, 171] width 72 height 26
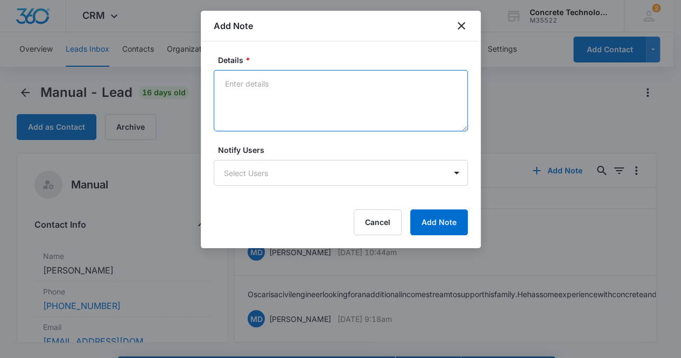
drag, startPoint x: 251, startPoint y: 92, endPoint x: 255, endPoint y: 87, distance: 6.9
click at [251, 92] on textarea "Details *" at bounding box center [341, 100] width 254 height 61
type textarea "Voicemail, email & text"
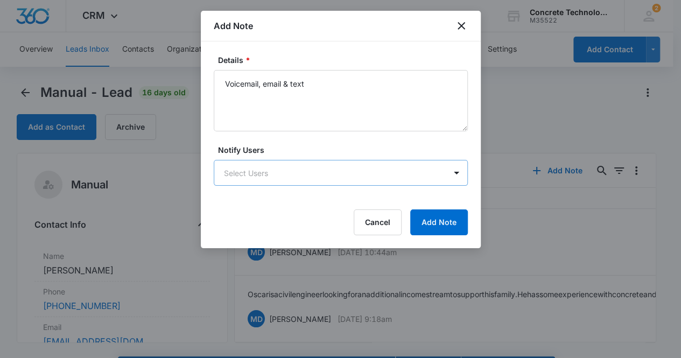
click at [343, 173] on body "CRM Apps Reputation Websites Forms CRM Email Social Content Ads Intelligence Fi…" at bounding box center [340, 194] width 681 height 389
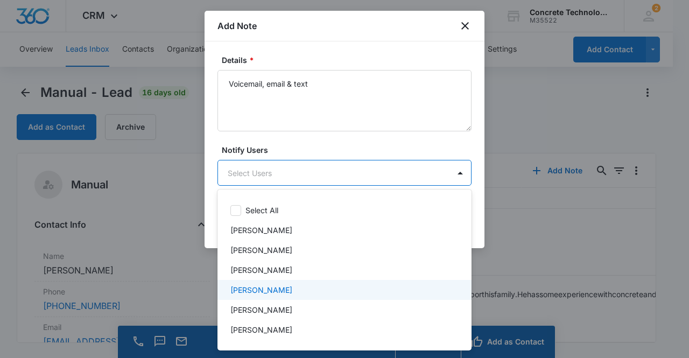
click at [295, 289] on div "[PERSON_NAME]" at bounding box center [344, 289] width 226 height 11
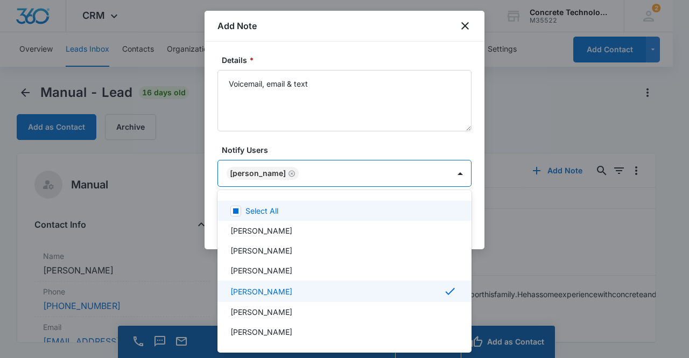
click at [254, 170] on div at bounding box center [344, 179] width 689 height 358
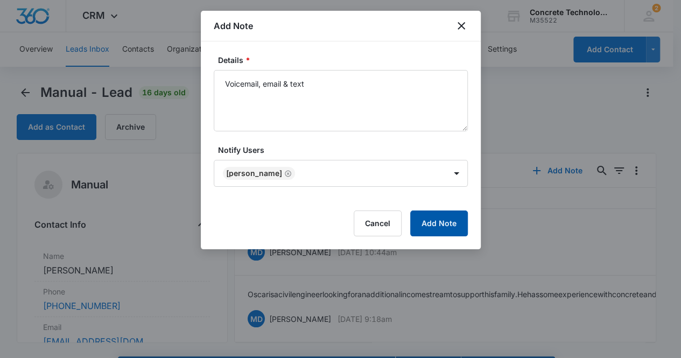
click at [438, 224] on button "Add Note" at bounding box center [439, 224] width 58 height 26
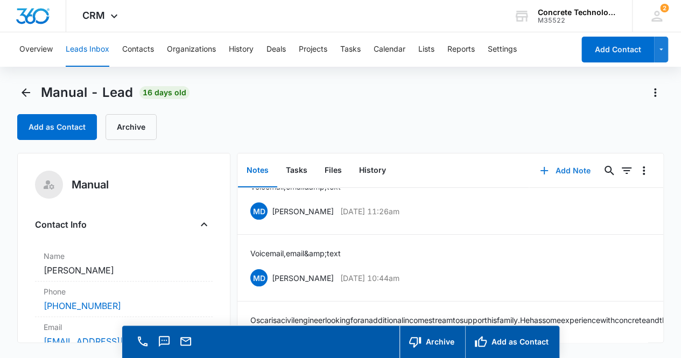
scroll to position [0, 0]
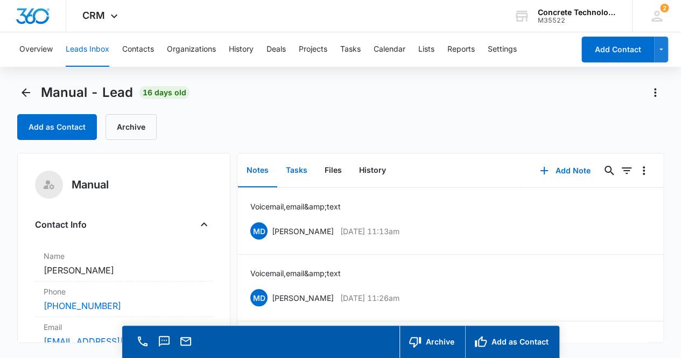
click at [298, 171] on button "Tasks" at bounding box center [296, 170] width 39 height 33
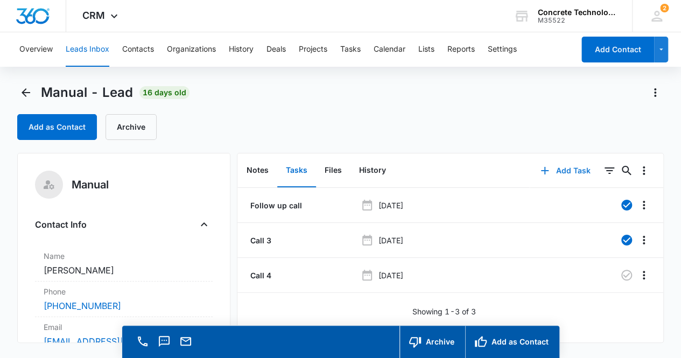
click at [557, 170] on button "Add Task" at bounding box center [565, 171] width 71 height 26
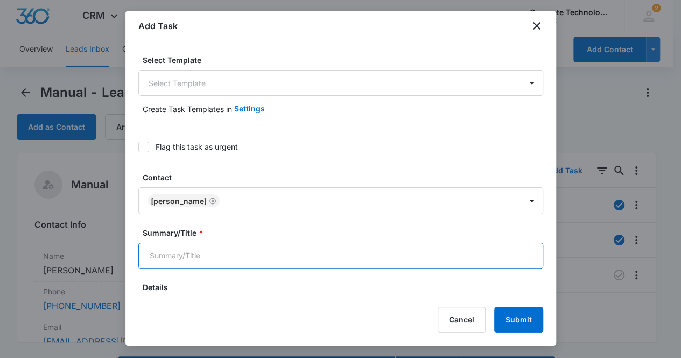
click at [302, 255] on input "Summary/Title *" at bounding box center [340, 256] width 405 height 26
type input "Call 5"
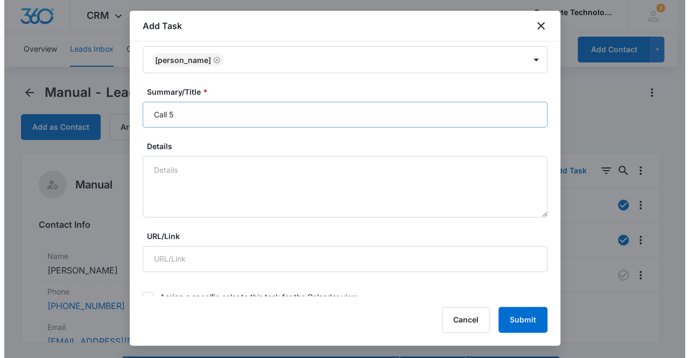
scroll to position [355, 0]
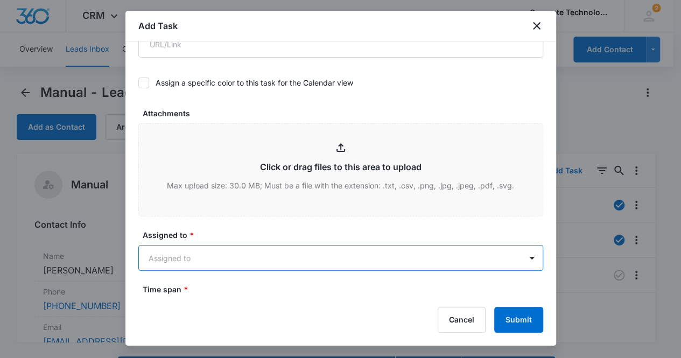
click at [278, 253] on body "CRM Apps Reputation Websites Forms CRM Email Social Content Ads Intelligence Fi…" at bounding box center [340, 194] width 681 height 389
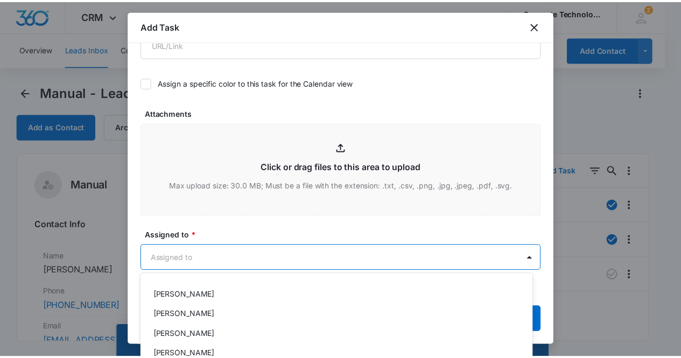
scroll to position [40, 0]
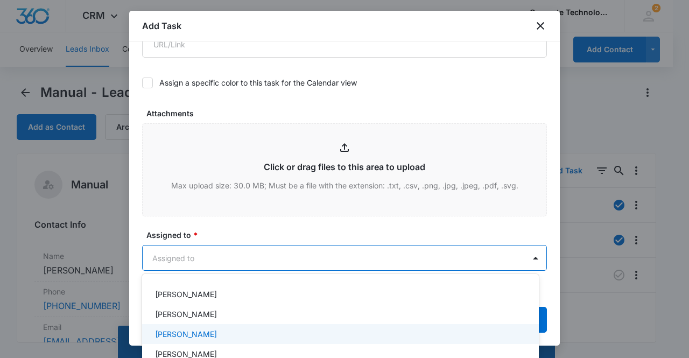
click at [200, 333] on p "[PERSON_NAME]" at bounding box center [186, 334] width 62 height 11
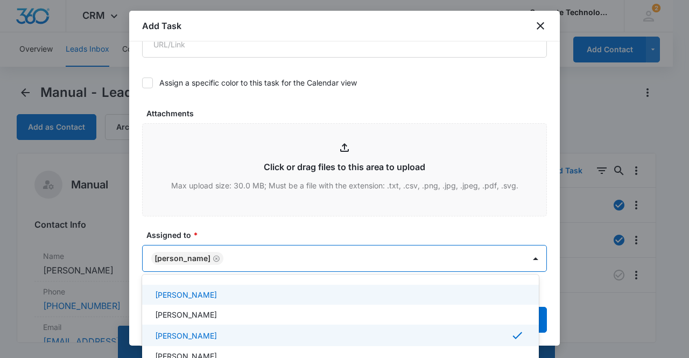
click at [179, 254] on div at bounding box center [344, 179] width 689 height 358
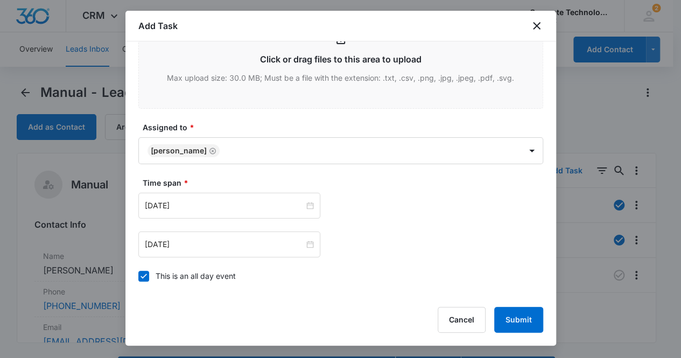
scroll to position [492, 0]
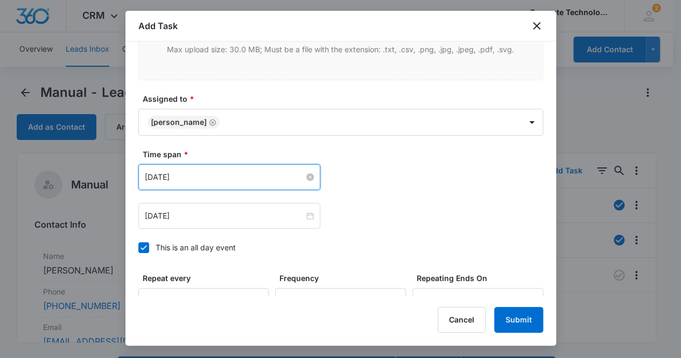
click at [240, 172] on input "[DATE]" at bounding box center [224, 177] width 159 height 12
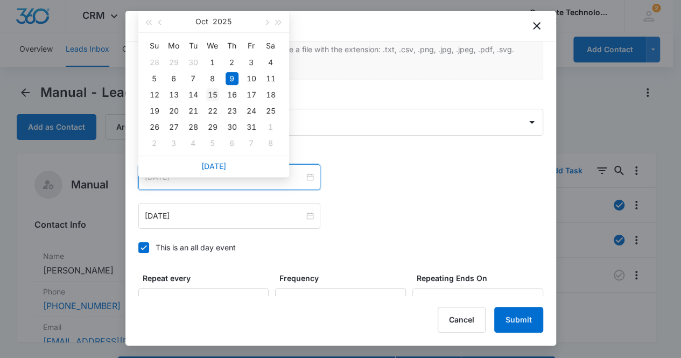
type input "[DATE]"
click at [213, 92] on div "15" at bounding box center [212, 94] width 13 height 13
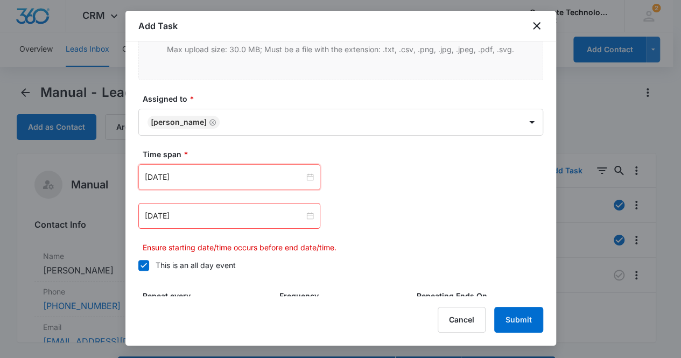
click at [196, 207] on div "[DATE]" at bounding box center [229, 216] width 182 height 26
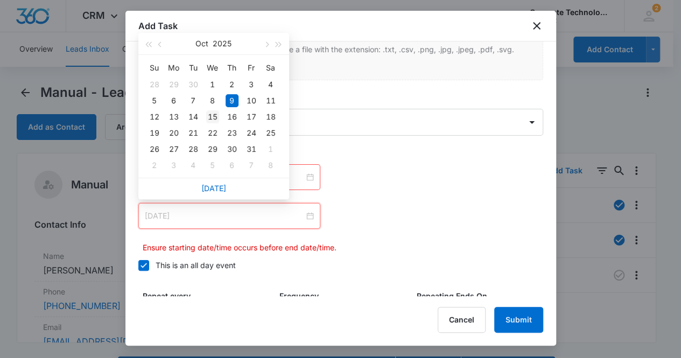
type input "[DATE]"
click at [212, 118] on div "15" at bounding box center [212, 116] width 13 height 13
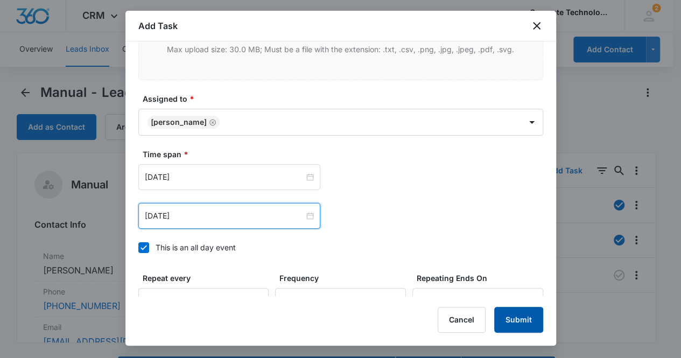
click at [519, 315] on button "Submit" at bounding box center [518, 320] width 49 height 26
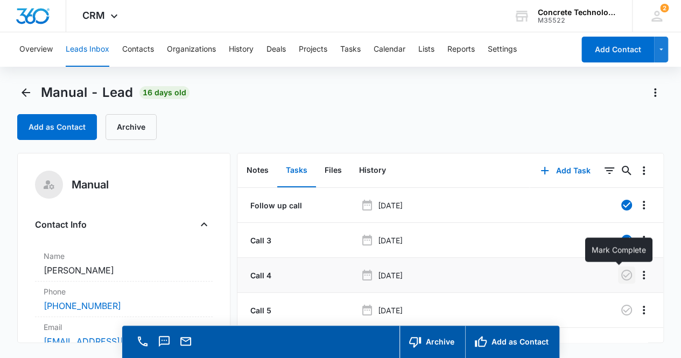
click at [623, 271] on icon "button" at bounding box center [627, 275] width 11 height 11
click at [256, 165] on button "Notes" at bounding box center [257, 170] width 39 height 33
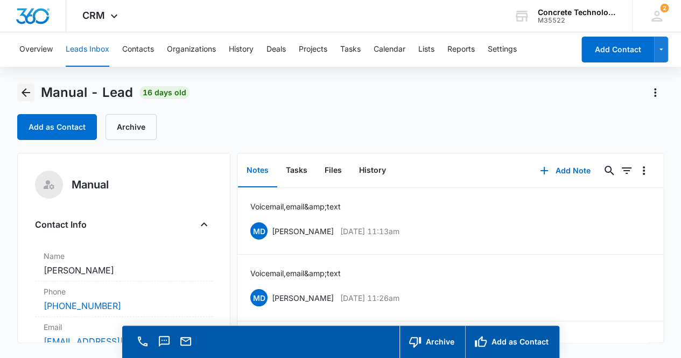
click at [26, 92] on icon "Back" at bounding box center [25, 92] width 13 height 13
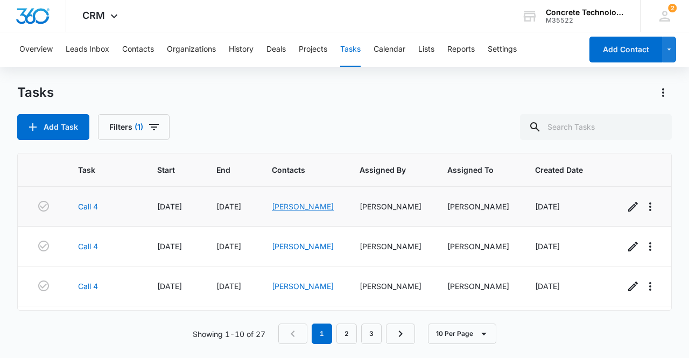
click at [301, 206] on link "[PERSON_NAME]" at bounding box center [303, 206] width 62 height 9
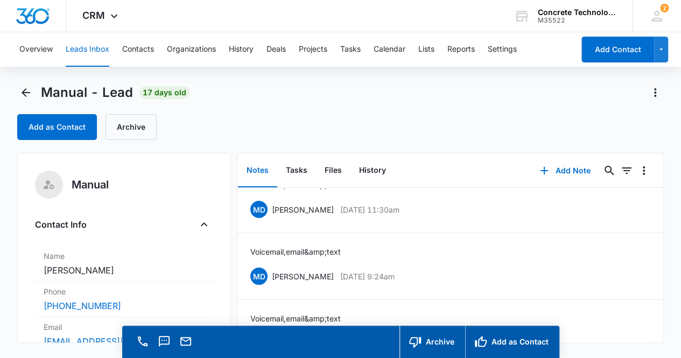
scroll to position [53, 0]
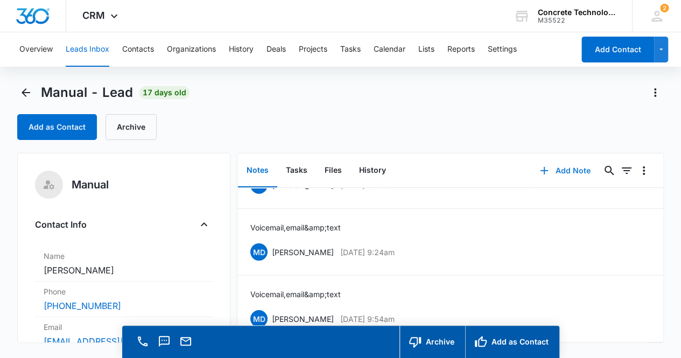
click at [568, 172] on button "Add Note" at bounding box center [565, 171] width 72 height 26
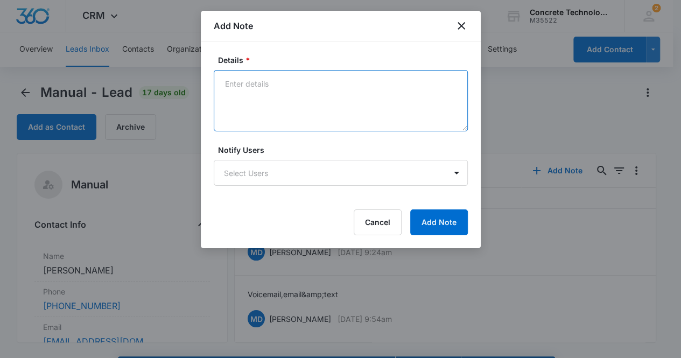
click at [255, 96] on textarea "Details *" at bounding box center [341, 100] width 254 height 61
type textarea "Voicemail, email & text"
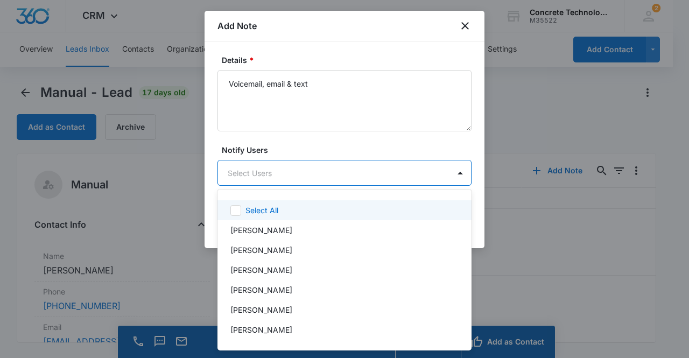
click at [312, 170] on body "CRM Apps Reputation Websites Forms CRM Email Social Content Ads Intelligence Fi…" at bounding box center [344, 179] width 689 height 358
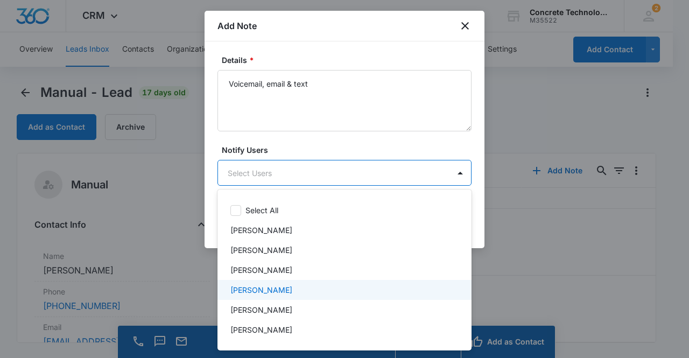
click at [267, 285] on p "[PERSON_NAME]" at bounding box center [262, 289] width 62 height 11
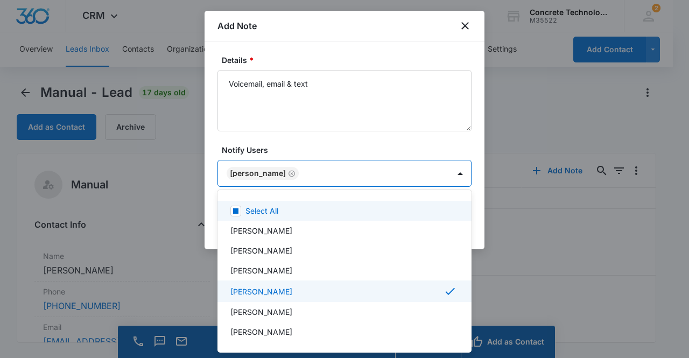
click at [252, 171] on div at bounding box center [344, 179] width 689 height 358
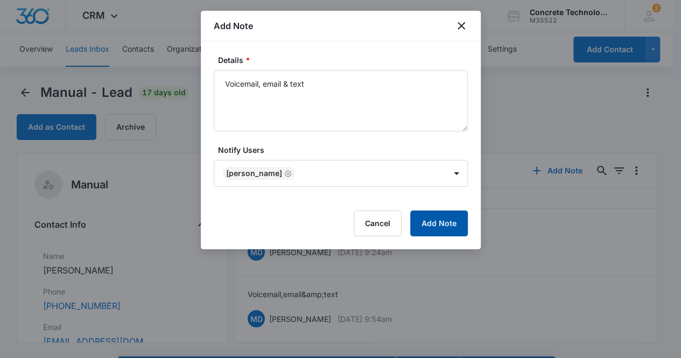
click at [439, 226] on button "Add Note" at bounding box center [439, 224] width 58 height 26
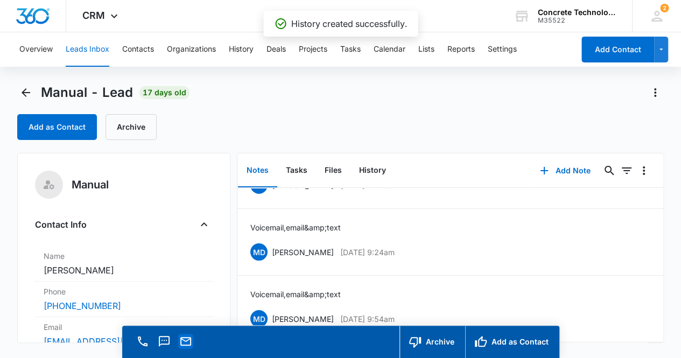
click at [185, 346] on icon "Email" at bounding box center [185, 341] width 13 height 13
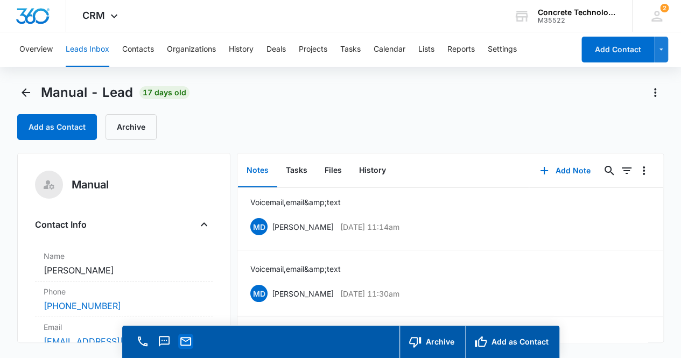
scroll to position [0, 0]
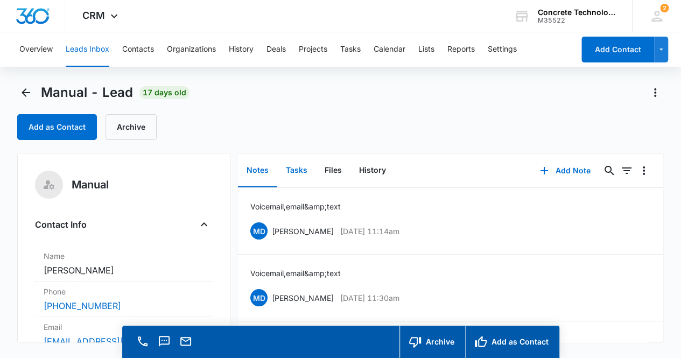
click at [299, 175] on button "Tasks" at bounding box center [296, 170] width 39 height 33
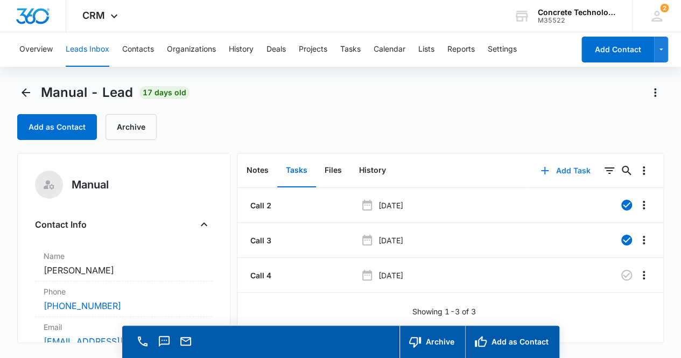
click at [565, 173] on button "Add Task" at bounding box center [565, 171] width 71 height 26
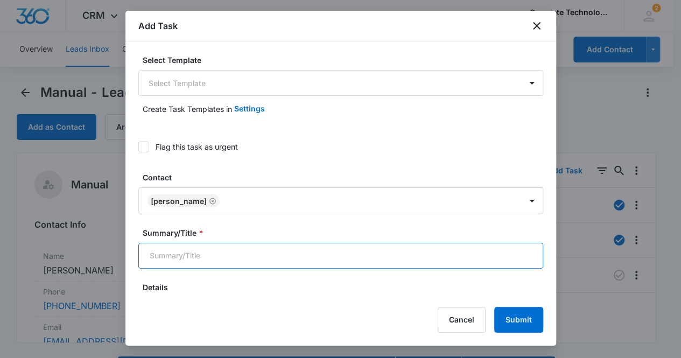
click at [255, 261] on input "Summary/Title *" at bounding box center [340, 256] width 405 height 26
type input "Call 5"
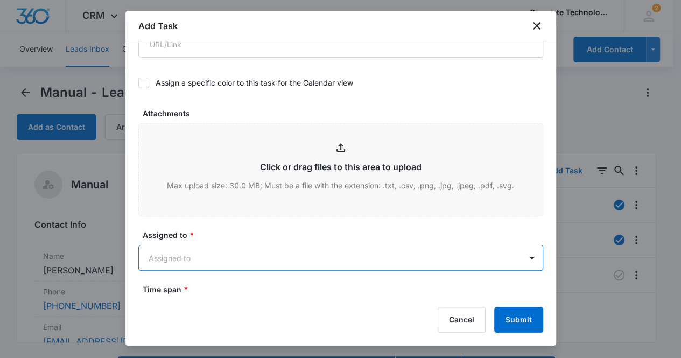
scroll to position [498, 0]
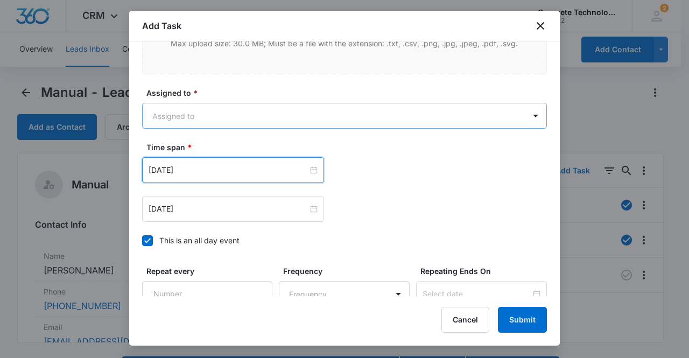
click at [209, 112] on body "CRM Apps Reputation Websites Forms CRM Email Social Content Ads Intelligence Fi…" at bounding box center [344, 194] width 689 height 389
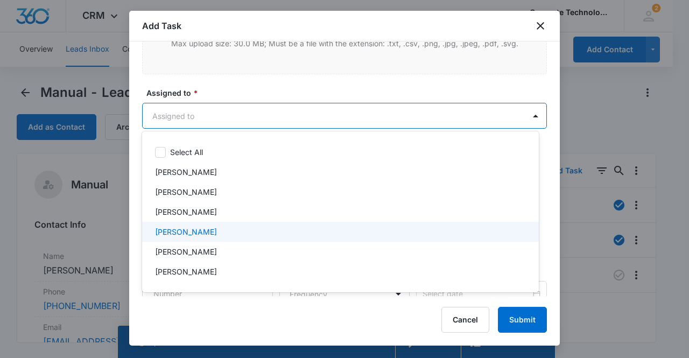
click at [189, 230] on p "[PERSON_NAME]" at bounding box center [186, 231] width 62 height 11
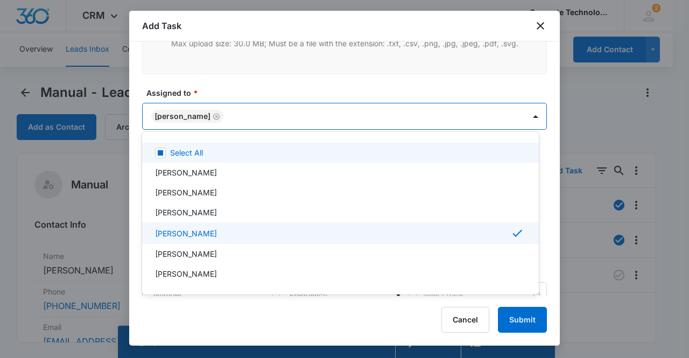
click at [177, 112] on div at bounding box center [344, 179] width 689 height 358
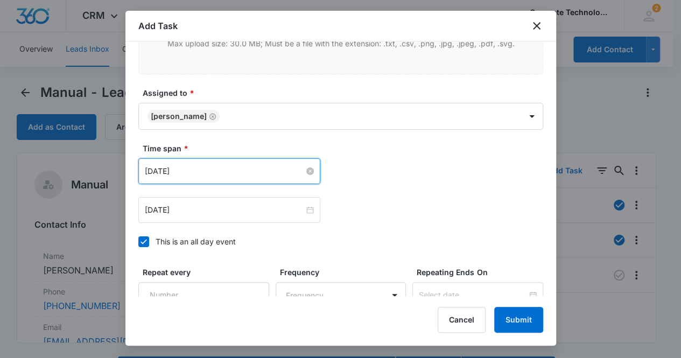
click at [221, 169] on input "[DATE]" at bounding box center [224, 171] width 159 height 12
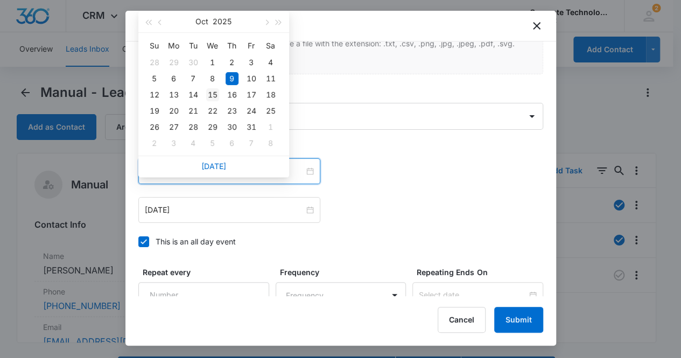
type input "[DATE]"
click at [213, 94] on div "15" at bounding box center [212, 94] width 13 height 13
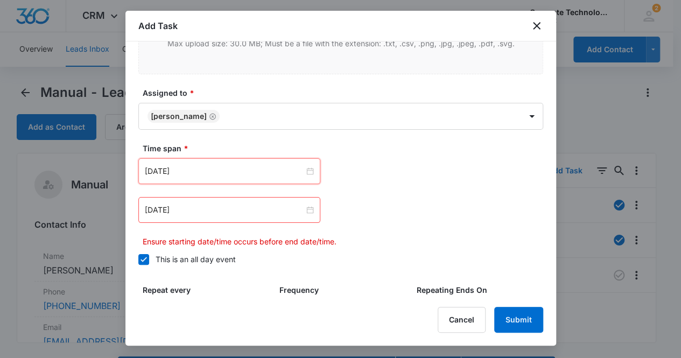
drag, startPoint x: 203, startPoint y: 208, endPoint x: 209, endPoint y: 197, distance: 13.2
click at [204, 209] on input "[DATE]" at bounding box center [224, 210] width 159 height 12
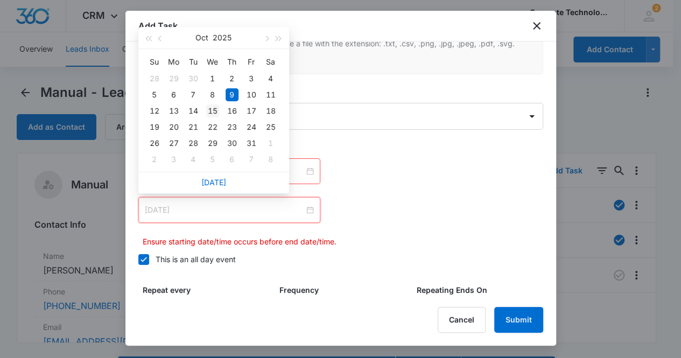
type input "[DATE]"
click at [211, 114] on div "15" at bounding box center [212, 110] width 13 height 13
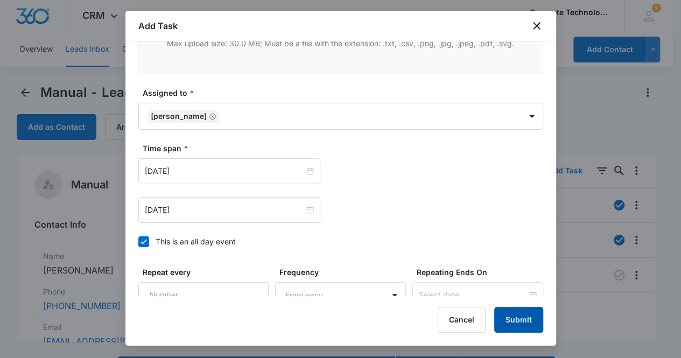
click at [528, 323] on button "Submit" at bounding box center [518, 320] width 49 height 26
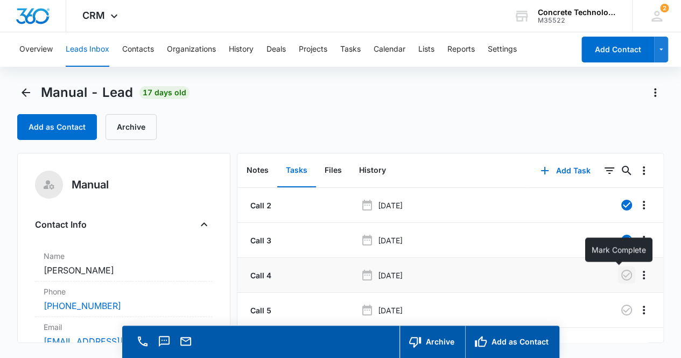
click at [622, 276] on icon "button" at bounding box center [627, 275] width 11 height 11
click at [262, 170] on button "Notes" at bounding box center [257, 170] width 39 height 33
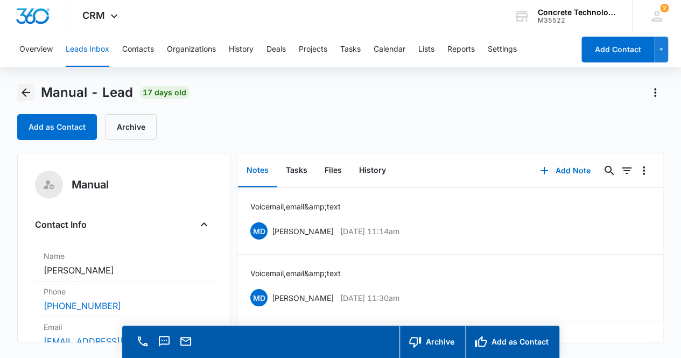
click at [26, 94] on icon "Back" at bounding box center [25, 92] width 13 height 13
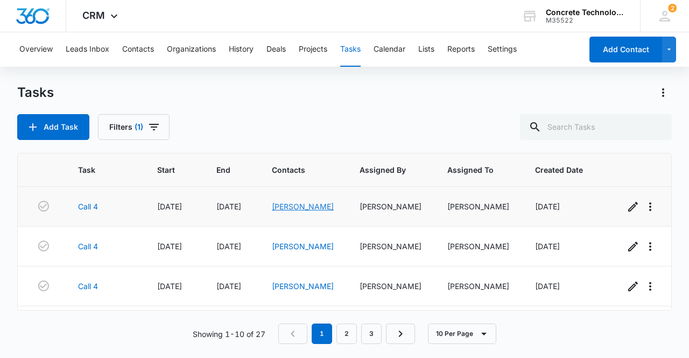
click at [293, 205] on link "[PERSON_NAME]" at bounding box center [303, 206] width 62 height 9
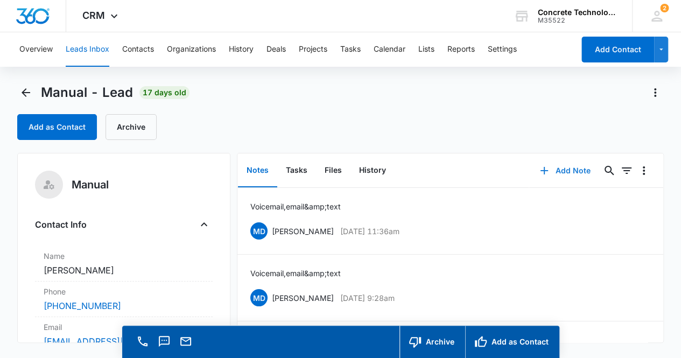
click at [561, 172] on button "Add Note" at bounding box center [565, 171] width 72 height 26
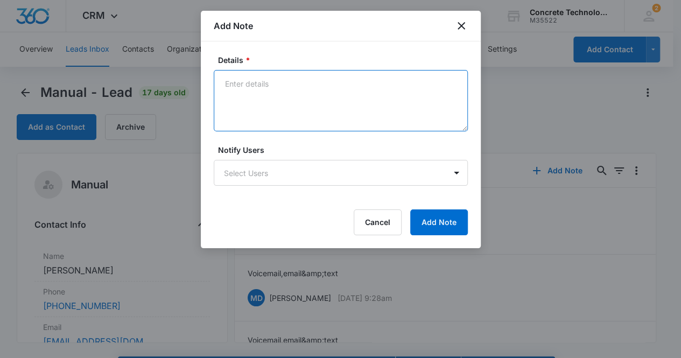
click at [242, 79] on textarea "Details *" at bounding box center [341, 100] width 254 height 61
type textarea "Voicemail, email & text"
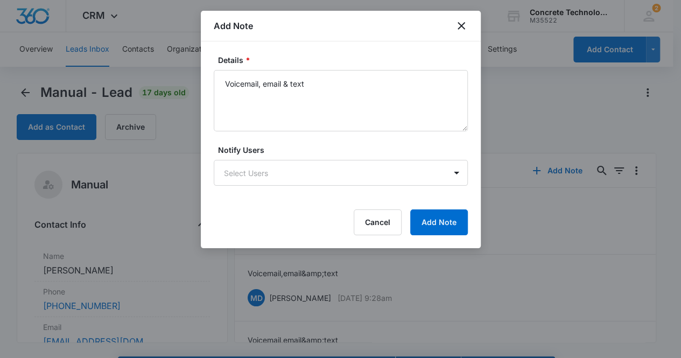
click at [307, 159] on div "Notify Users Select Users" at bounding box center [341, 164] width 254 height 41
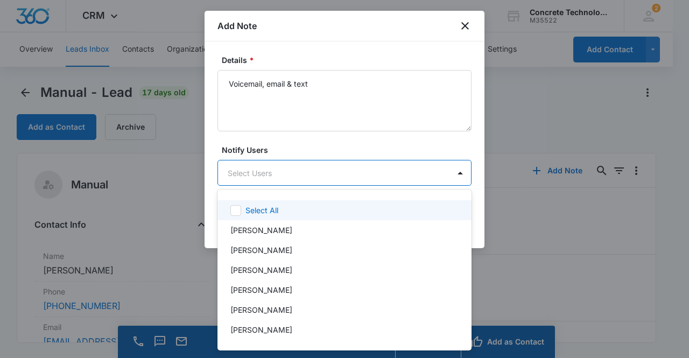
click at [308, 163] on body "CRM Apps Reputation Websites Forms CRM Email Social Content Ads Intelligence Fi…" at bounding box center [344, 179] width 689 height 358
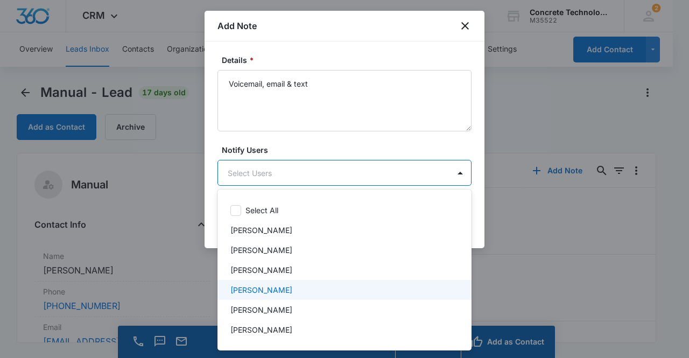
click at [284, 286] on div "[PERSON_NAME]" at bounding box center [344, 289] width 226 height 11
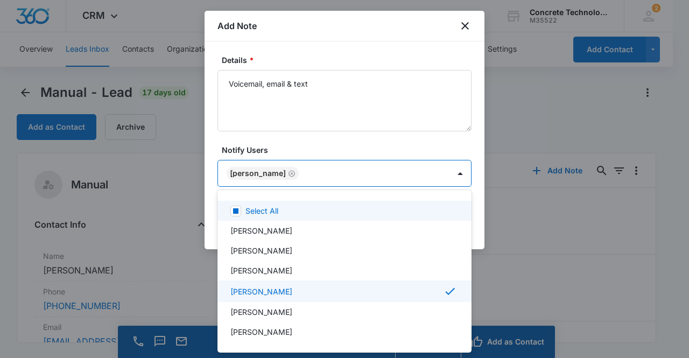
click at [264, 173] on div at bounding box center [344, 179] width 689 height 358
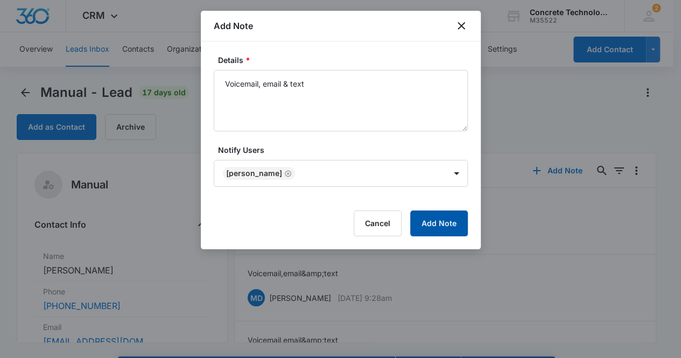
click at [450, 225] on button "Add Note" at bounding box center [439, 224] width 58 height 26
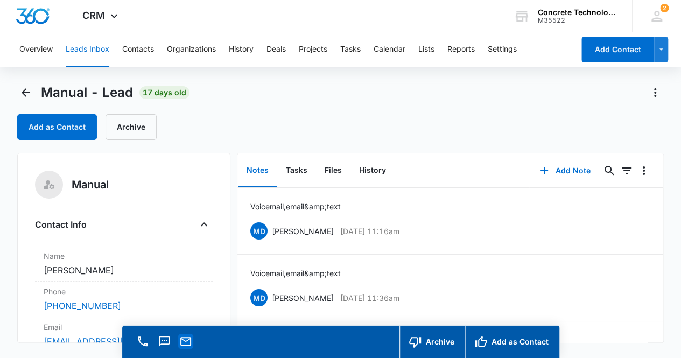
click at [190, 340] on icon "Email" at bounding box center [185, 341] width 11 height 9
click at [298, 169] on button "Tasks" at bounding box center [296, 170] width 39 height 33
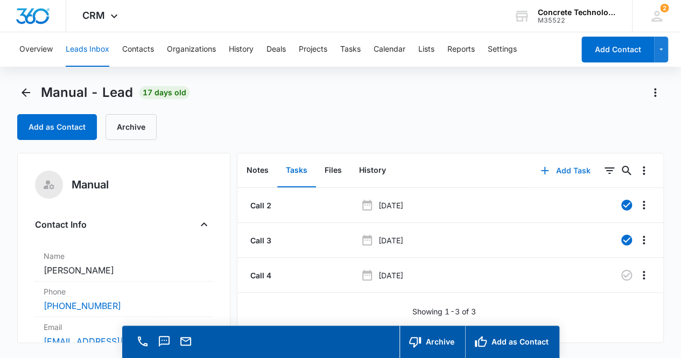
click at [554, 169] on button "Add Task" at bounding box center [565, 171] width 71 height 26
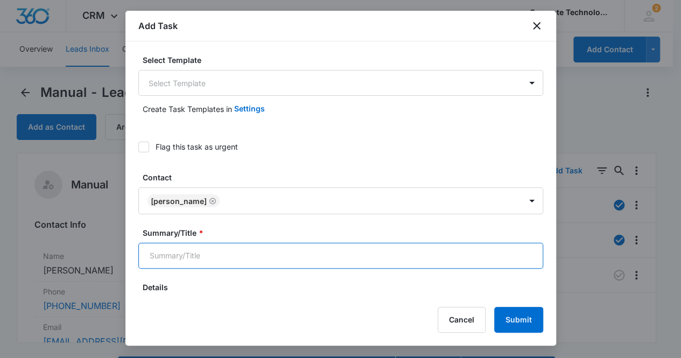
click at [333, 255] on input "Summary/Title *" at bounding box center [340, 256] width 405 height 26
type input "Call 5"
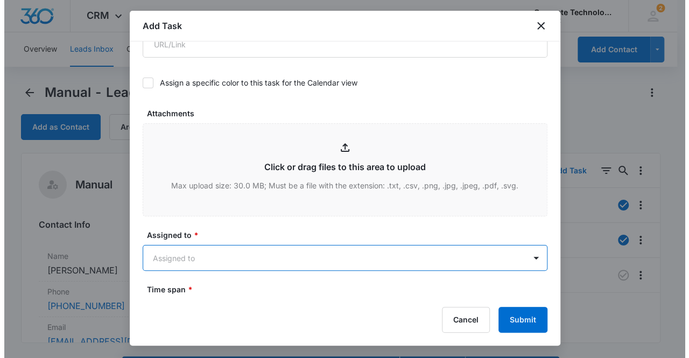
scroll to position [498, 0]
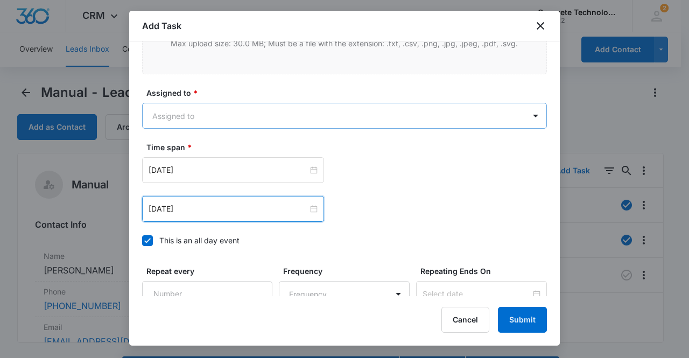
click at [290, 107] on body "CRM Apps Reputation Websites Forms CRM Email Social Content Ads Intelligence Fi…" at bounding box center [344, 194] width 689 height 389
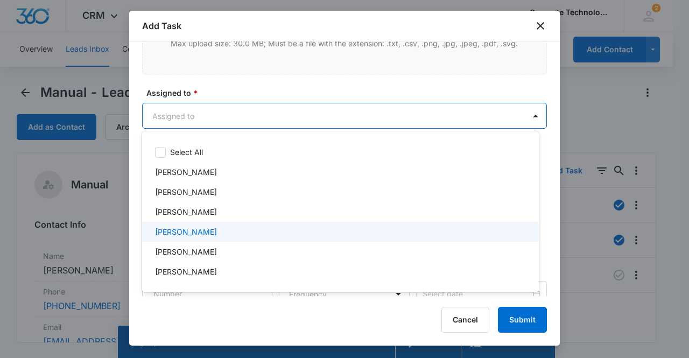
click at [227, 228] on div "[PERSON_NAME]" at bounding box center [339, 231] width 369 height 11
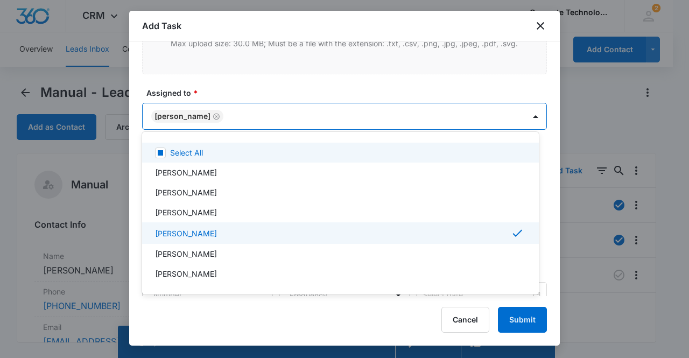
click at [194, 114] on div at bounding box center [344, 179] width 689 height 358
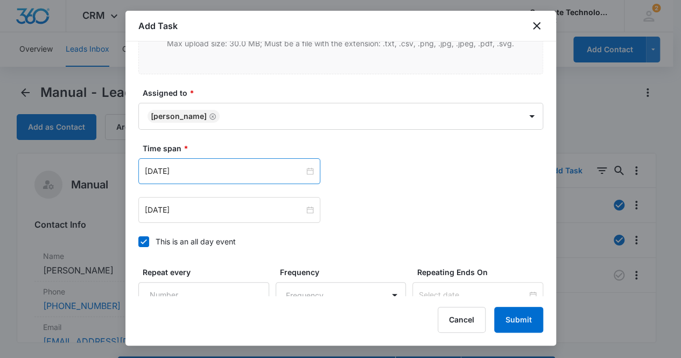
click at [219, 177] on div "[DATE]" at bounding box center [229, 171] width 182 height 26
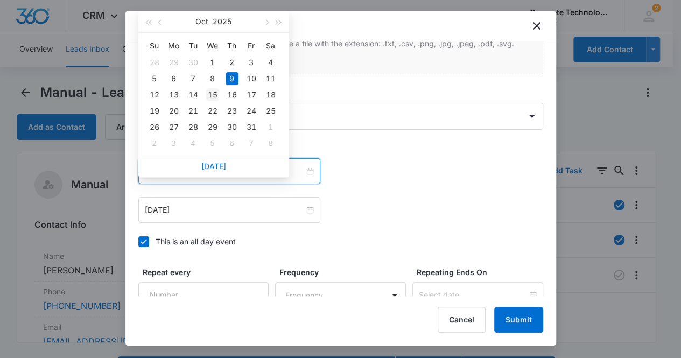
type input "[DATE]"
click at [212, 93] on div "15" at bounding box center [212, 94] width 13 height 13
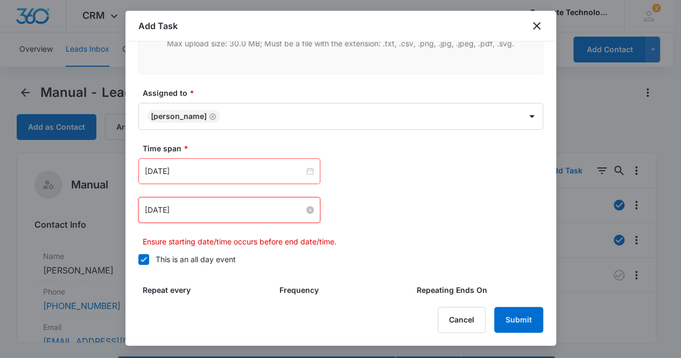
click at [203, 207] on input "[DATE]" at bounding box center [224, 210] width 159 height 12
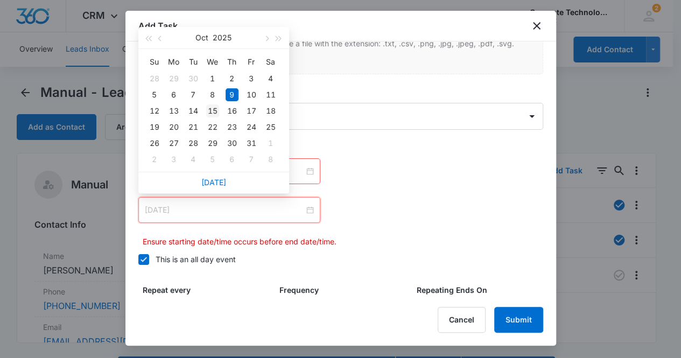
type input "[DATE]"
click at [212, 108] on div "15" at bounding box center [212, 110] width 13 height 13
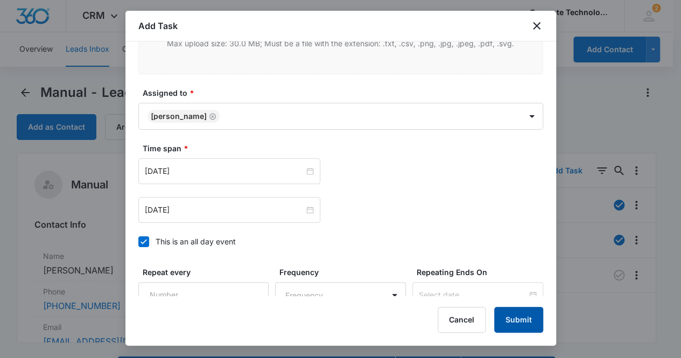
click at [516, 322] on button "Submit" at bounding box center [518, 320] width 49 height 26
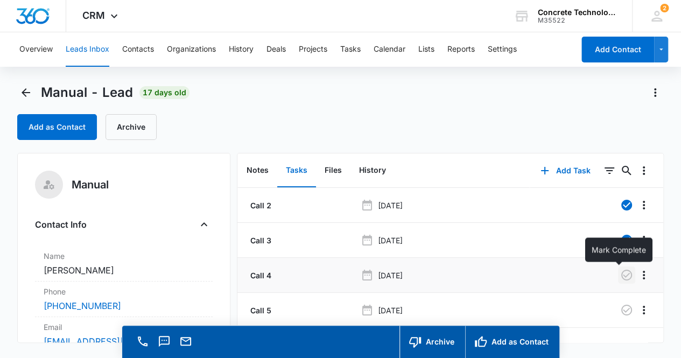
click at [620, 273] on icon "button" at bounding box center [626, 275] width 13 height 13
click at [250, 168] on button "Notes" at bounding box center [257, 170] width 39 height 33
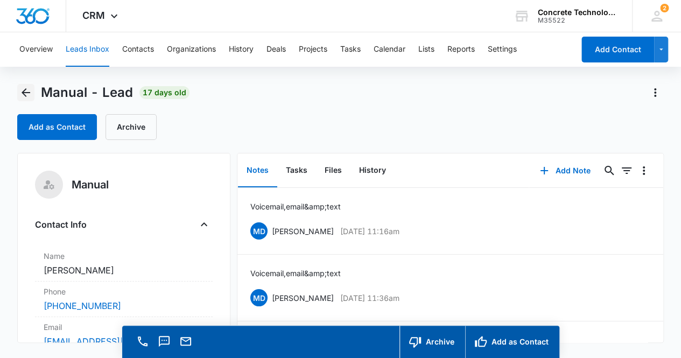
click at [24, 91] on icon "Back" at bounding box center [26, 92] width 9 height 9
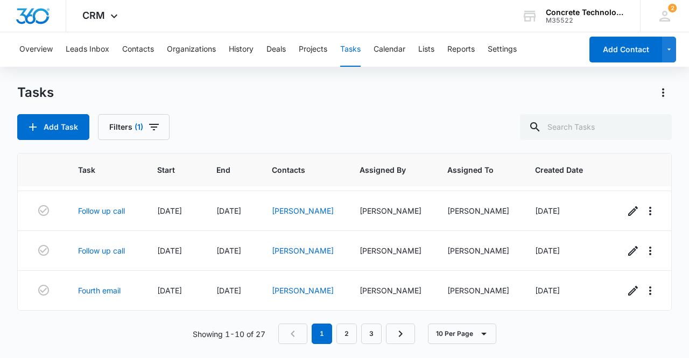
scroll to position [284, 0]
click at [344, 337] on link "2" at bounding box center [347, 334] width 20 height 20
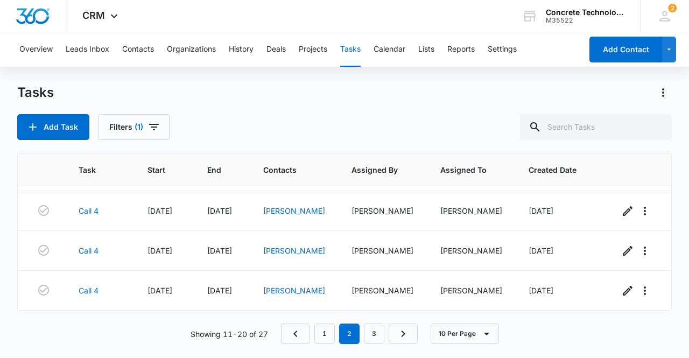
scroll to position [276, 0]
click at [373, 330] on link "3" at bounding box center [374, 334] width 20 height 20
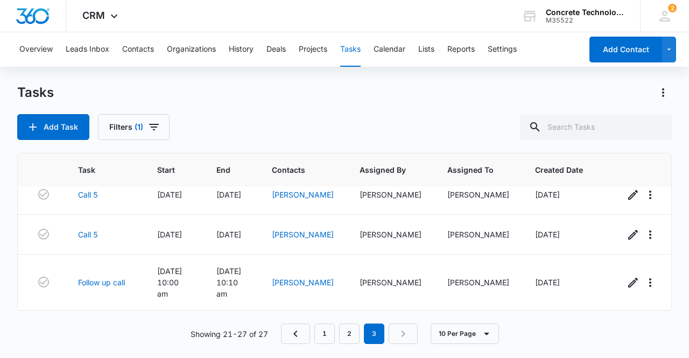
scroll to position [169, 0]
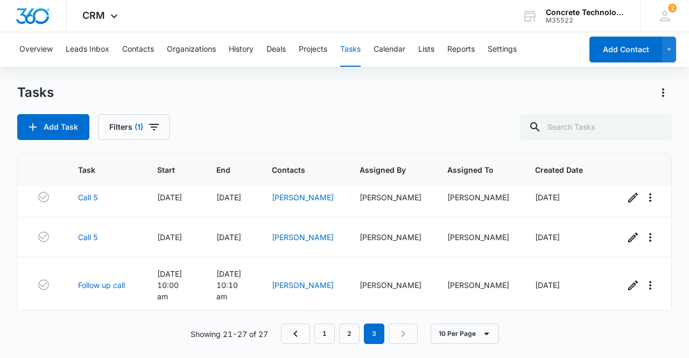
click at [404, 337] on nav "1 2 3" at bounding box center [349, 334] width 137 height 20
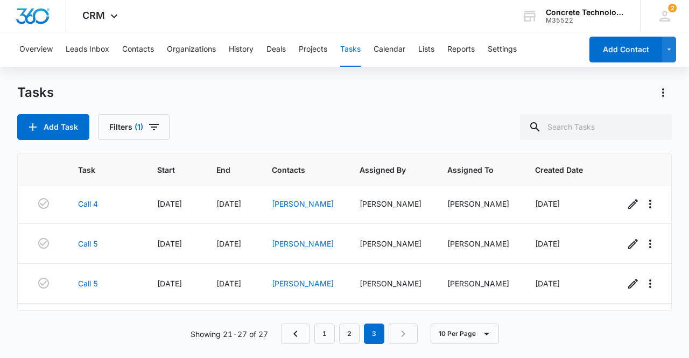
scroll to position [0, 0]
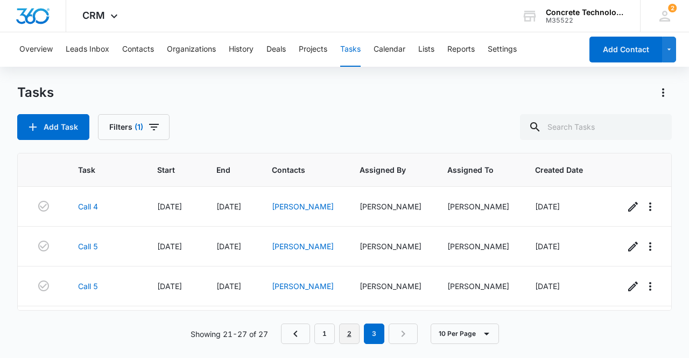
click at [354, 333] on link "2" at bounding box center [349, 334] width 20 height 20
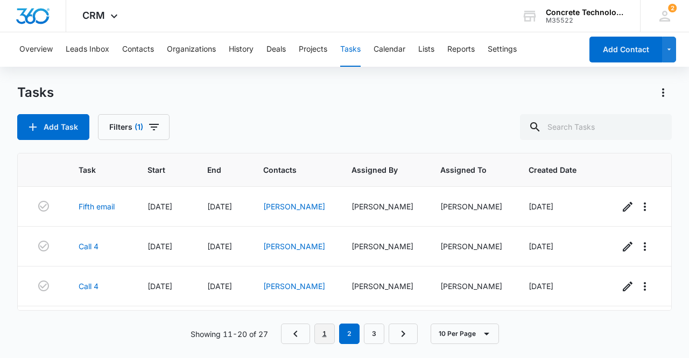
click at [322, 334] on link "1" at bounding box center [325, 334] width 20 height 20
